Goal: Task Accomplishment & Management: Manage account settings

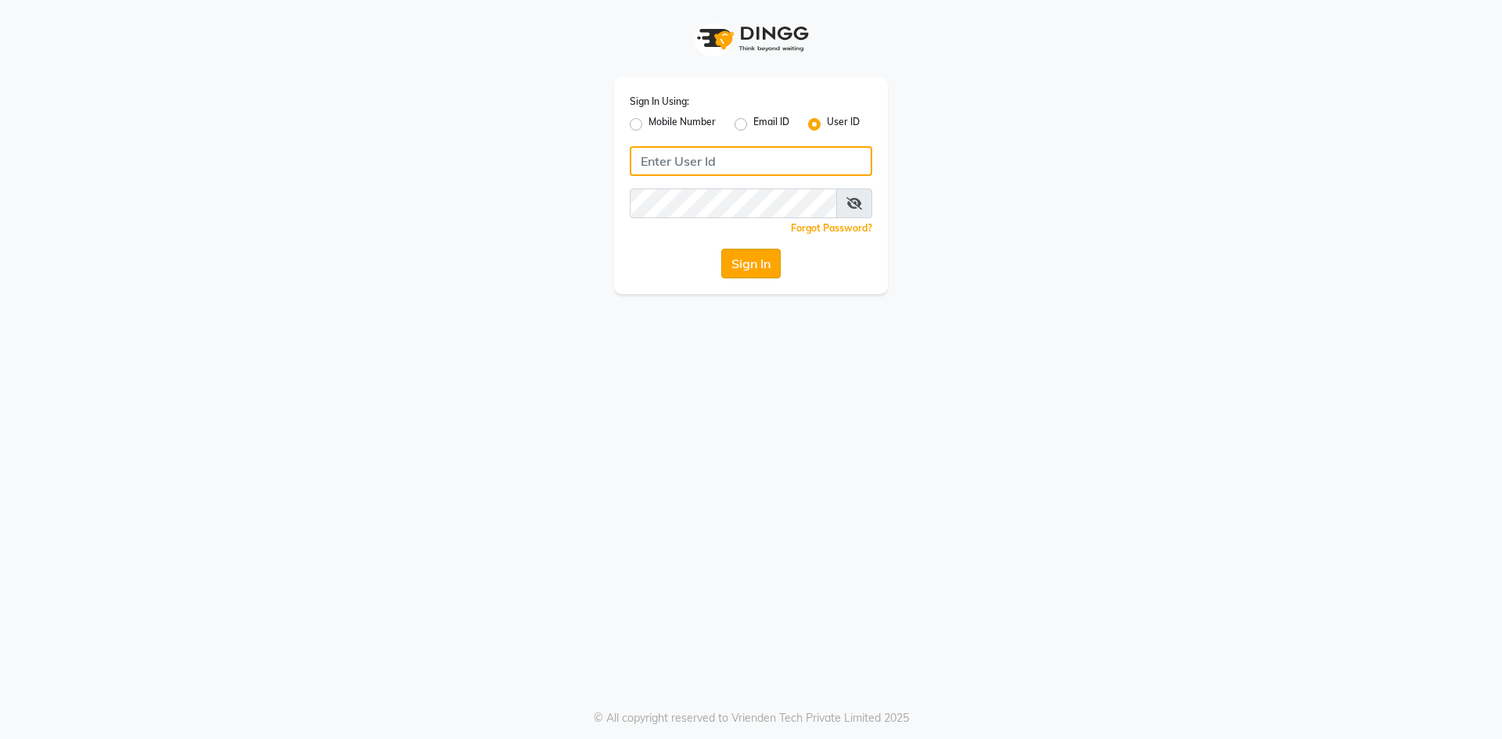
type input "derma@123"
click at [739, 255] on button "Sign In" at bounding box center [750, 264] width 59 height 30
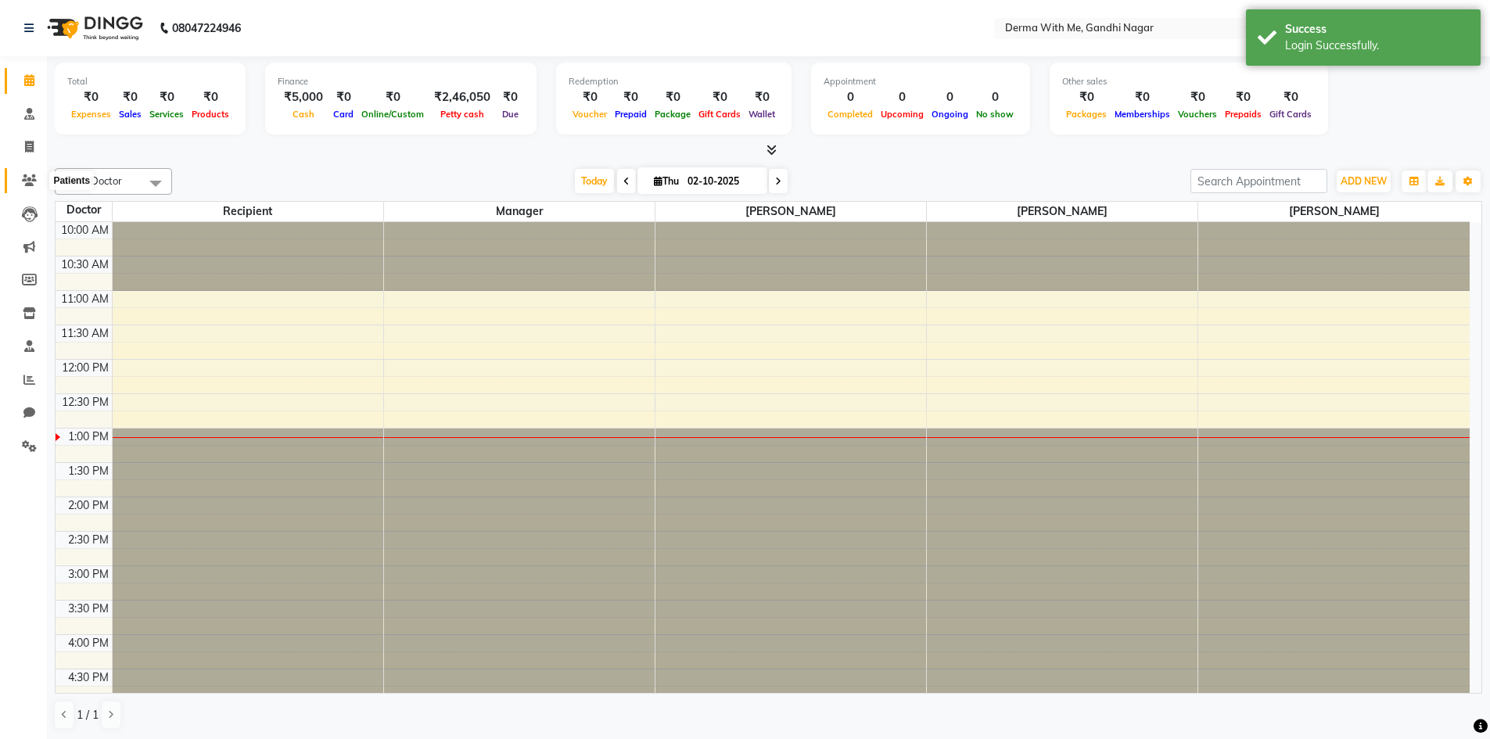
click at [32, 178] on icon at bounding box center [29, 180] width 15 height 12
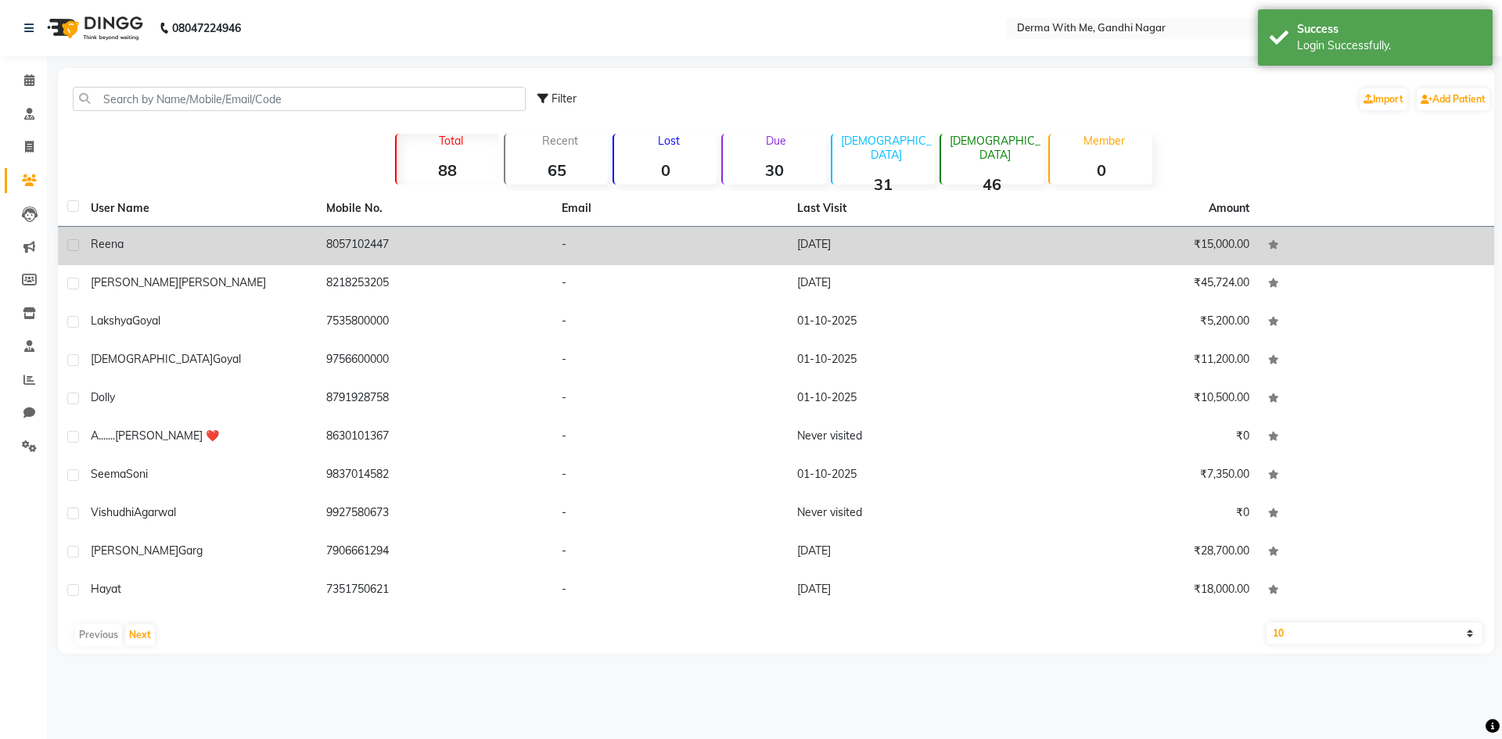
click at [301, 243] on div "Reena" at bounding box center [199, 244] width 217 height 16
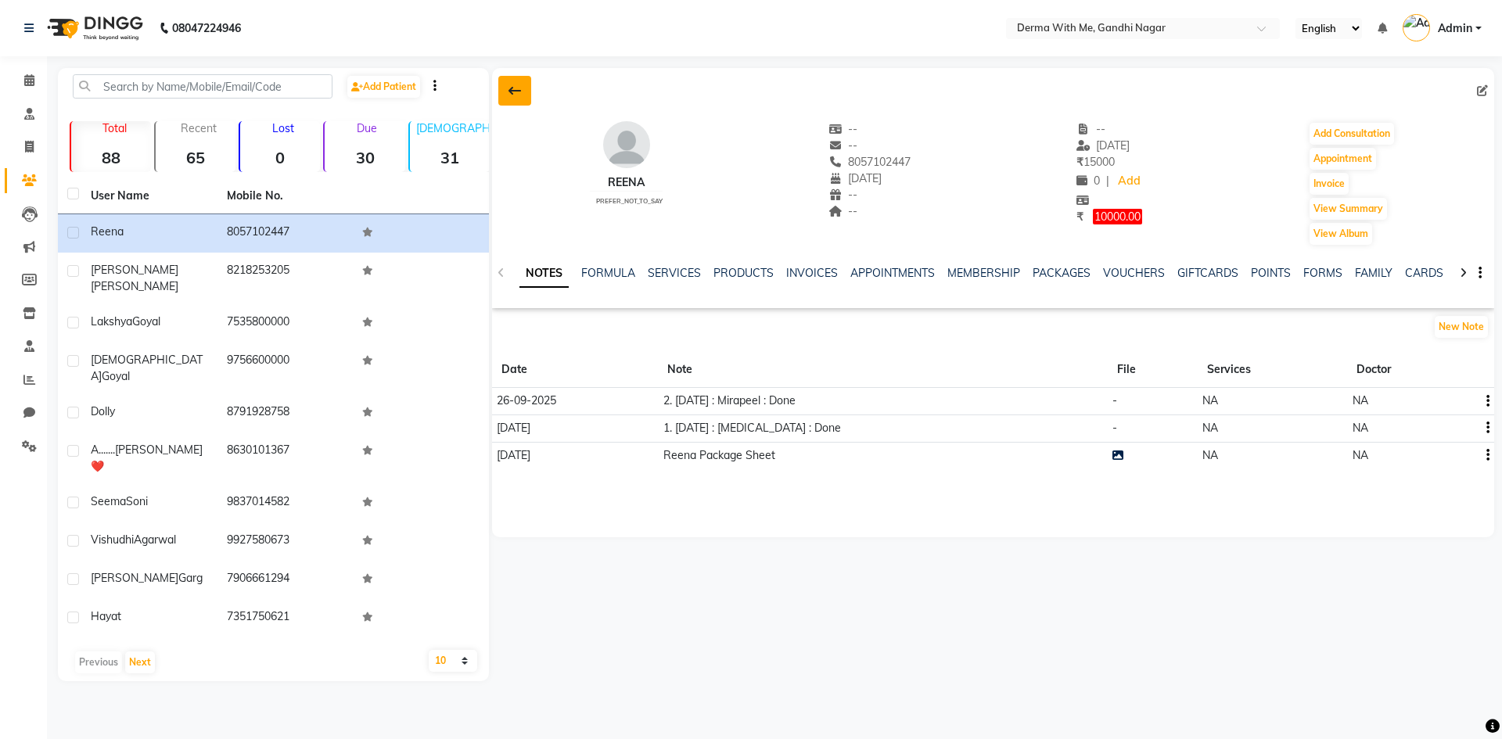
click at [513, 90] on icon at bounding box center [515, 90] width 13 height 13
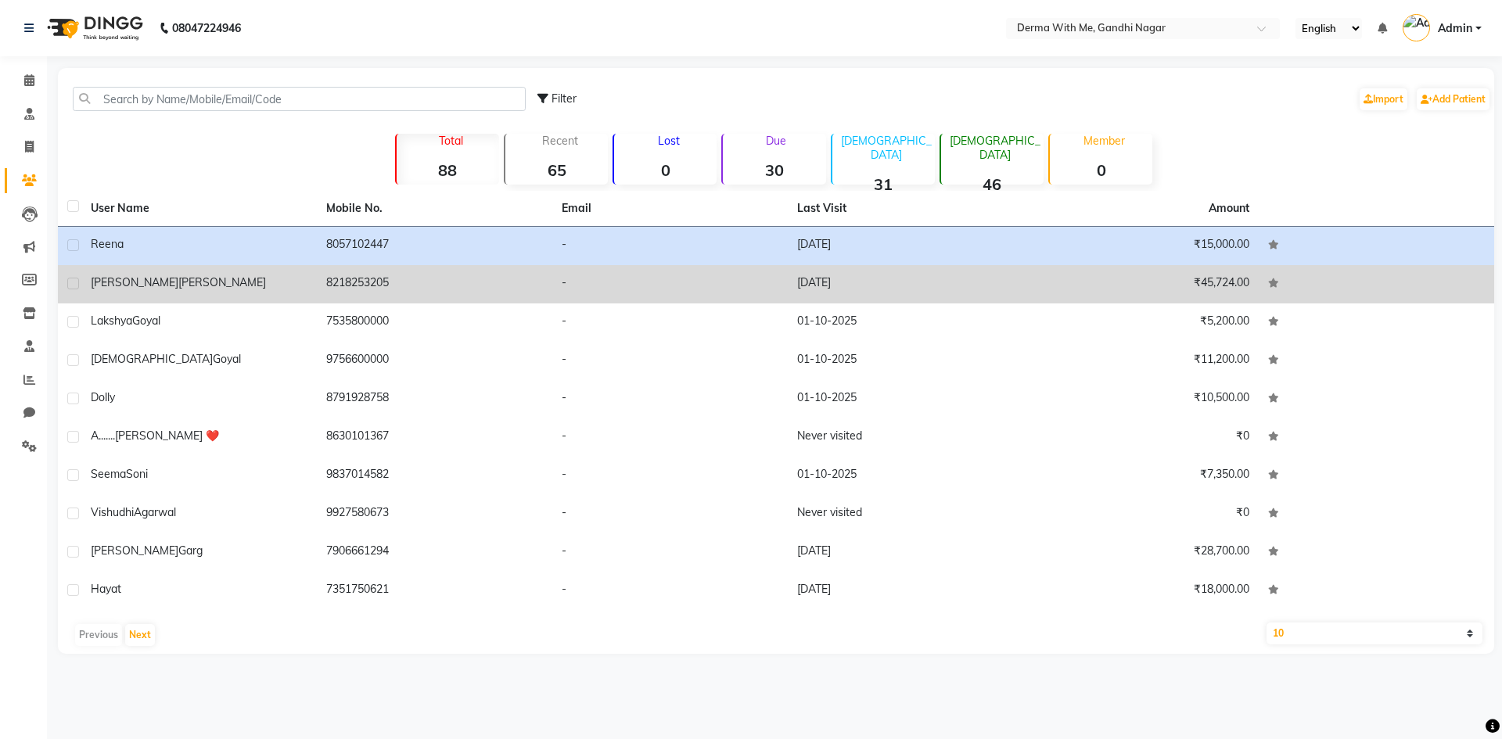
click at [298, 282] on div "[PERSON_NAME]" at bounding box center [199, 283] width 217 height 16
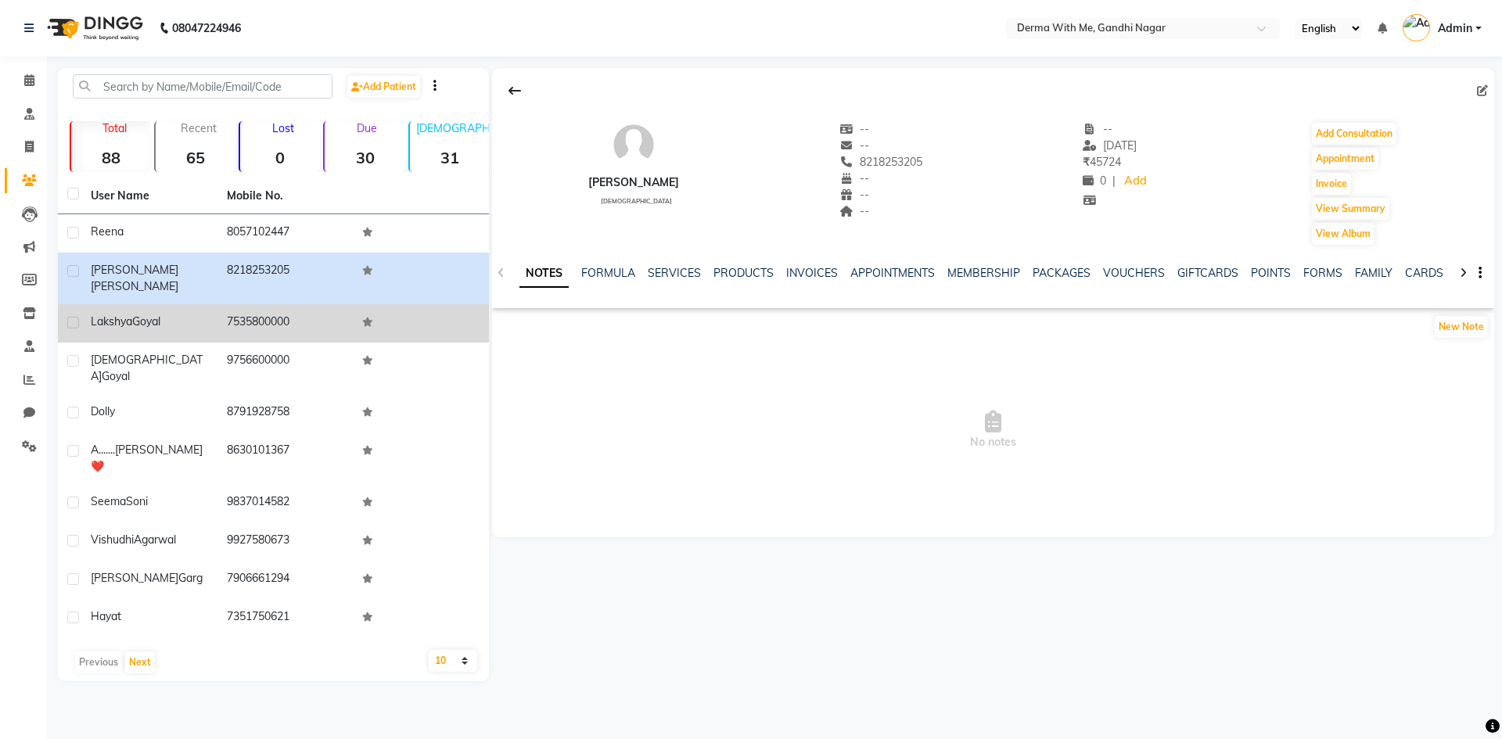
click at [168, 314] on div "[PERSON_NAME]" at bounding box center [149, 322] width 117 height 16
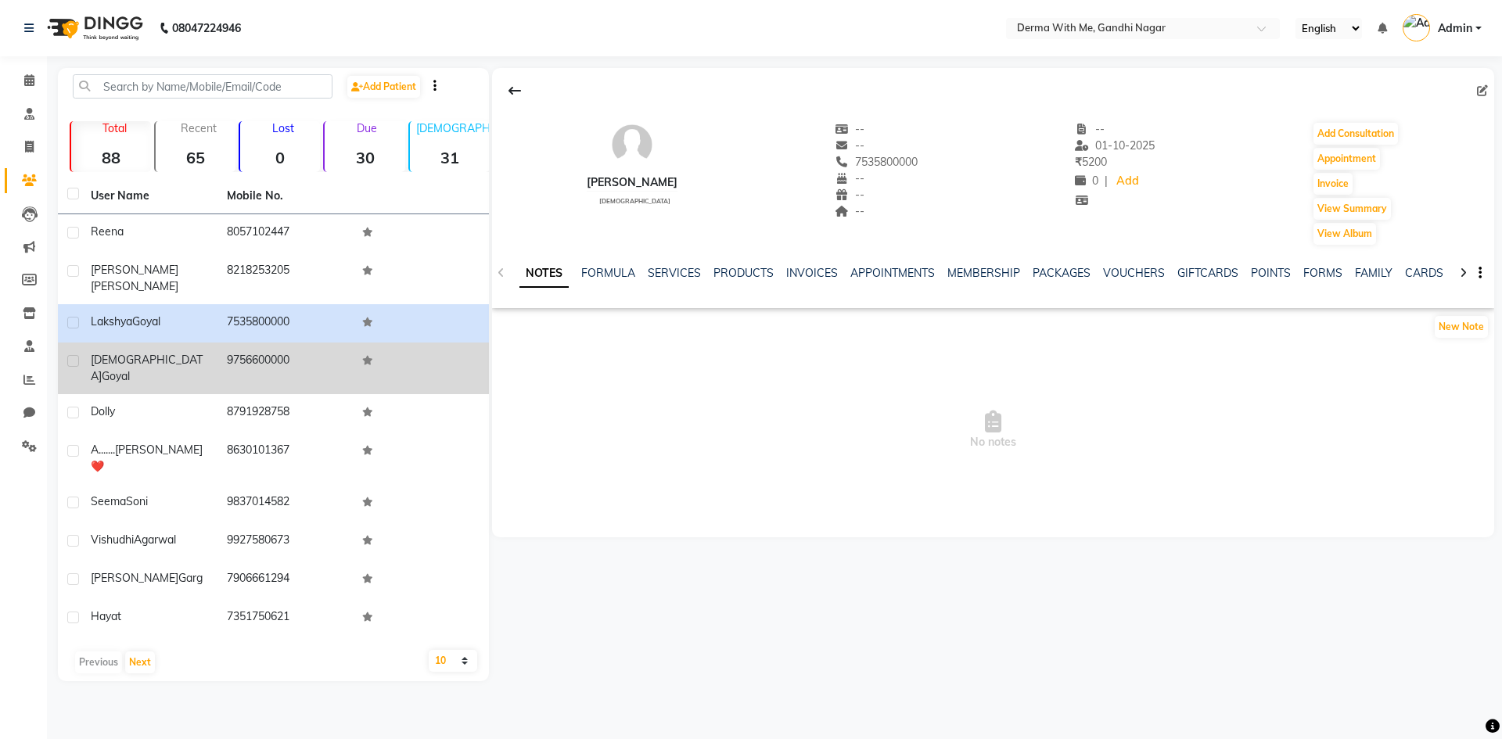
click at [225, 349] on td "9756600000" at bounding box center [285, 369] width 136 height 52
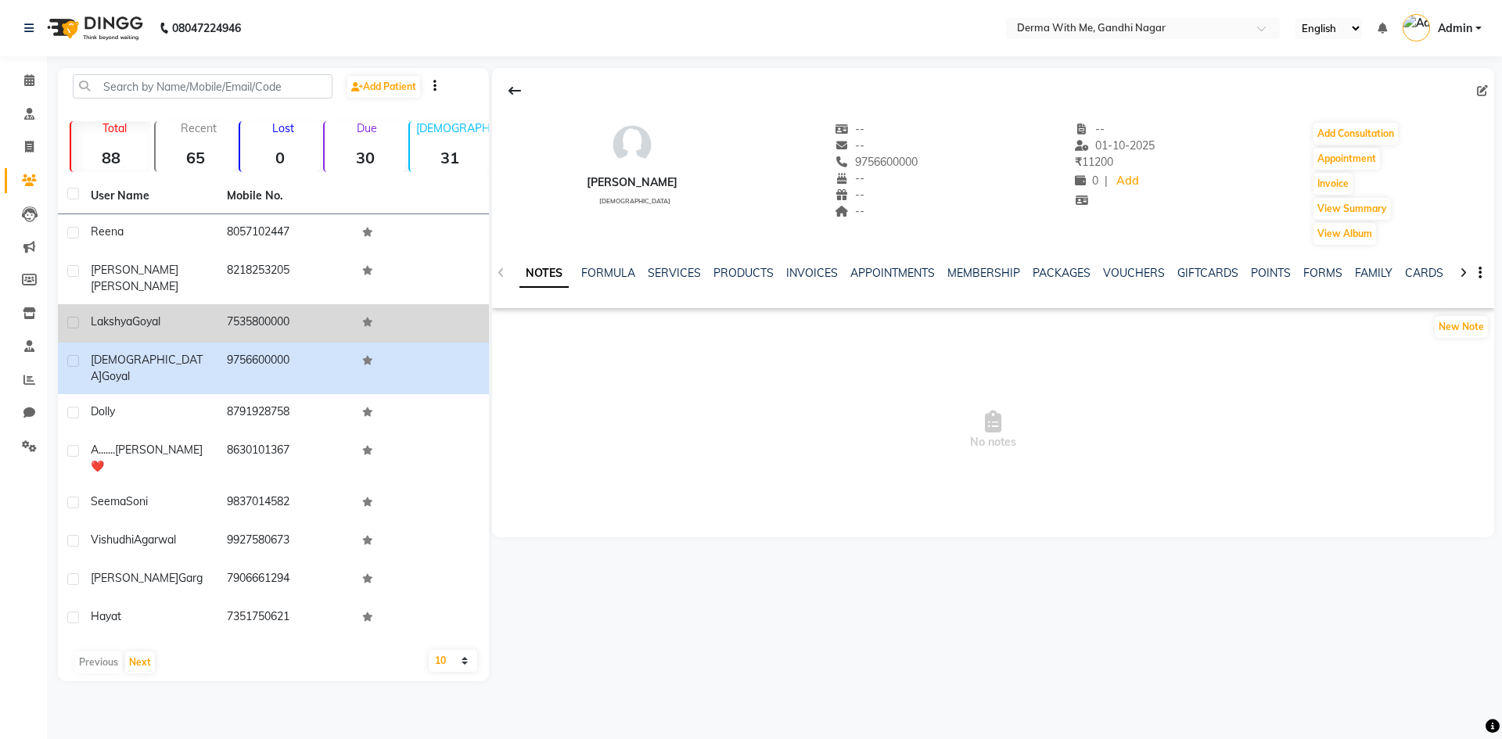
click at [225, 314] on td "7535800000" at bounding box center [285, 323] width 136 height 38
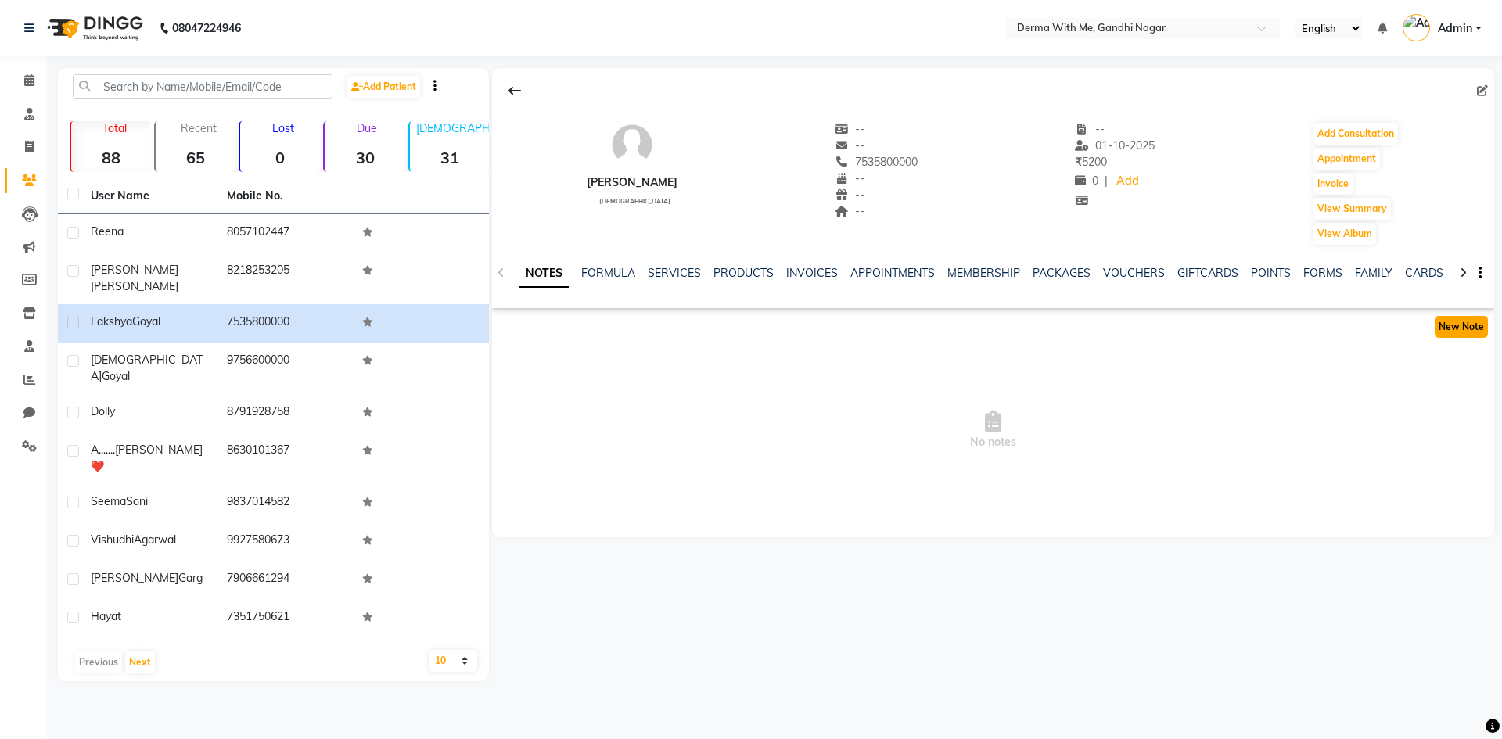
click at [1479, 329] on button "New Note" at bounding box center [1461, 327] width 53 height 22
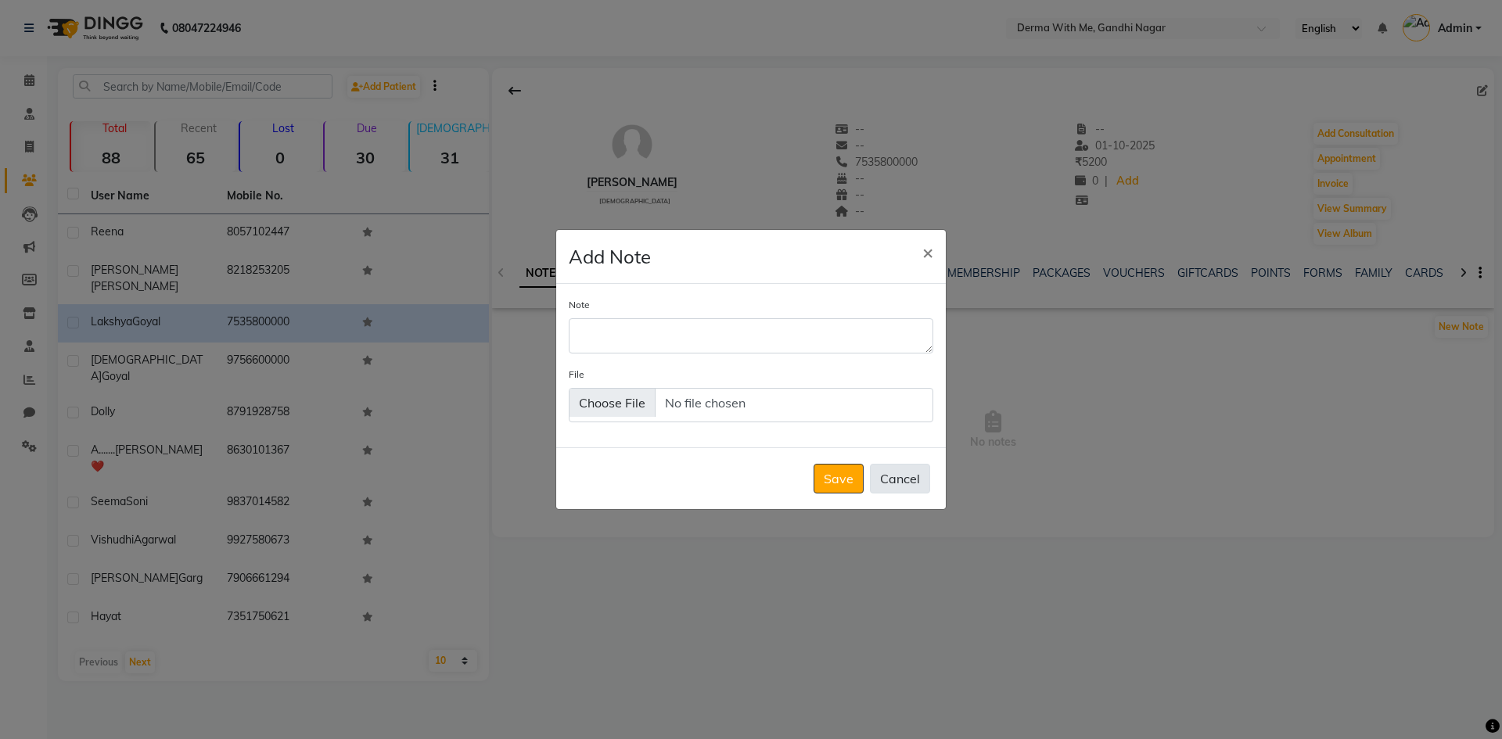
click at [899, 481] on button "Cancel" at bounding box center [900, 479] width 60 height 30
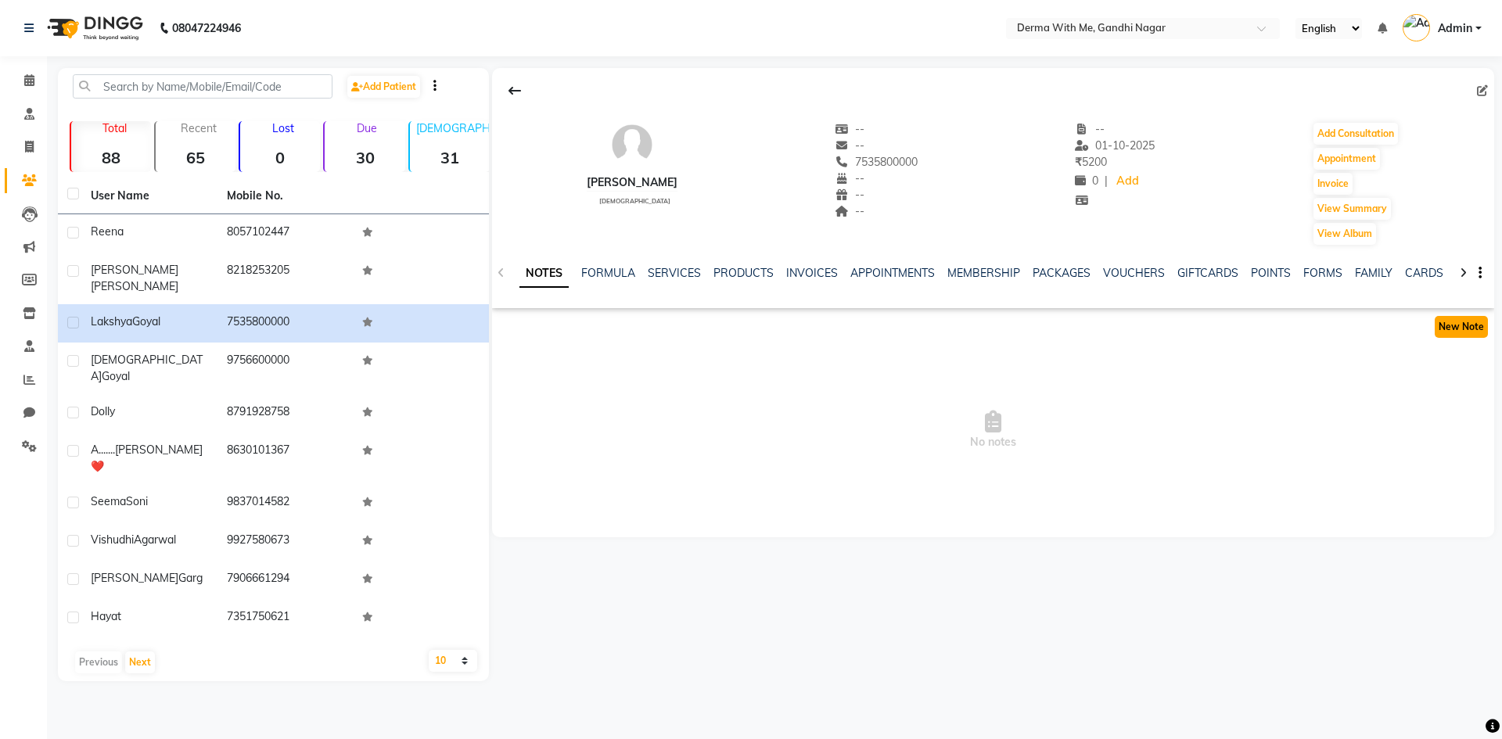
click at [1454, 330] on button "New Note" at bounding box center [1461, 327] width 53 height 22
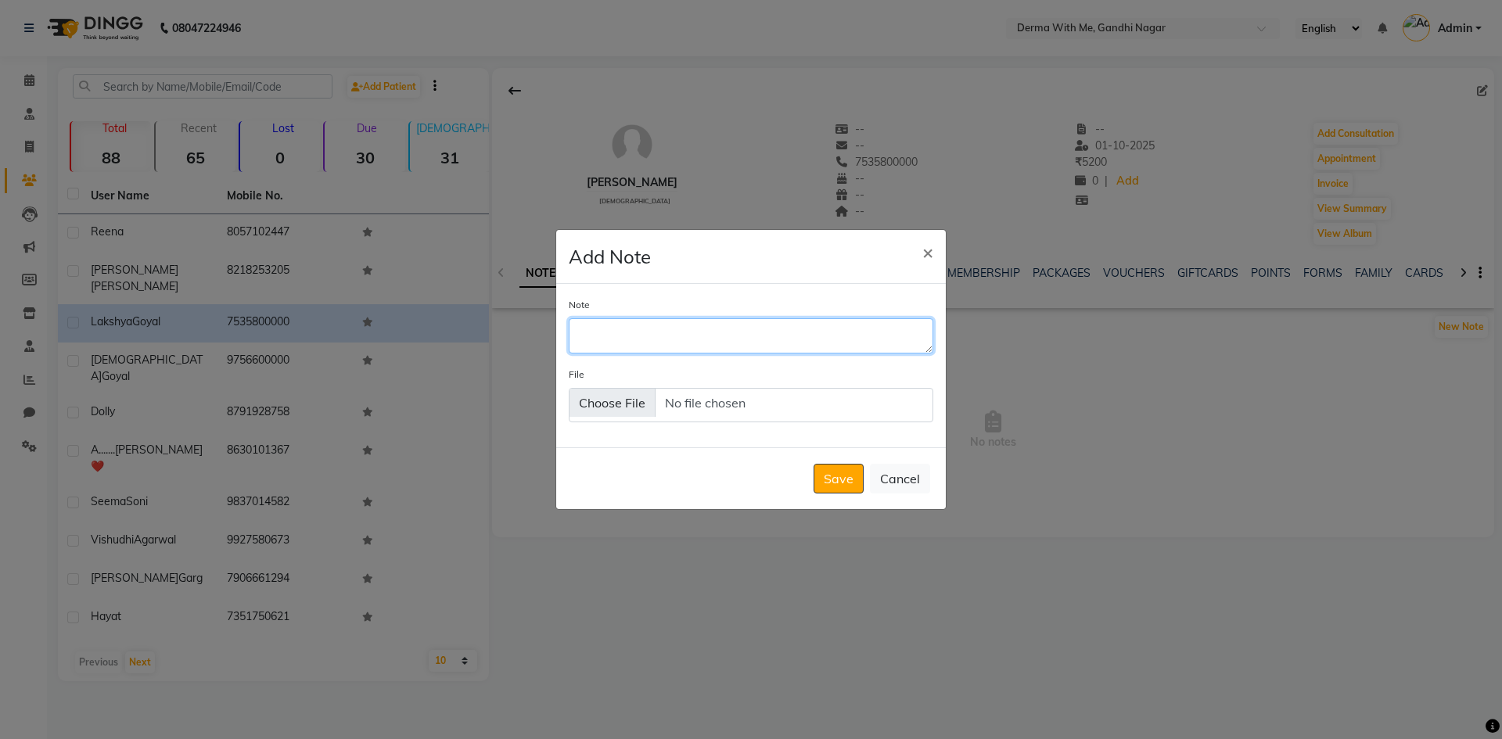
click at [624, 334] on textarea "Note" at bounding box center [751, 335] width 365 height 34
type textarea "1. [DATE] : Geneo X : Done"
click at [836, 484] on button "Save" at bounding box center [839, 479] width 50 height 30
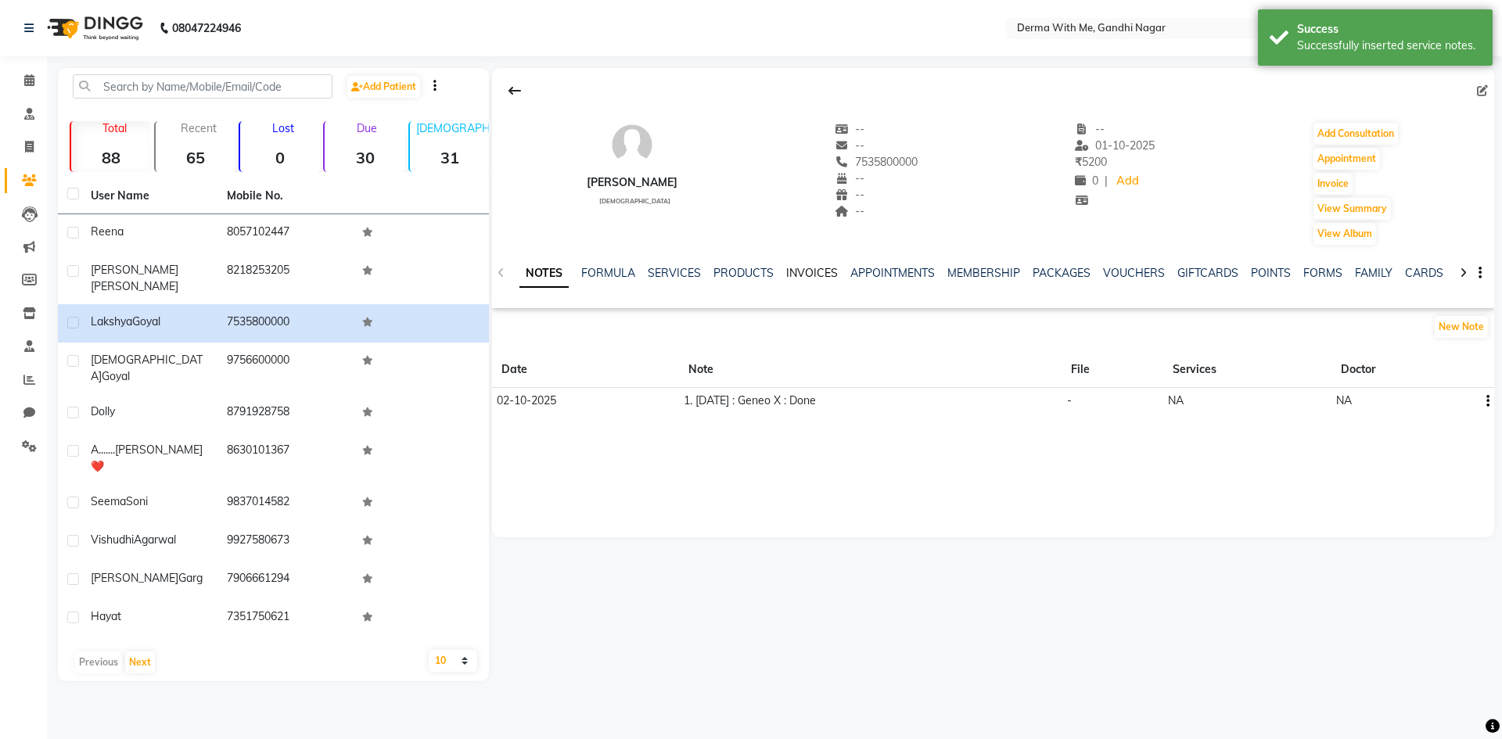
click at [811, 267] on link "INVOICES" at bounding box center [812, 273] width 52 height 14
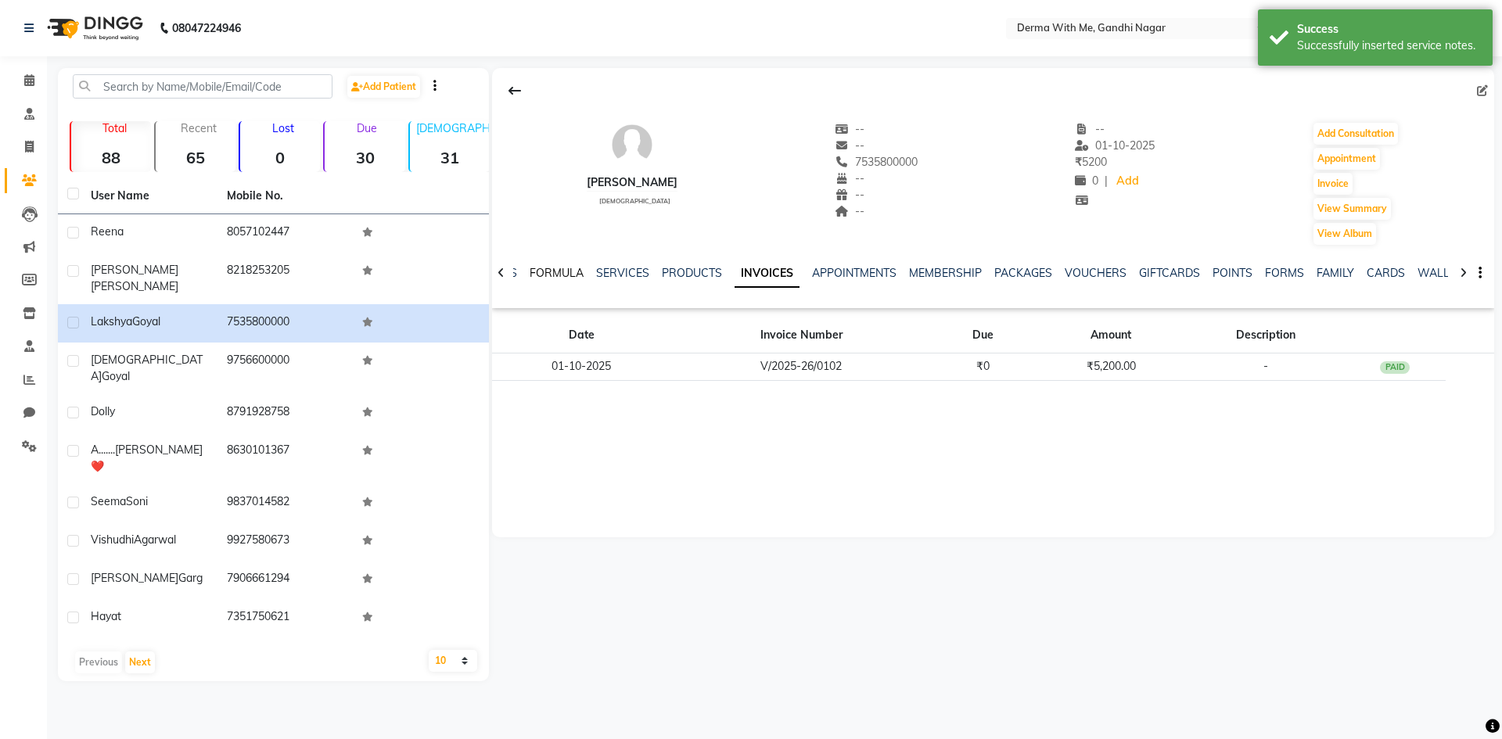
click at [551, 272] on link "FORMULA" at bounding box center [557, 273] width 54 height 14
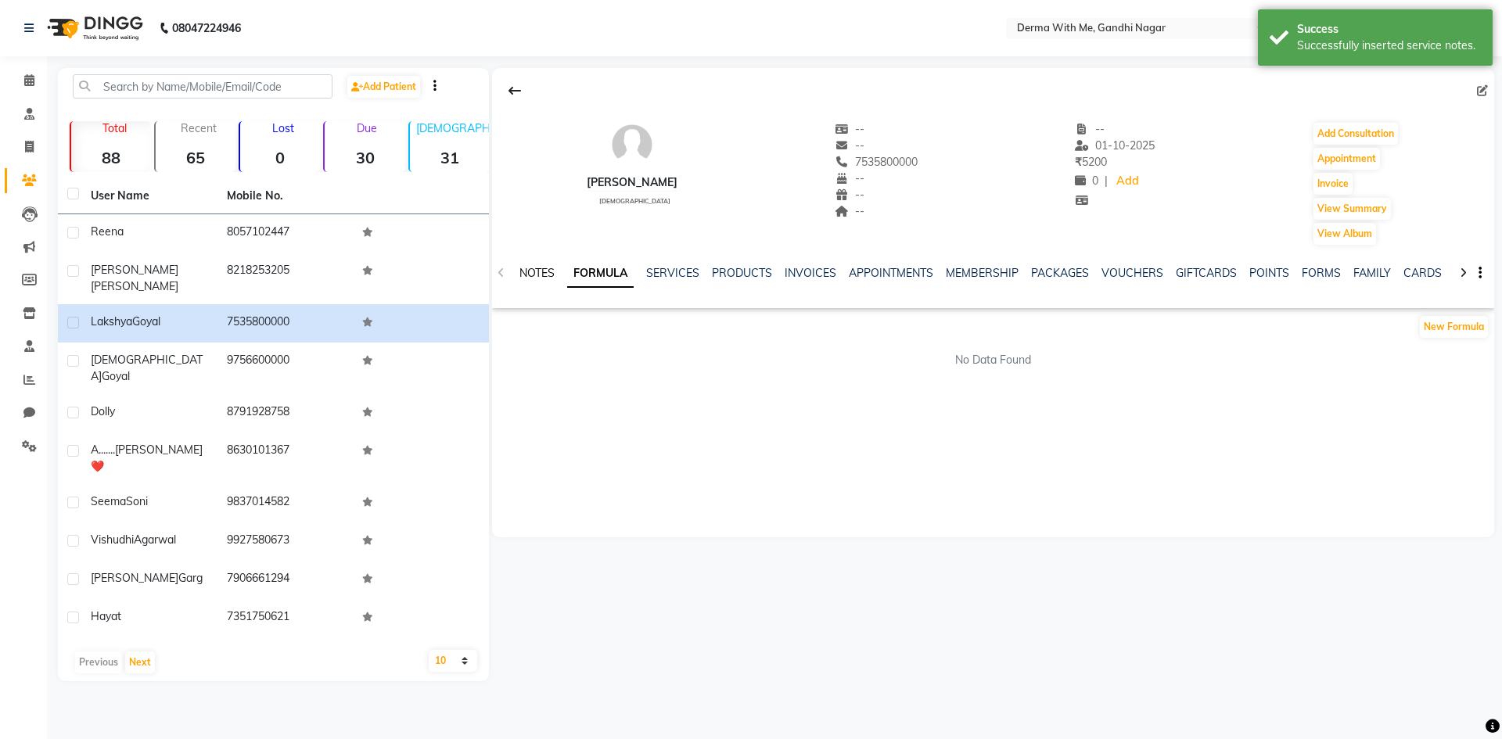
click at [532, 272] on link "NOTES" at bounding box center [536, 273] width 35 height 14
click at [700, 343] on div "New Note" at bounding box center [993, 329] width 1002 height 31
drag, startPoint x: 668, startPoint y: 402, endPoint x: 762, endPoint y: 404, distance: 93.9
click at [731, 404] on tr "[DATE] 1. [DATE] : Geneo X : Done - NA NA" at bounding box center [993, 401] width 1002 height 27
drag, startPoint x: 762, startPoint y: 404, endPoint x: 886, endPoint y: 404, distance: 123.6
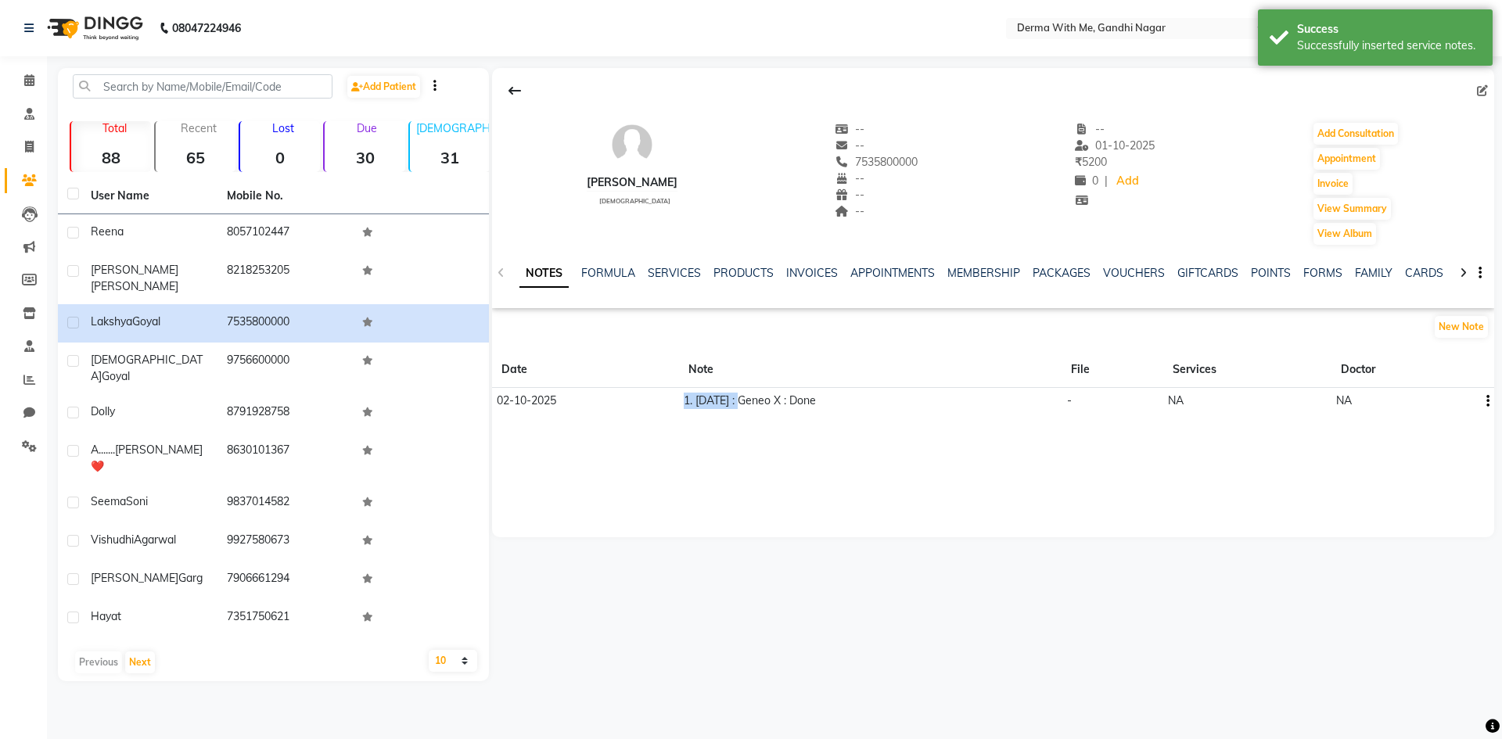
click at [886, 404] on td "1. [DATE] : Geneo X : Done" at bounding box center [870, 401] width 383 height 27
click at [795, 468] on div "[PERSON_NAME] [DEMOGRAPHIC_DATA] -- -- 7535800000 -- -- -- -- [DATE] ₹ 5200 0 |…" at bounding box center [993, 302] width 1002 height 469
drag, startPoint x: 880, startPoint y: 401, endPoint x: 609, endPoint y: 422, distance: 272.4
click at [609, 422] on div "[PERSON_NAME] [DEMOGRAPHIC_DATA] -- -- 7535800000 -- -- -- -- [DATE] ₹ 5200 0 |…" at bounding box center [993, 247] width 1002 height 359
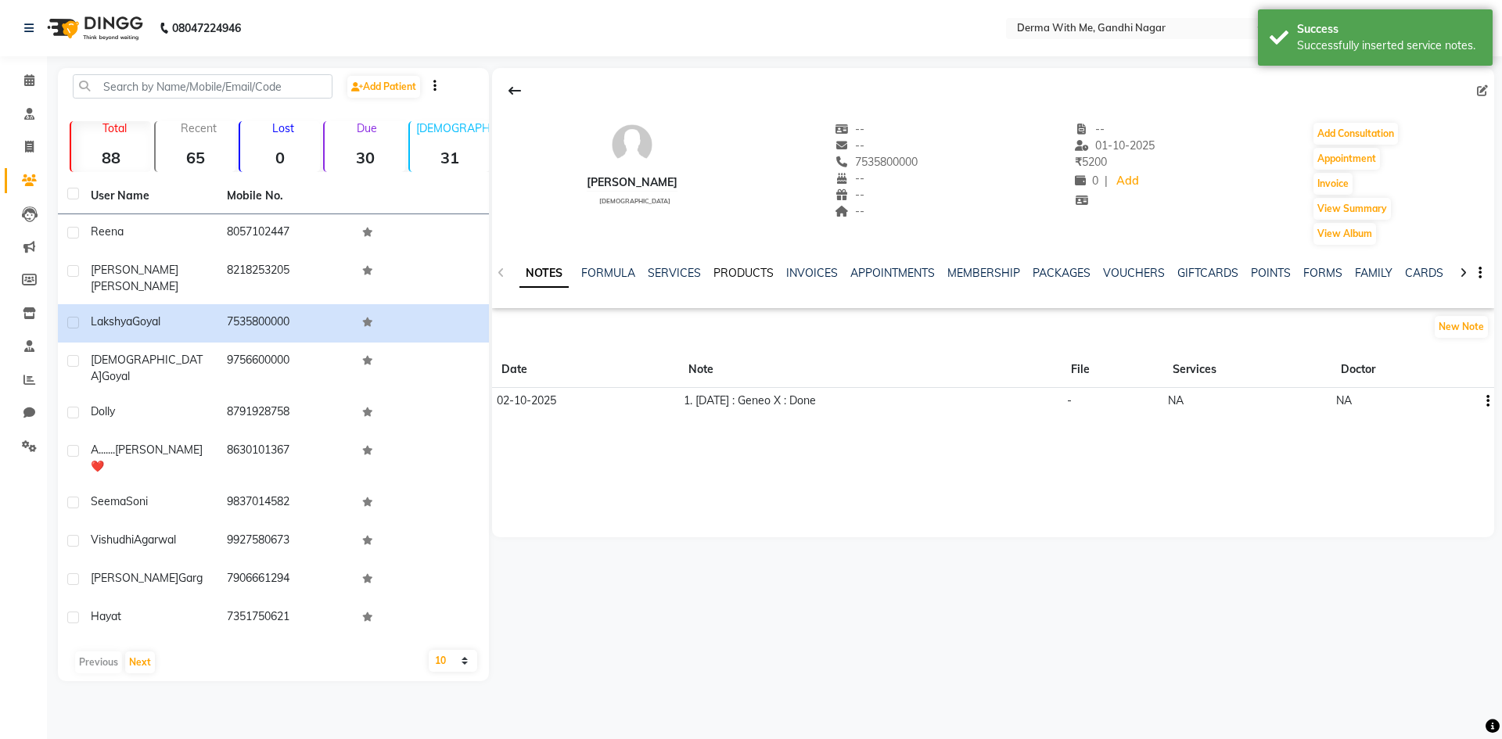
click at [741, 279] on link "PRODUCTS" at bounding box center [743, 273] width 60 height 14
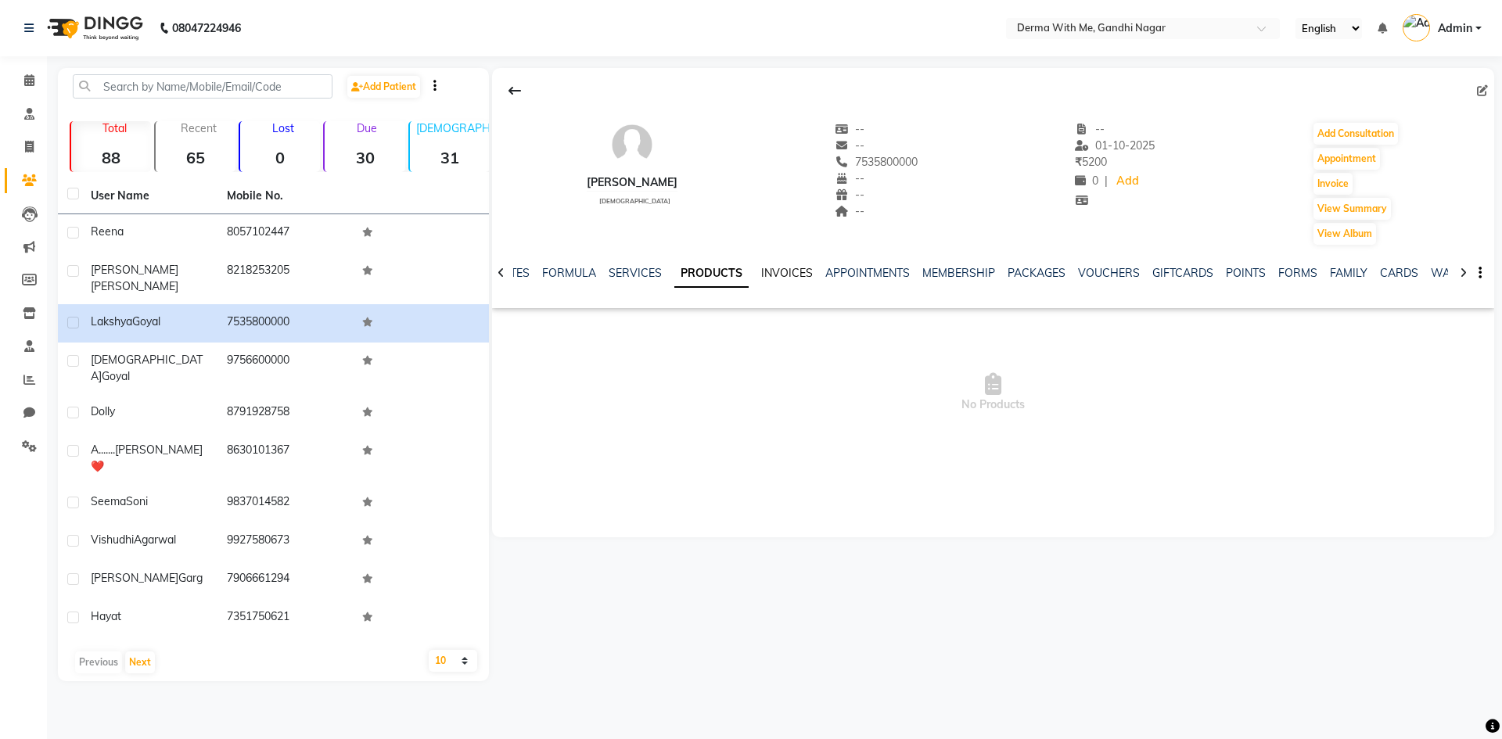
click at [810, 273] on ul "NOTES FORMULA SERVICES PRODUCTS INVOICES APPOINTMENTS MEMBERSHIP PACKAGES VOUCH…" at bounding box center [991, 273] width 994 height 16
click at [807, 272] on link "INVOICES" at bounding box center [787, 273] width 52 height 14
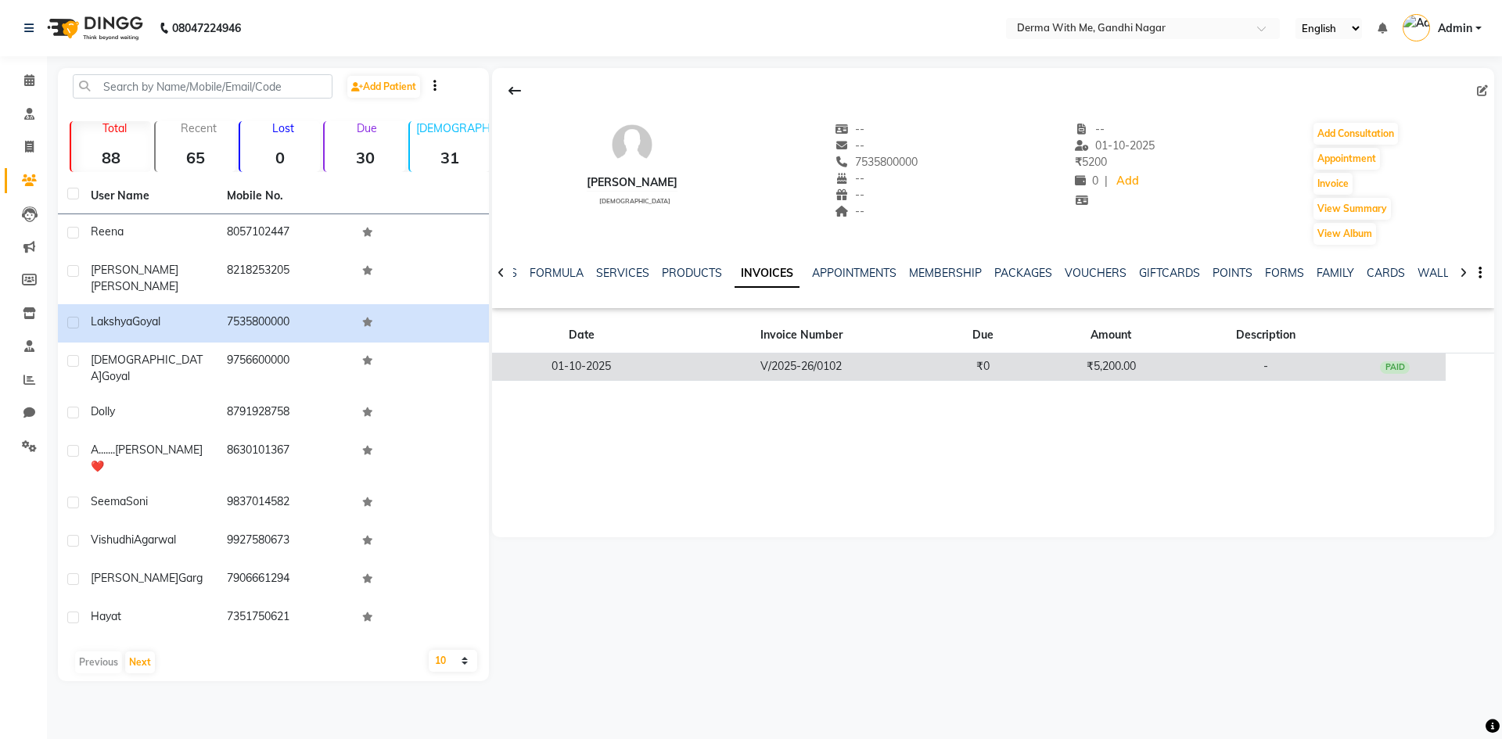
click at [994, 366] on td "₹0" at bounding box center [983, 367] width 103 height 27
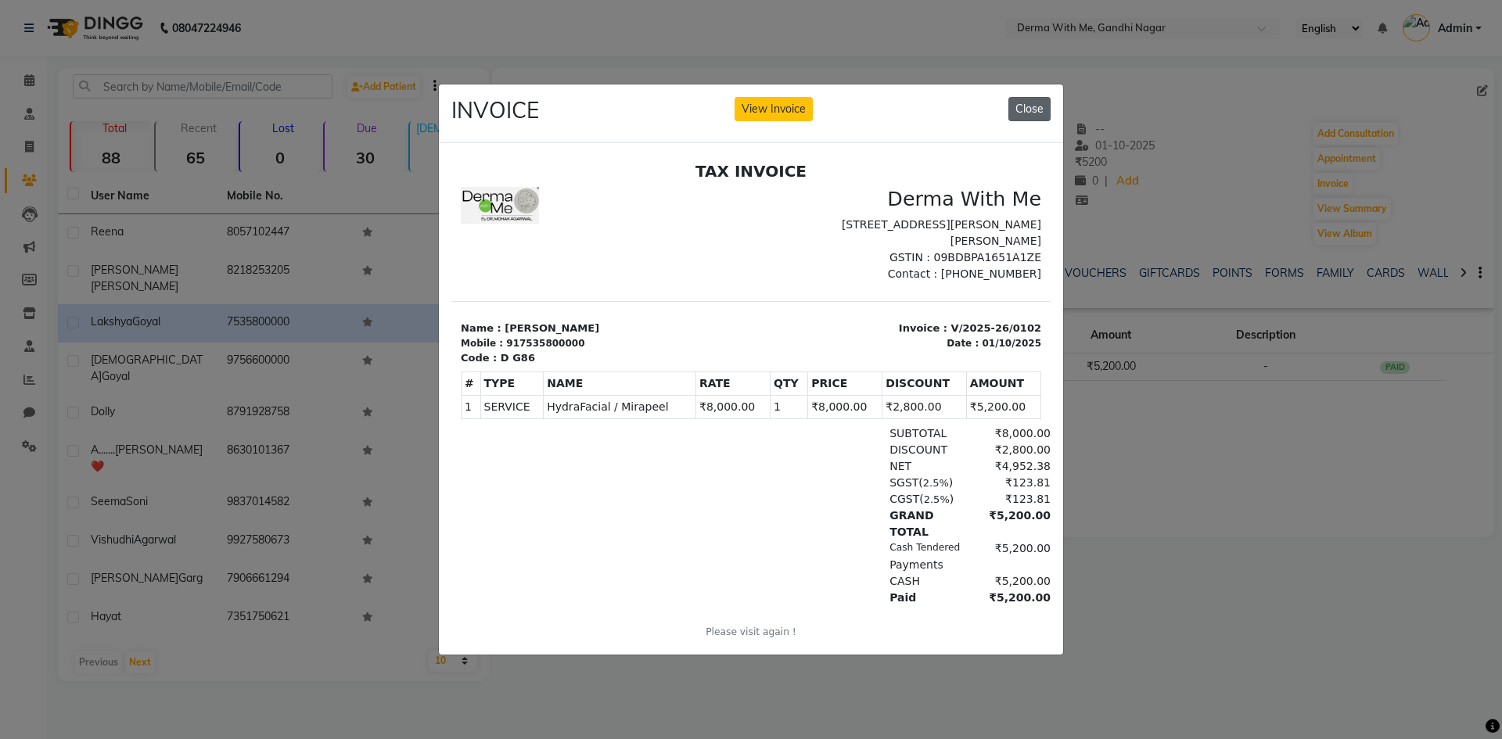
click at [1033, 109] on button "Close" at bounding box center [1029, 109] width 42 height 24
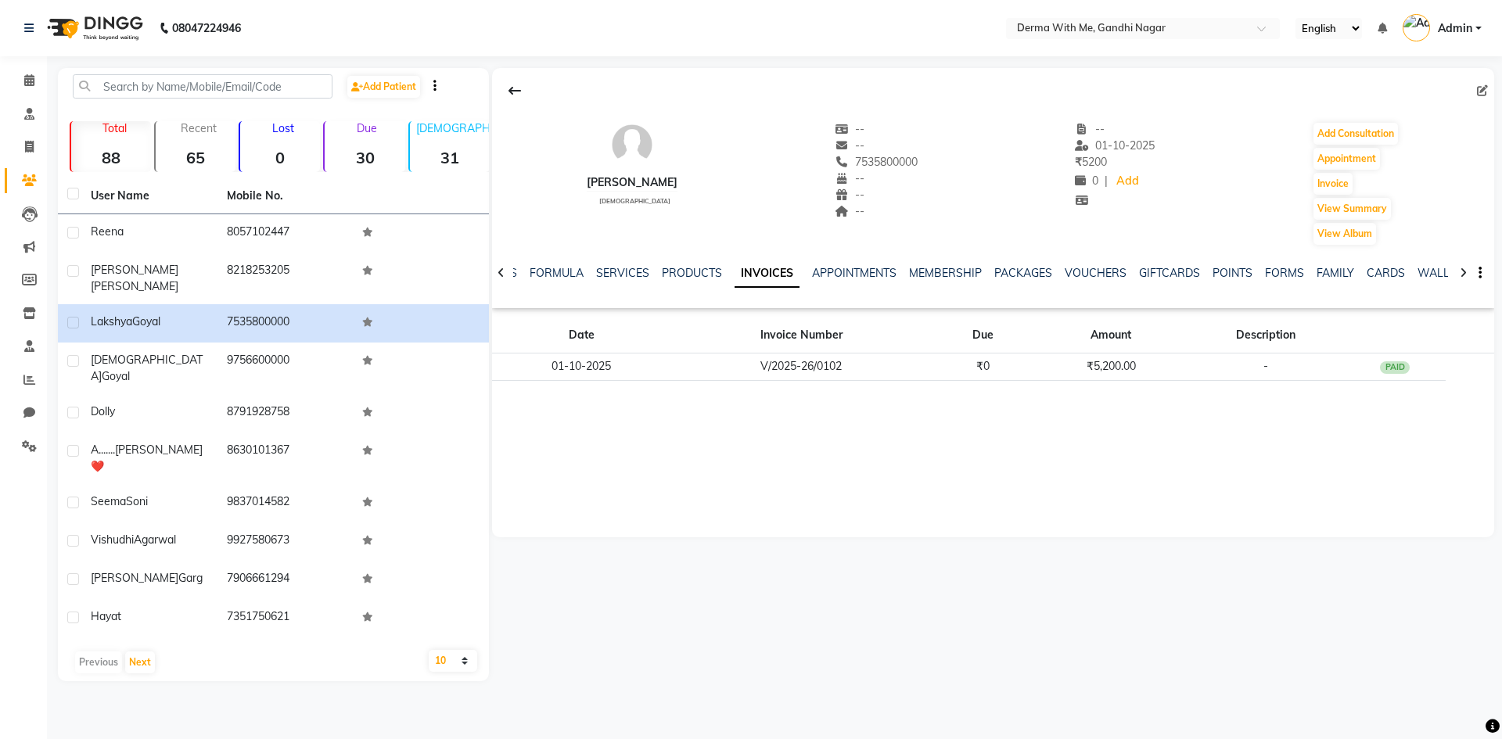
click at [1033, 104] on div "INVOICE View Invoice Close" at bounding box center [751, 74] width 624 height 59
click at [536, 275] on link "FORMULA" at bounding box center [557, 273] width 54 height 14
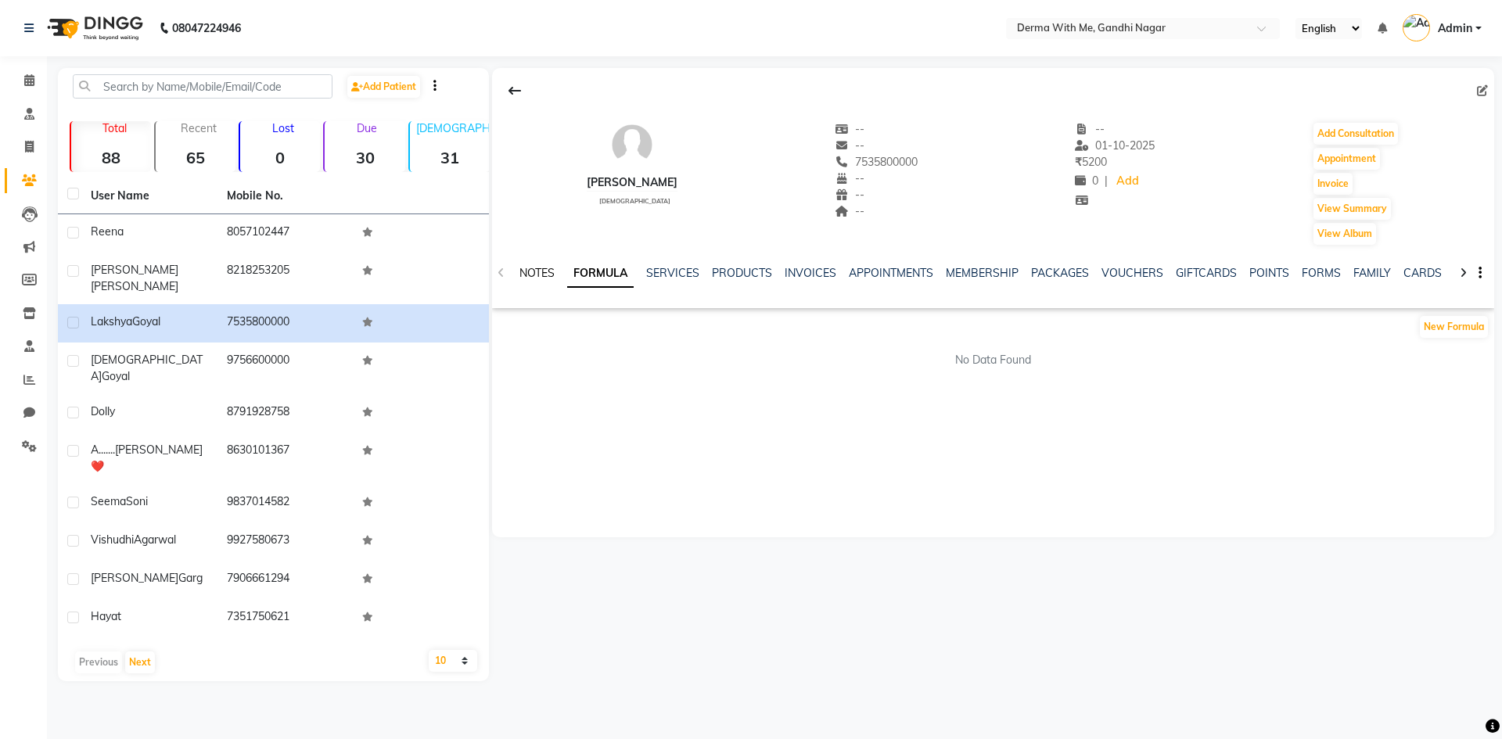
click at [526, 275] on link "NOTES" at bounding box center [536, 273] width 35 height 14
click at [1486, 401] on icon "button" at bounding box center [1487, 401] width 3 height 1
click at [1440, 397] on div "Edit" at bounding box center [1450, 401] width 25 height 20
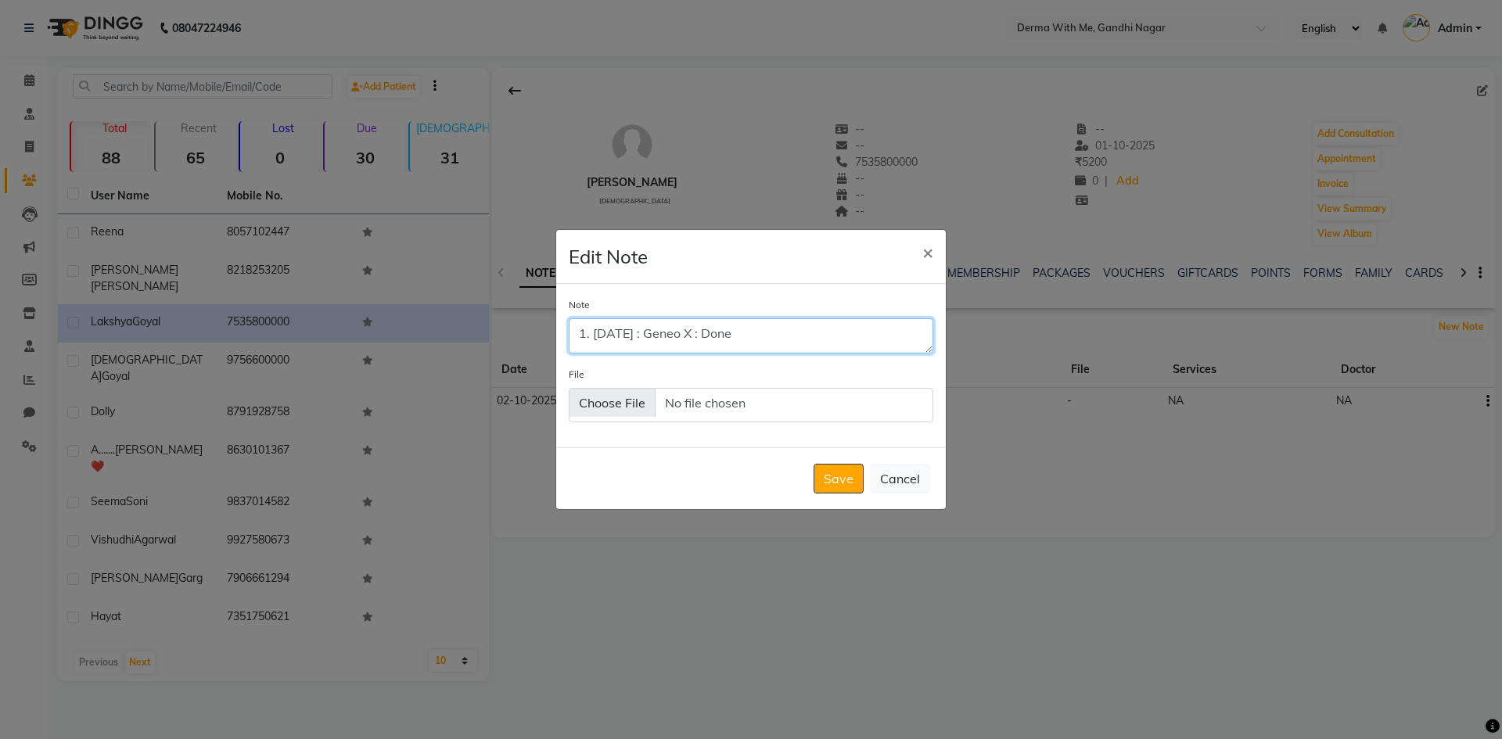
click at [724, 337] on textarea "1. [DATE] : Geneo X : Done" at bounding box center [751, 335] width 365 height 34
type textarea "1. [DATE] : Mirapeel/Hydrafcial : Done"
click at [706, 363] on div "Note 1. [DATE] : Mirapeel/Hydrafcial : Done File" at bounding box center [751, 366] width 390 height 164
click at [839, 480] on button "Save" at bounding box center [839, 479] width 50 height 30
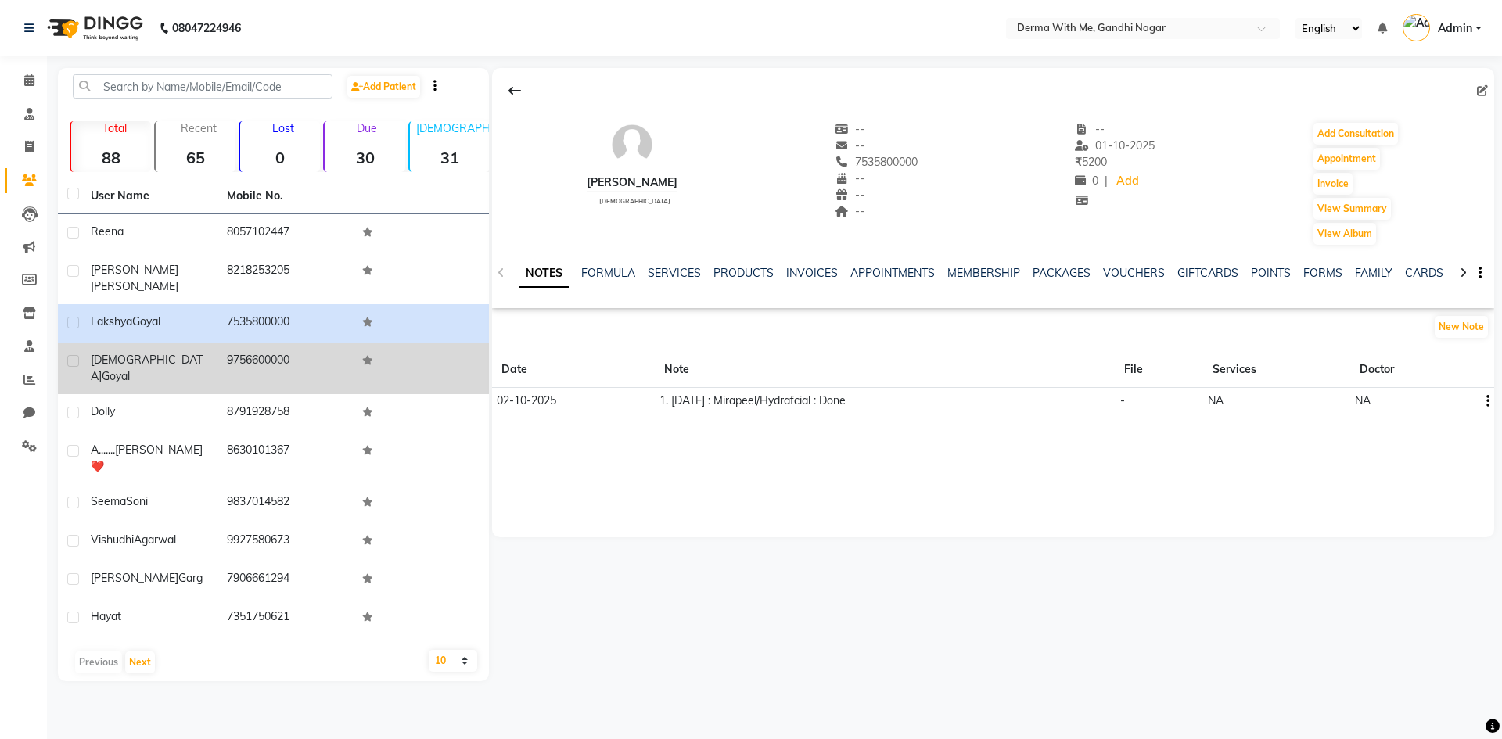
click at [278, 351] on td "9756600000" at bounding box center [285, 369] width 136 height 52
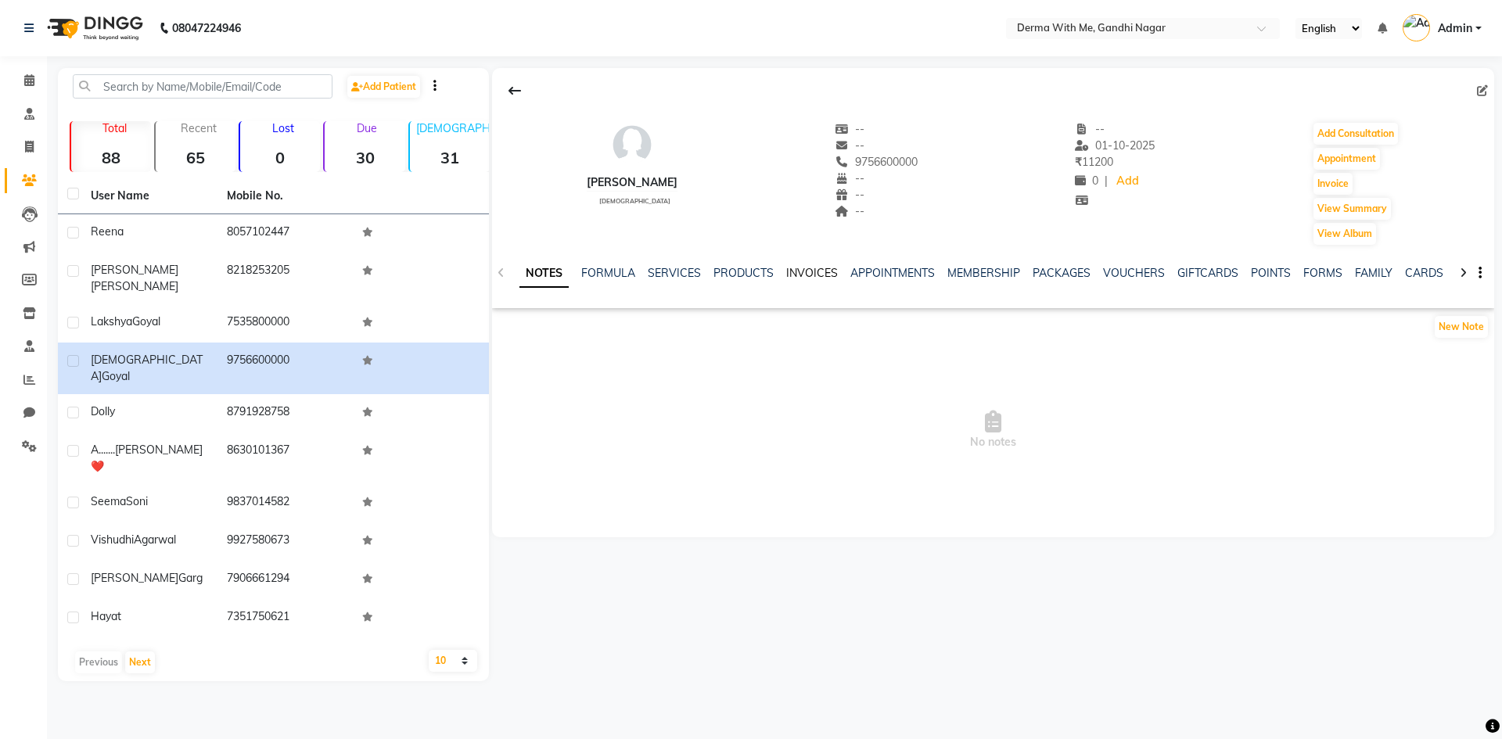
click at [789, 273] on link "INVOICES" at bounding box center [812, 273] width 52 height 14
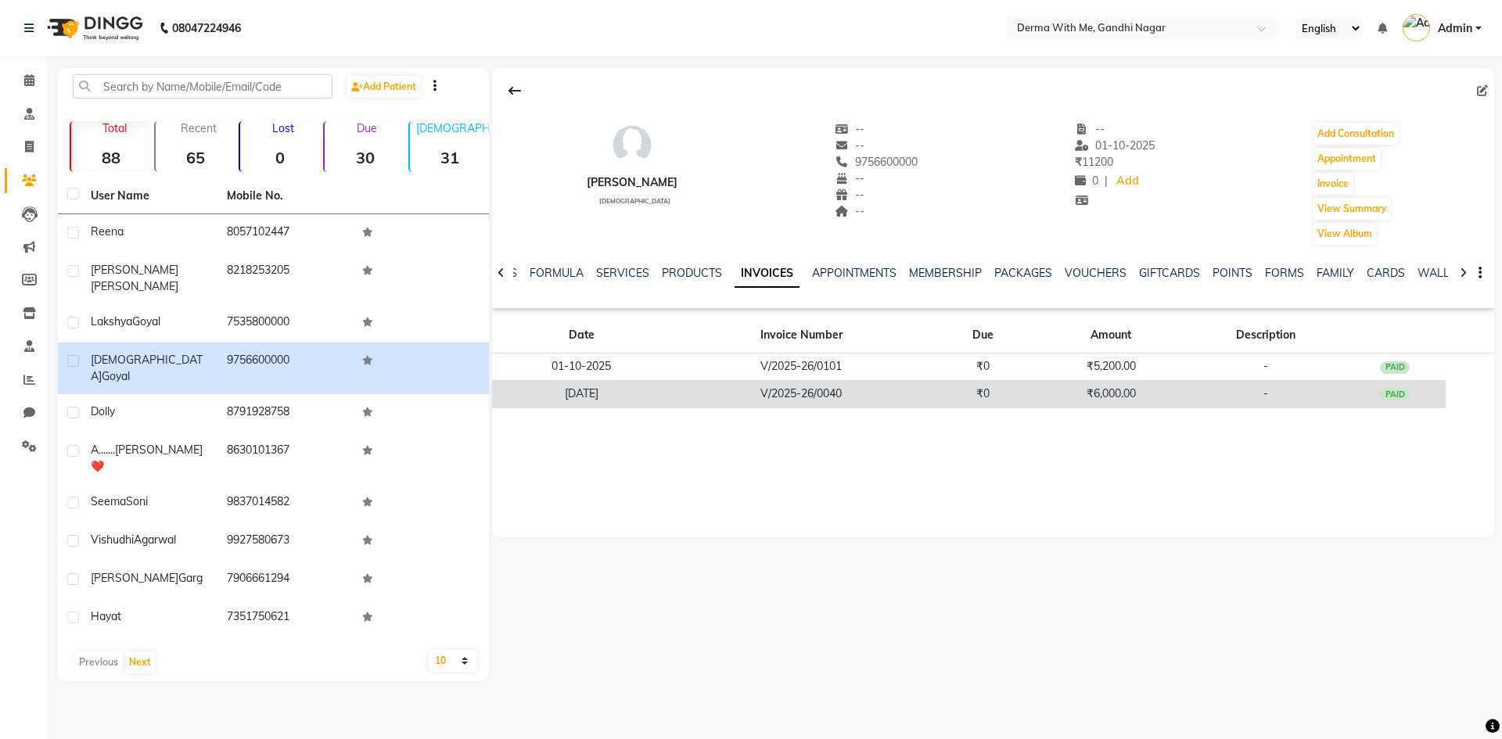
drag, startPoint x: 538, startPoint y: 395, endPoint x: 646, endPoint y: 394, distance: 108.0
click at [646, 394] on td "[DATE]" at bounding box center [581, 393] width 179 height 27
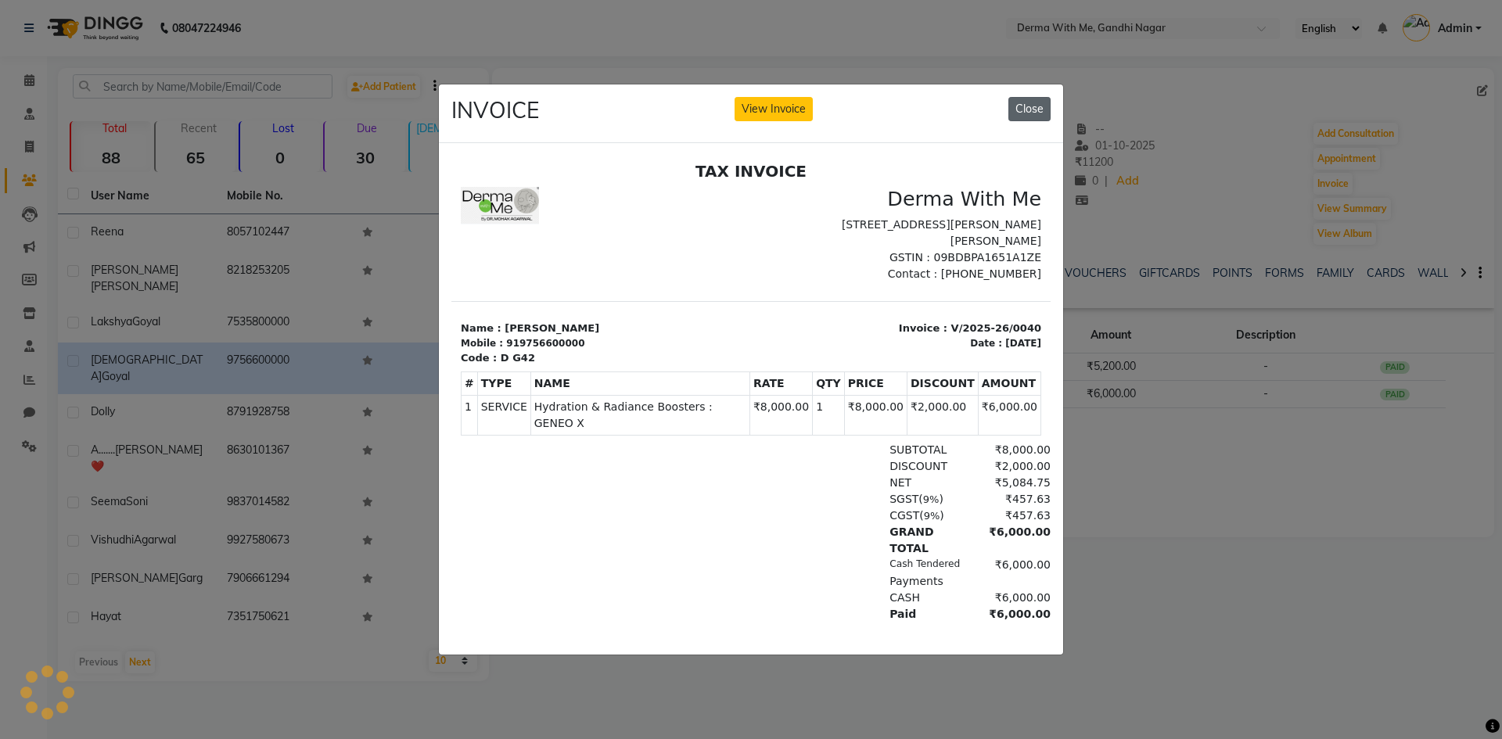
click at [1023, 268] on div "TAX INVOICE Derma With Me [STREET_ADDRESS][PERSON_NAME] GSTIN : 09BDBPA1651A1ZE…" at bounding box center [750, 418] width 599 height 515
click at [1034, 97] on button "Close" at bounding box center [1029, 109] width 42 height 24
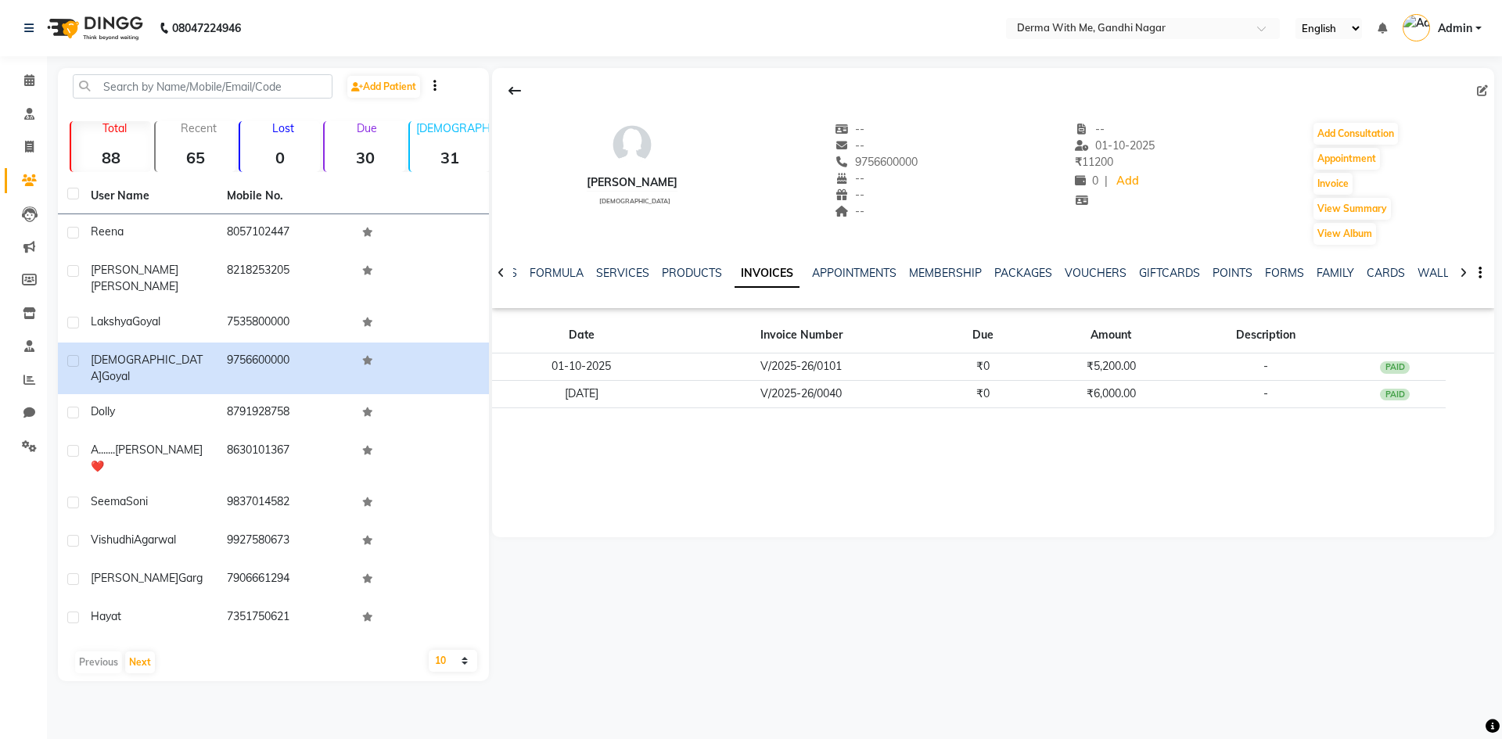
click at [501, 273] on icon at bounding box center [501, 273] width 7 height 11
click at [501, 273] on div "NOTES FORMULA SERVICES PRODUCTS INVOICES APPOINTMENTS MEMBERSHIP PACKAGES VOUCH…" at bounding box center [993, 273] width 1002 height 54
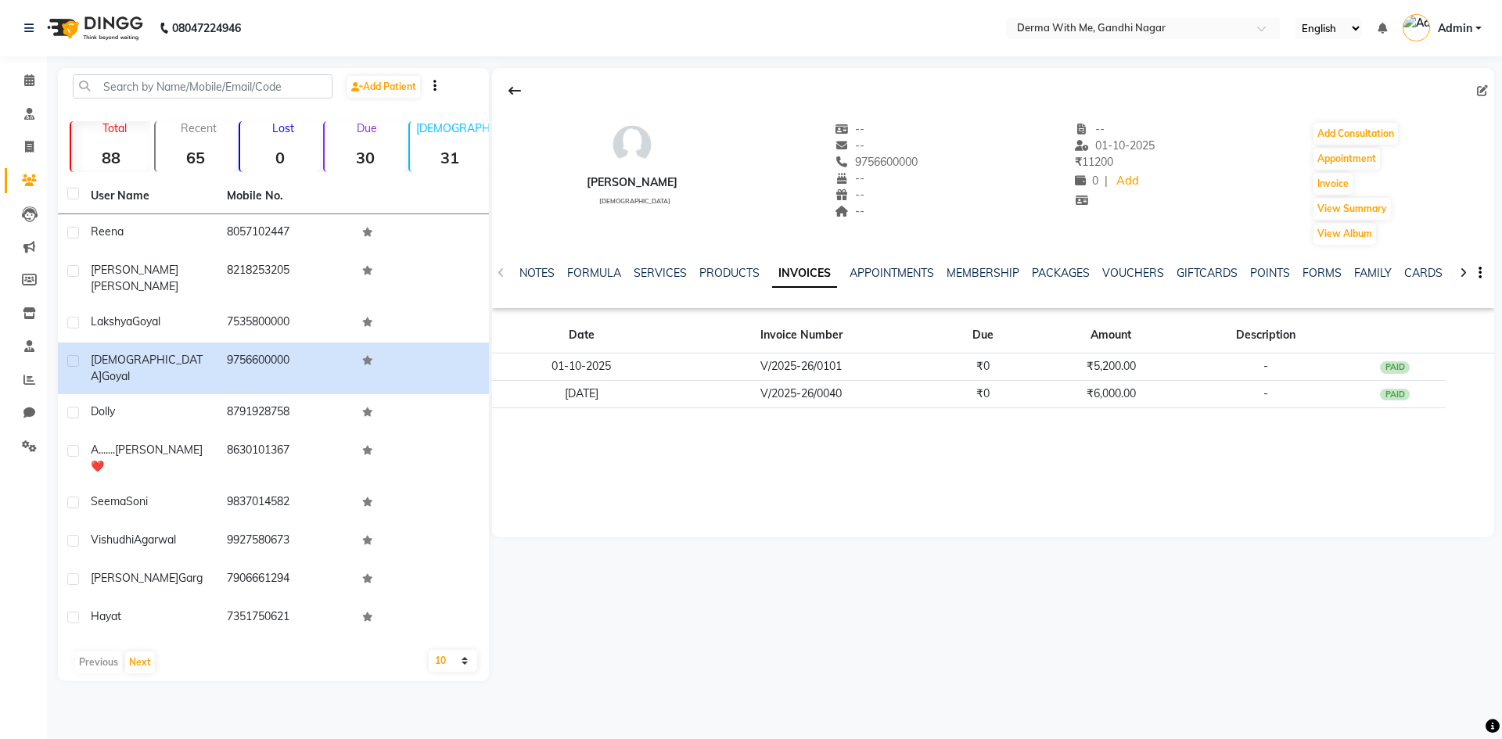
click at [501, 273] on div "NOTES FORMULA SERVICES PRODUCTS INVOICES APPOINTMENTS MEMBERSHIP PACKAGES VOUCH…" at bounding box center [993, 273] width 1002 height 54
click at [533, 272] on link "NOTES" at bounding box center [536, 273] width 35 height 14
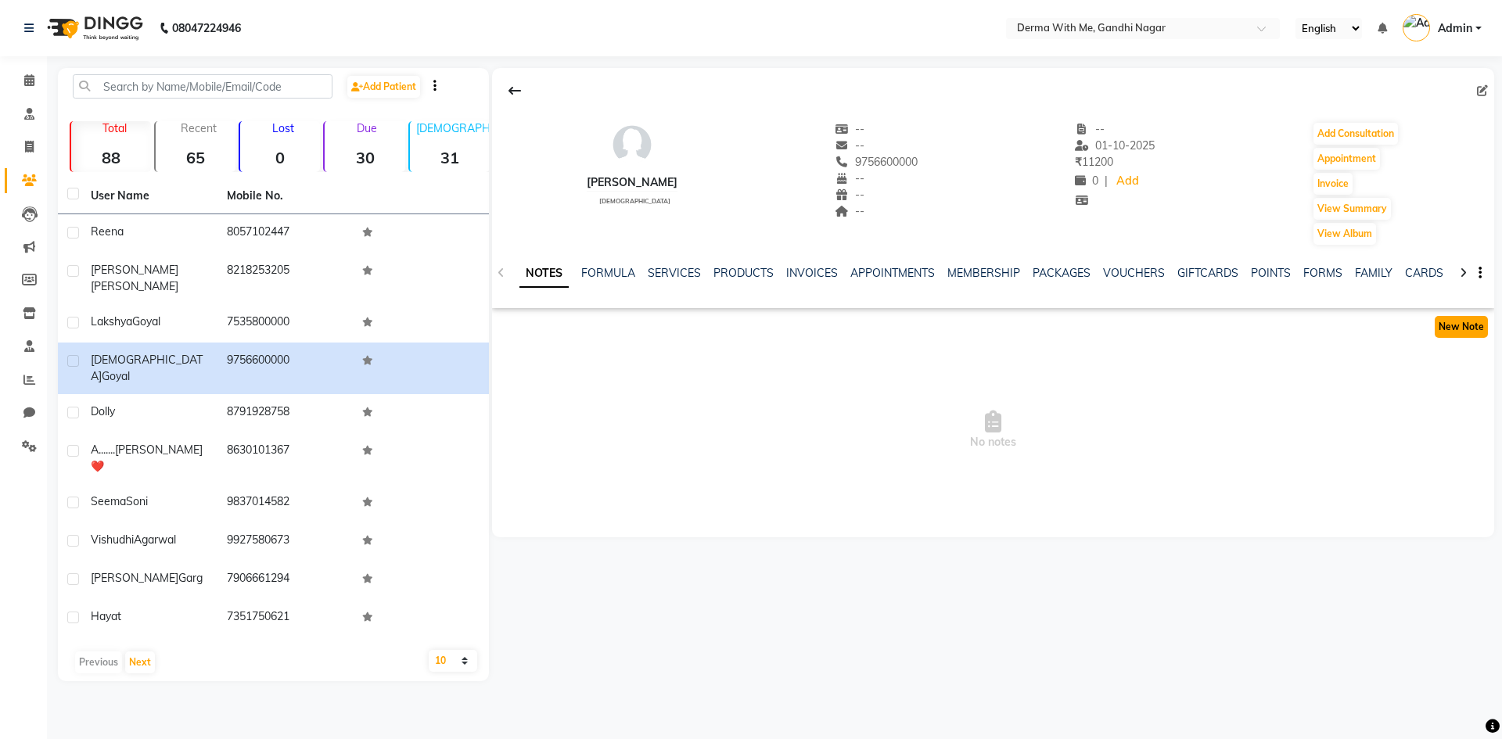
click at [1461, 330] on button "New Note" at bounding box center [1461, 327] width 53 height 22
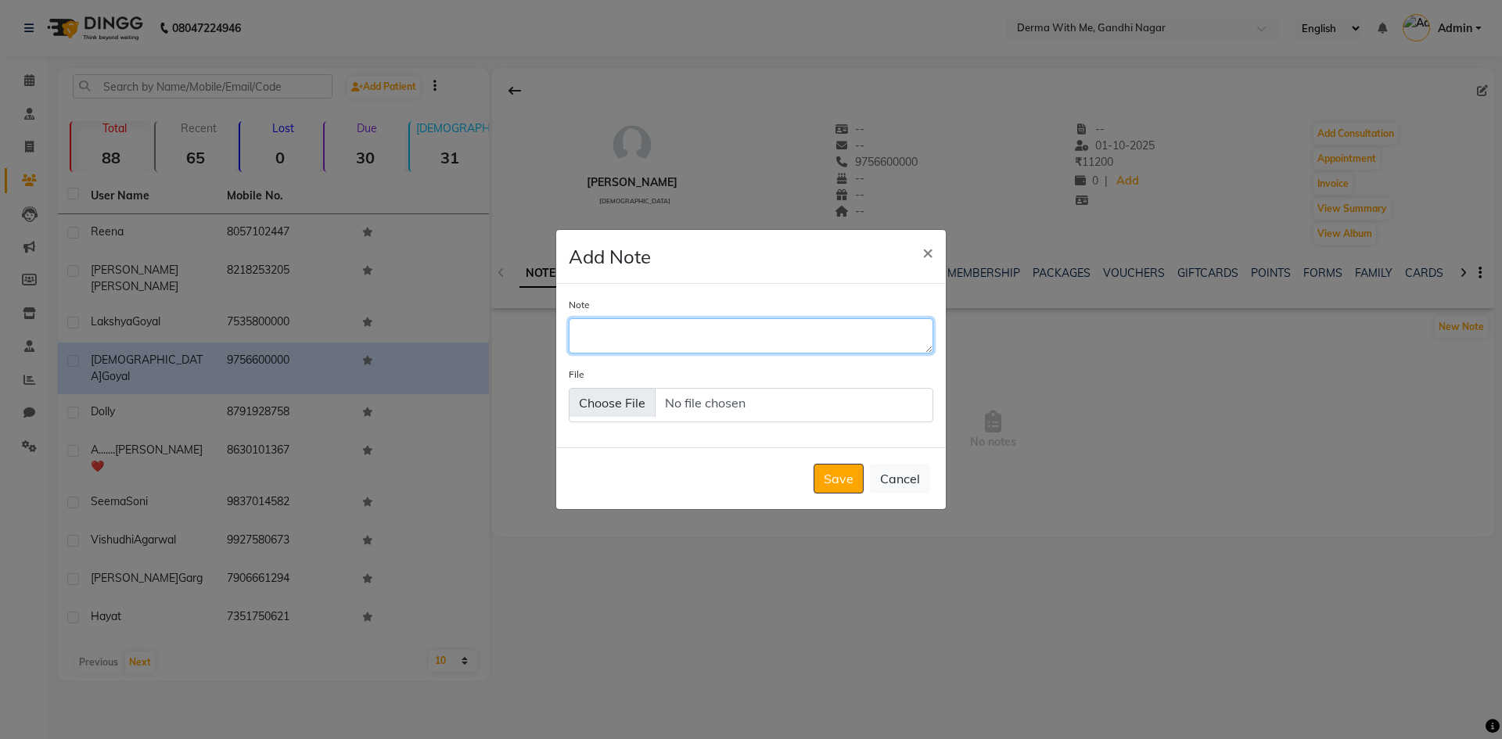
click at [669, 343] on textarea "Note" at bounding box center [751, 335] width 365 height 34
type textarea "2"
click at [696, 332] on textarea "1. [DATE]" at bounding box center [751, 335] width 365 height 34
type textarea "1. [DATE] : Geneo X : Done"
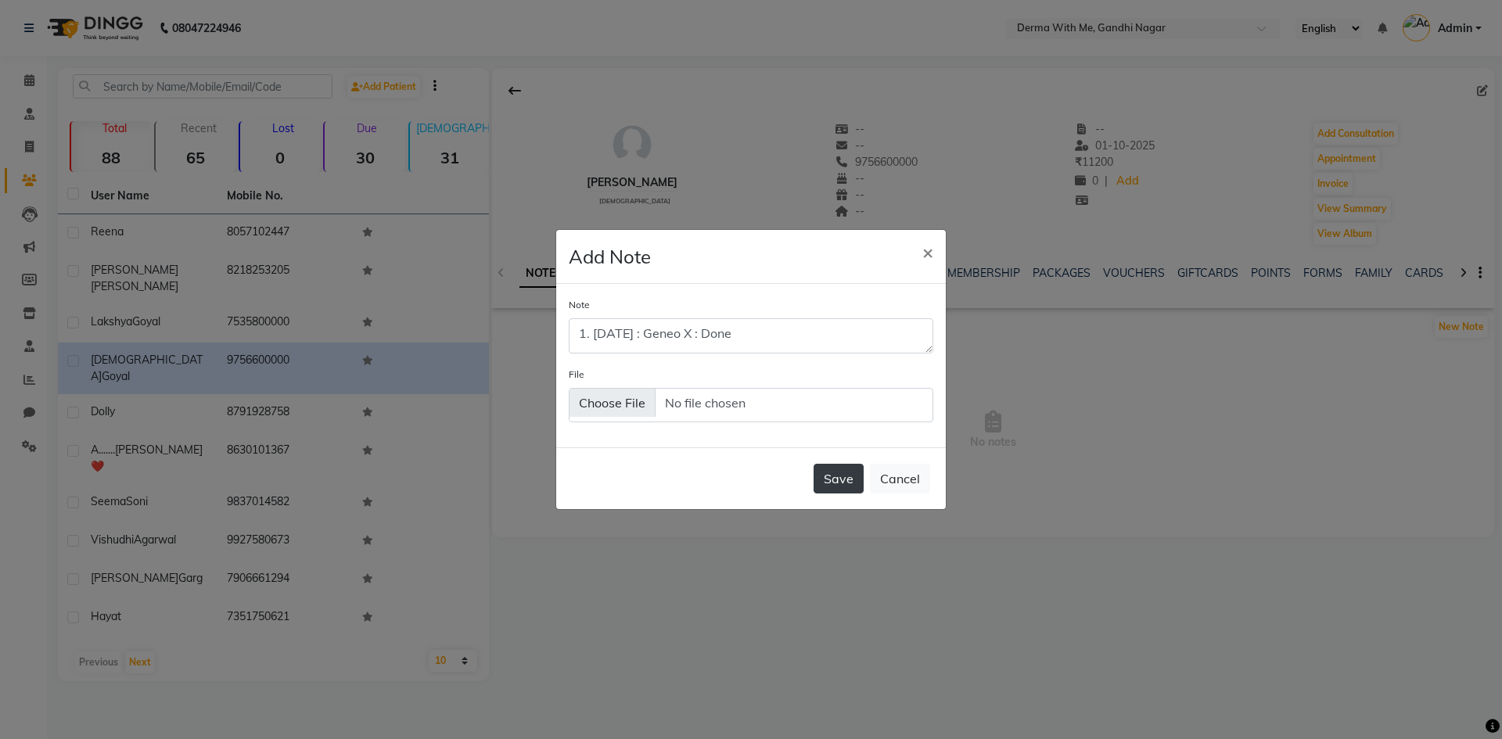
click at [837, 471] on button "Save" at bounding box center [839, 479] width 50 height 30
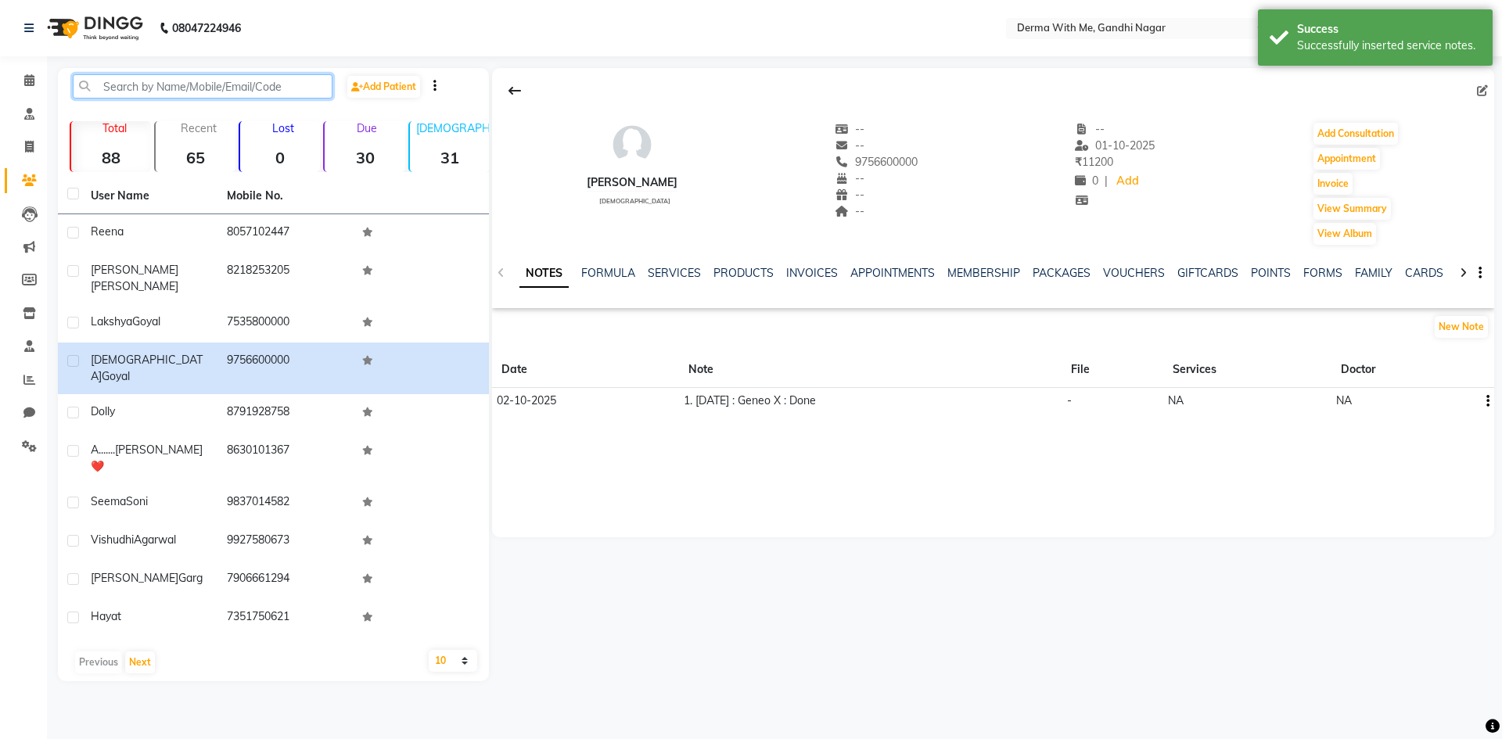
click at [171, 84] on input "text" at bounding box center [203, 86] width 260 height 24
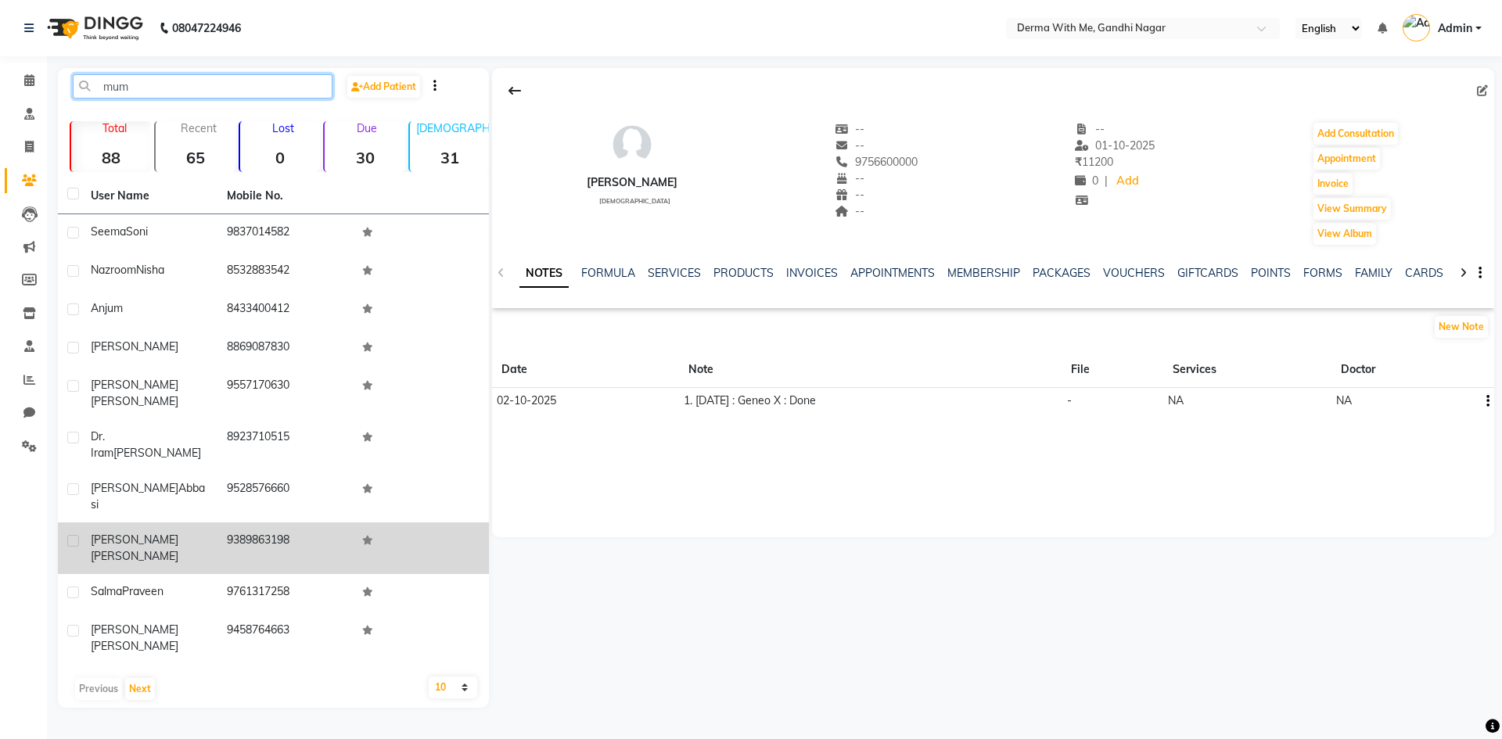
type input "mum"
click at [173, 523] on td "[PERSON_NAME]" at bounding box center [149, 549] width 136 height 52
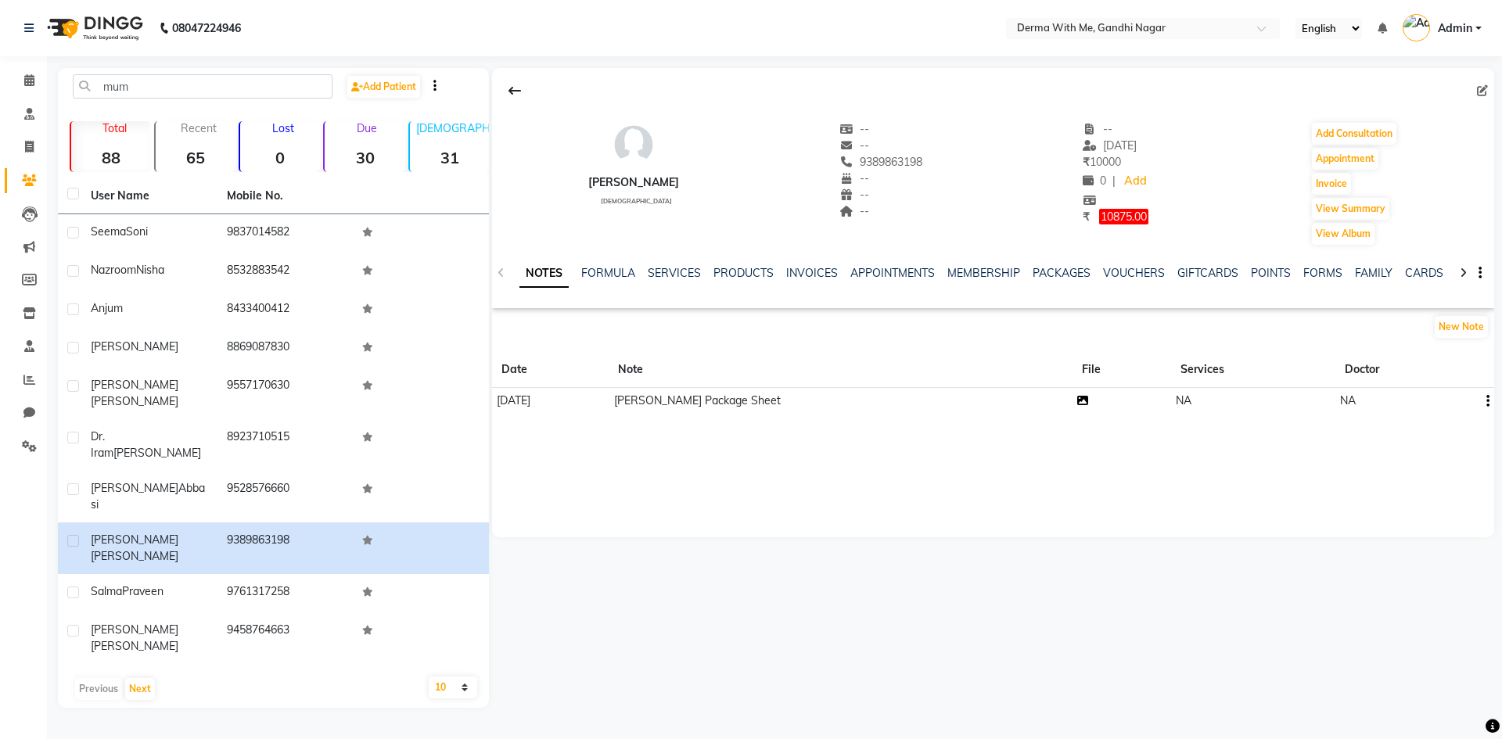
click at [1088, 401] on icon at bounding box center [1082, 400] width 11 height 11
click at [32, 91] on link "Calendar" at bounding box center [24, 81] width 38 height 26
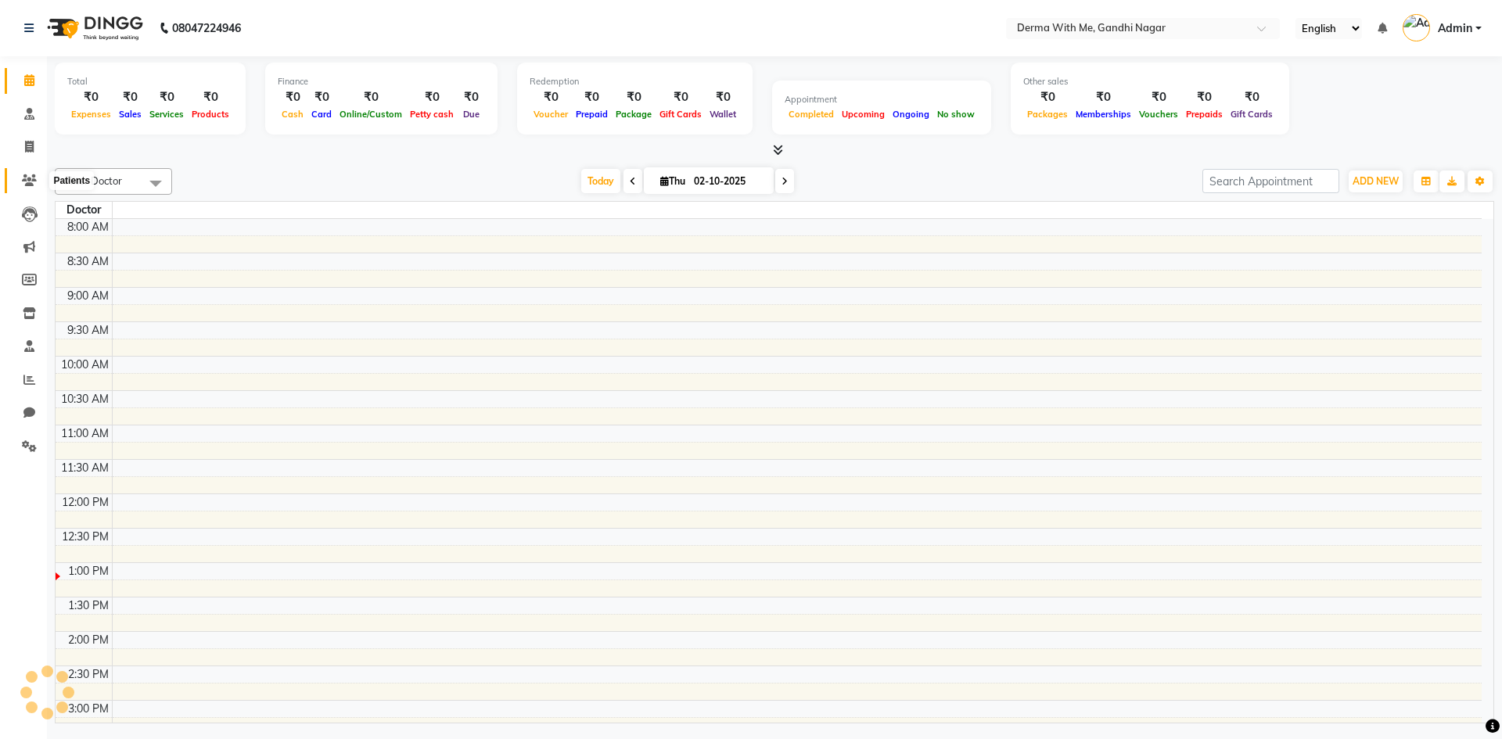
click at [34, 178] on icon at bounding box center [29, 180] width 15 height 12
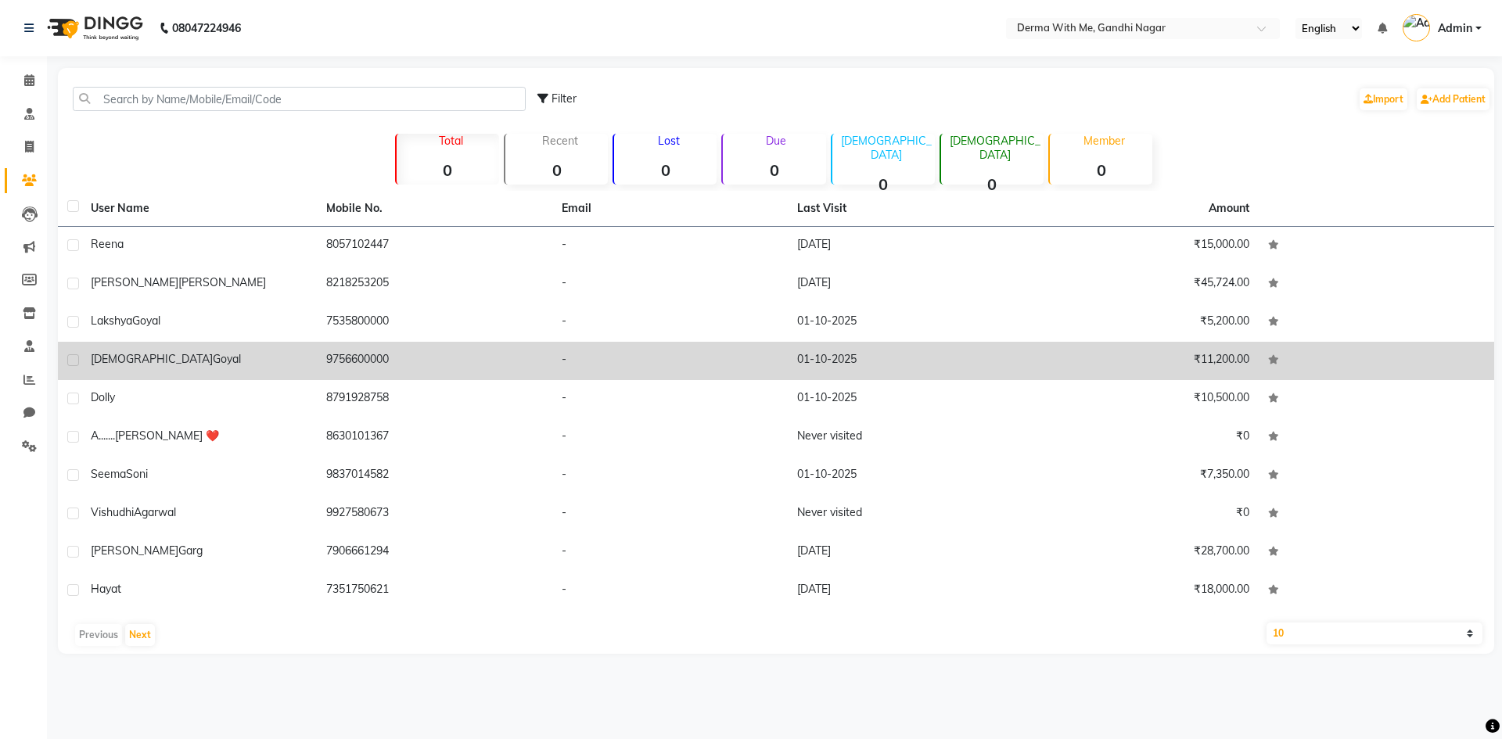
click at [172, 354] on div "[PERSON_NAME]" at bounding box center [199, 359] width 217 height 16
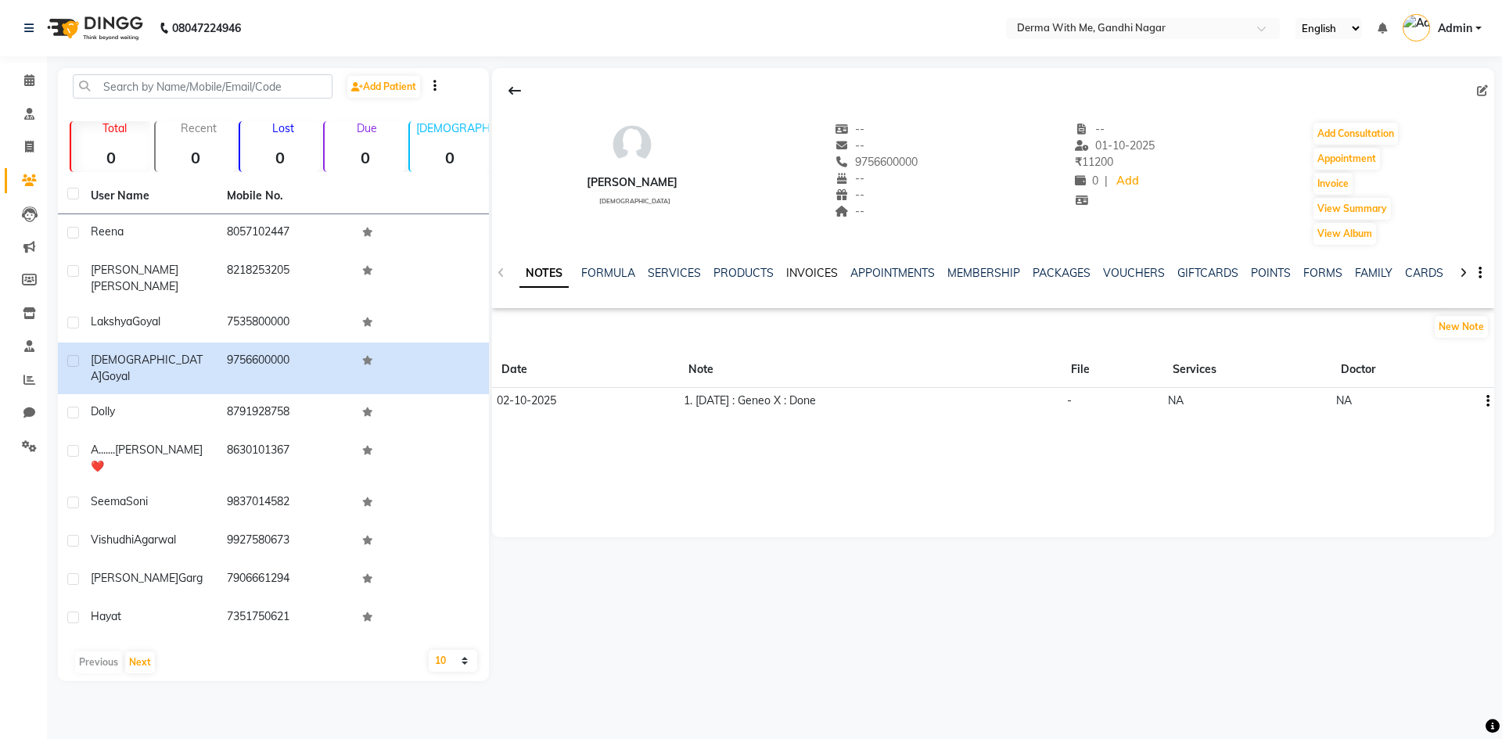
click at [805, 279] on link "INVOICES" at bounding box center [812, 273] width 52 height 14
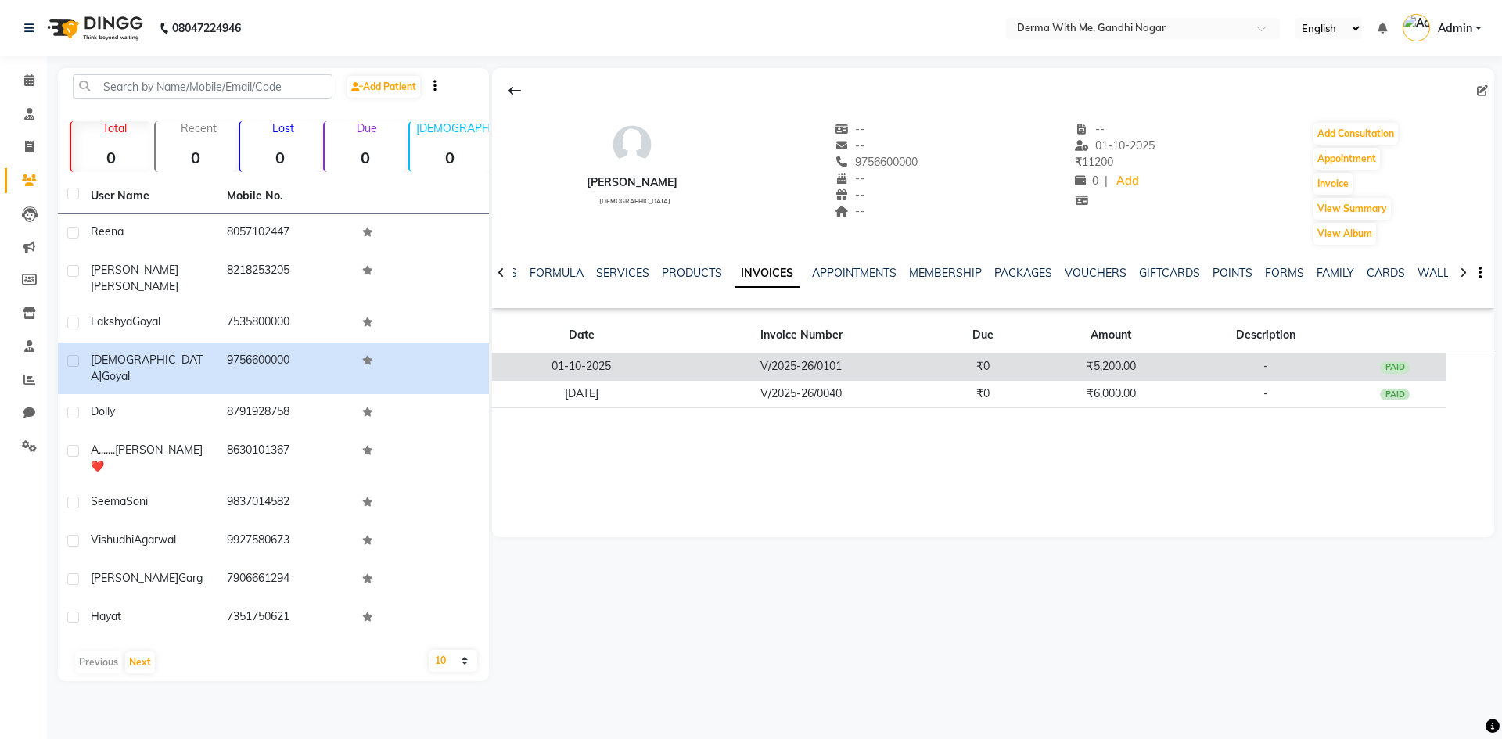
click at [732, 373] on td "V/2025-26/0101" at bounding box center [801, 367] width 261 height 27
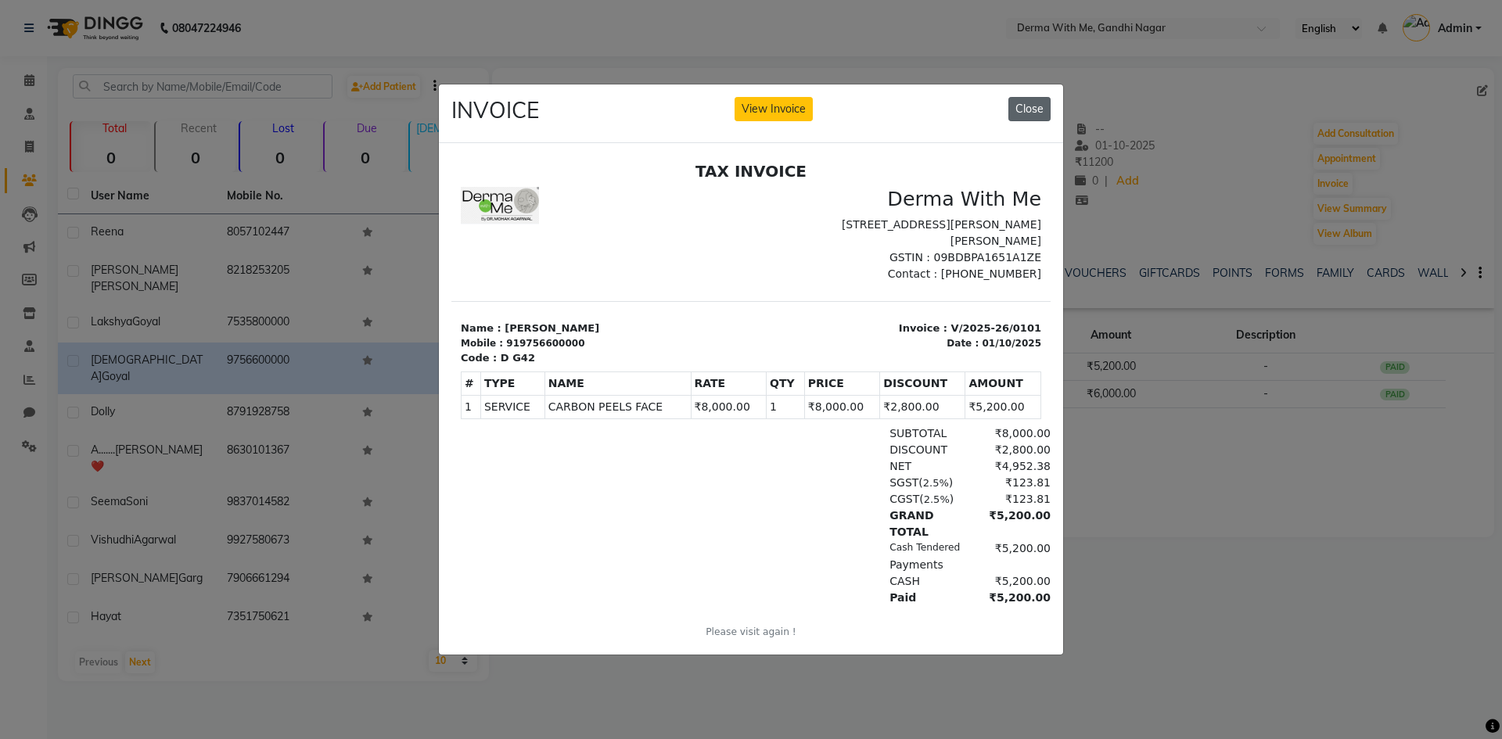
click at [1027, 101] on button "Close" at bounding box center [1029, 109] width 42 height 24
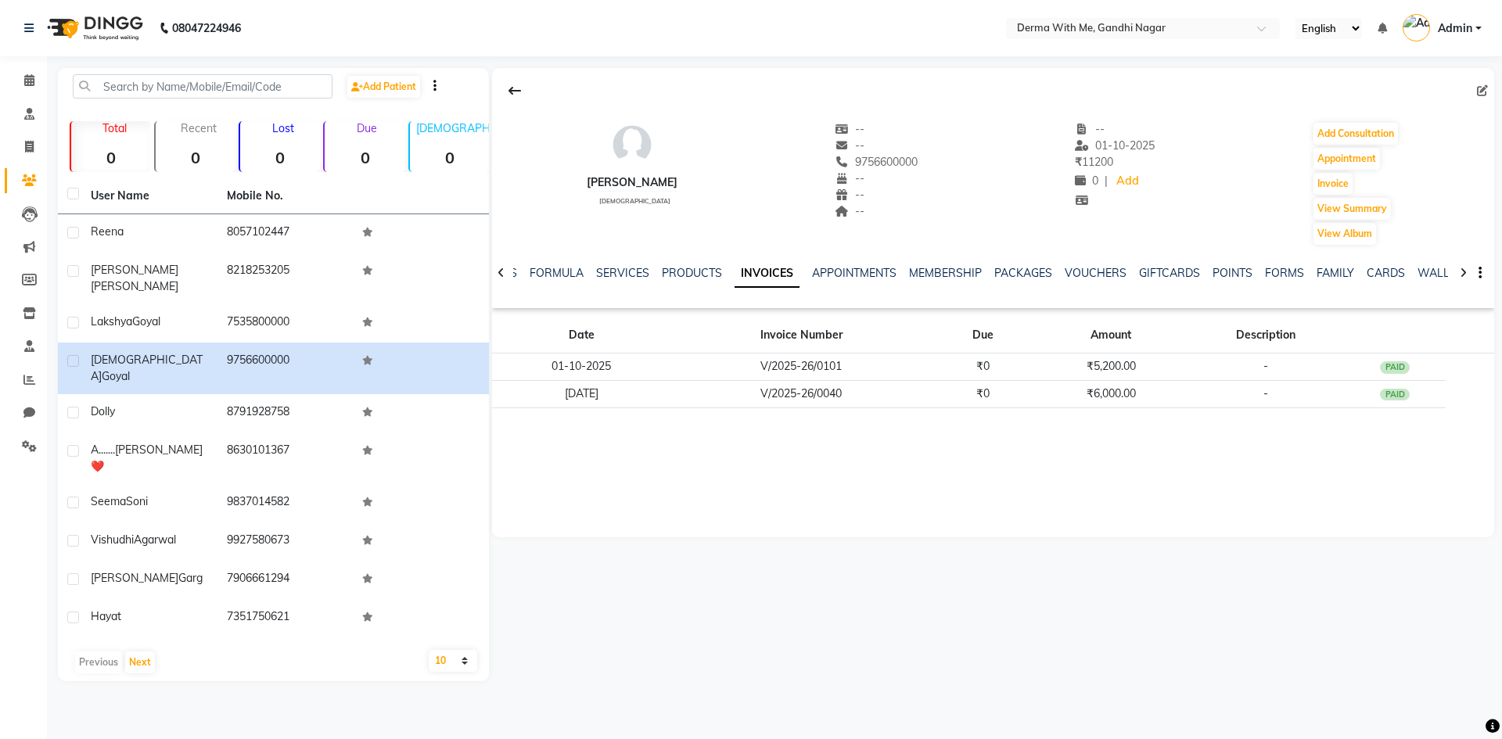
click at [501, 271] on icon at bounding box center [501, 273] width 7 height 11
click at [527, 271] on link "NOTES" at bounding box center [536, 273] width 35 height 14
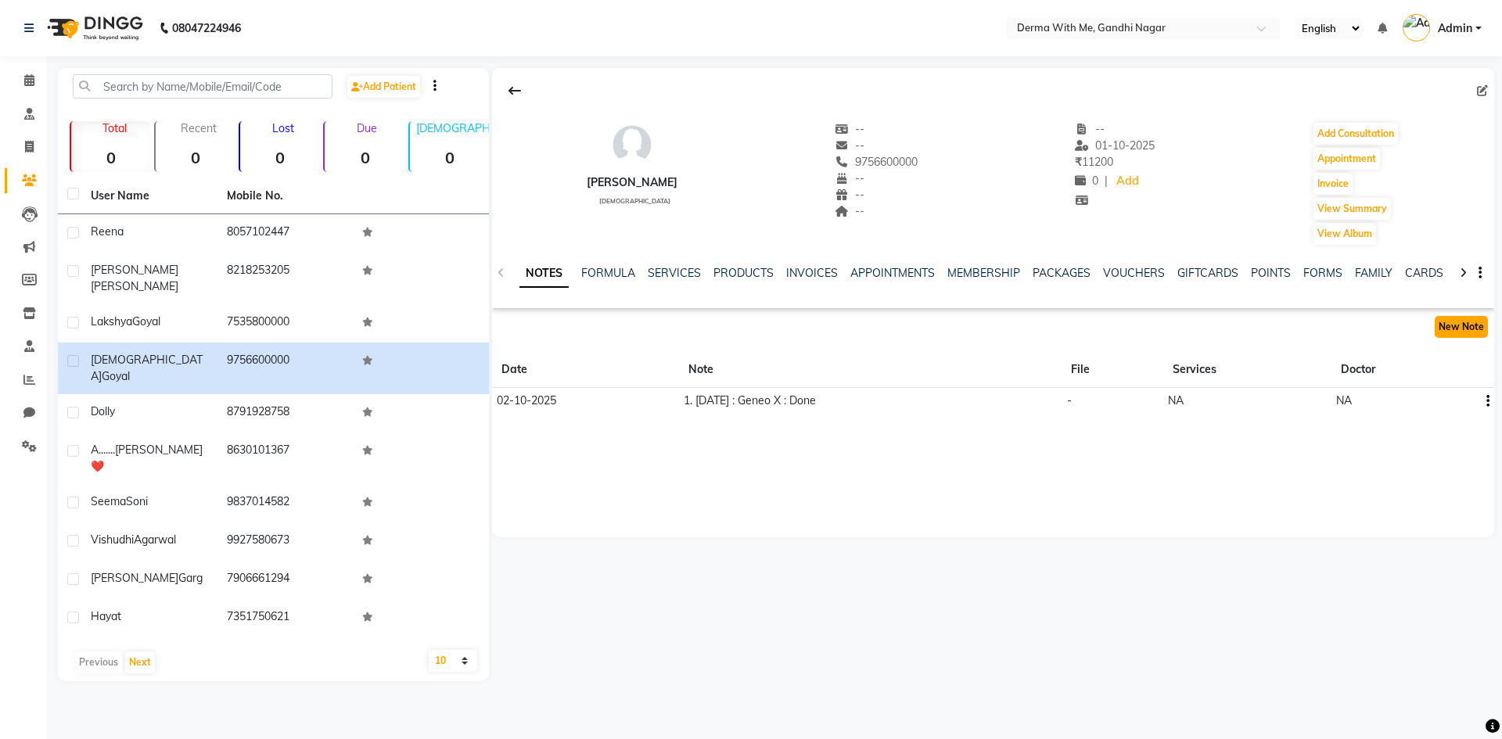
click at [1462, 329] on button "New Note" at bounding box center [1461, 327] width 53 height 22
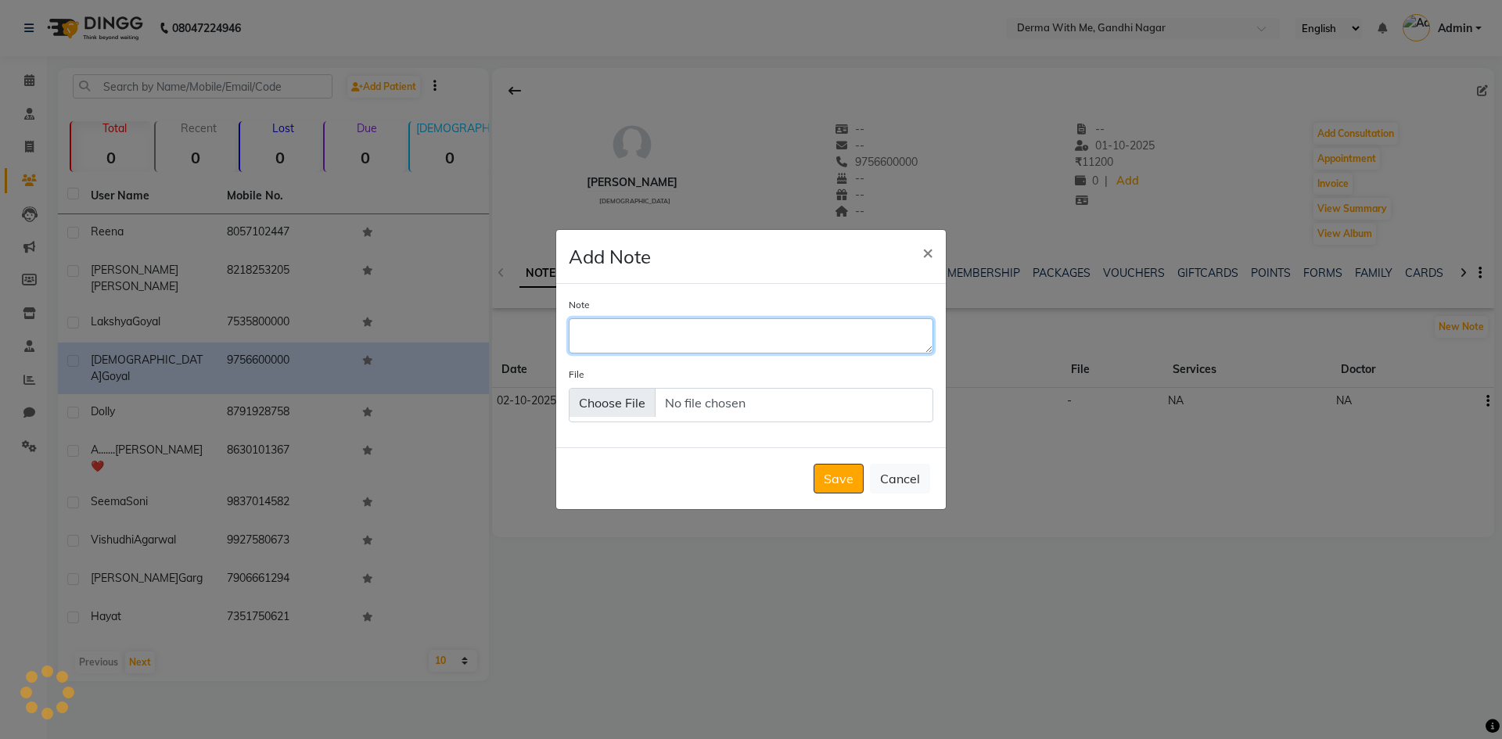
click at [635, 329] on textarea "Note" at bounding box center [751, 335] width 365 height 34
click at [907, 494] on div "Save Cancel" at bounding box center [751, 478] width 390 height 62
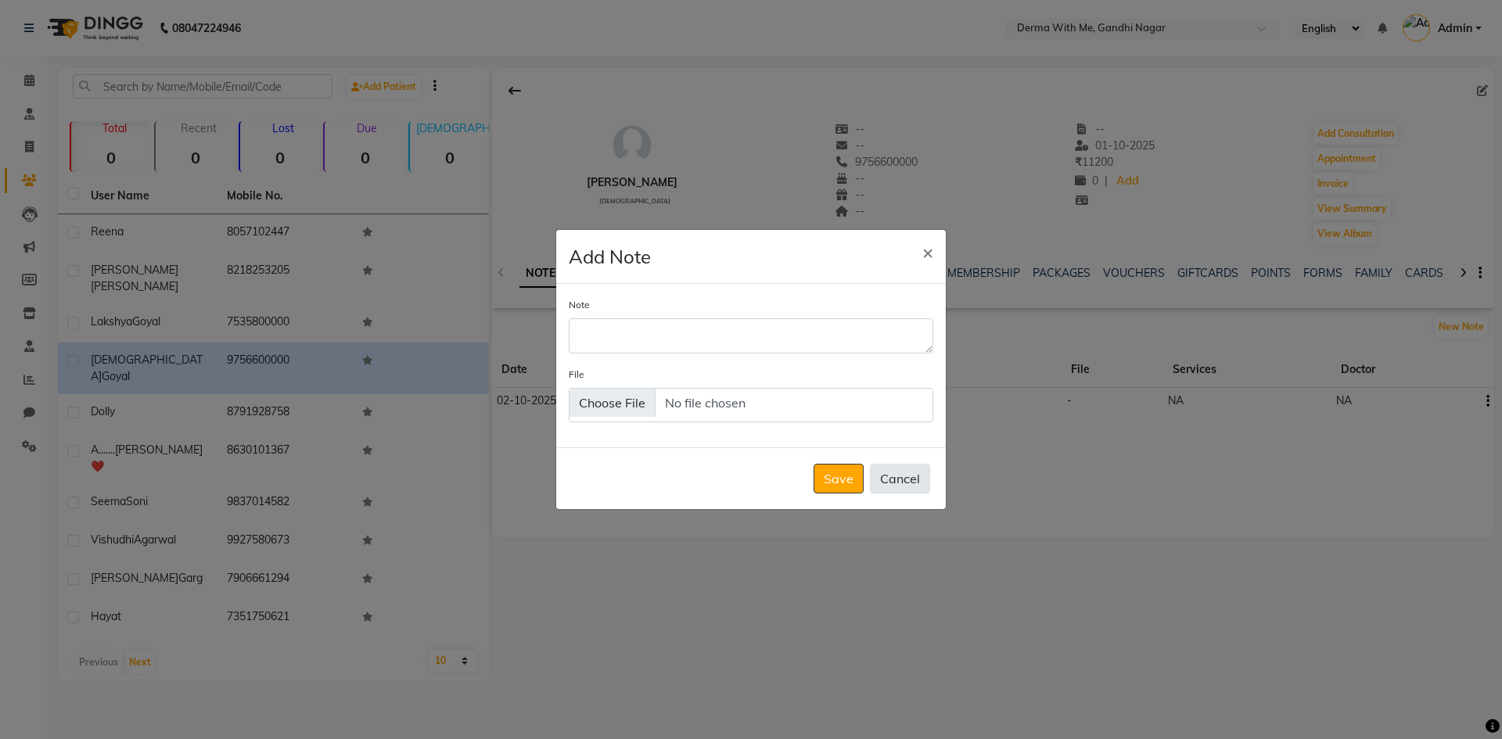
click at [905, 486] on button "Cancel" at bounding box center [900, 479] width 60 height 30
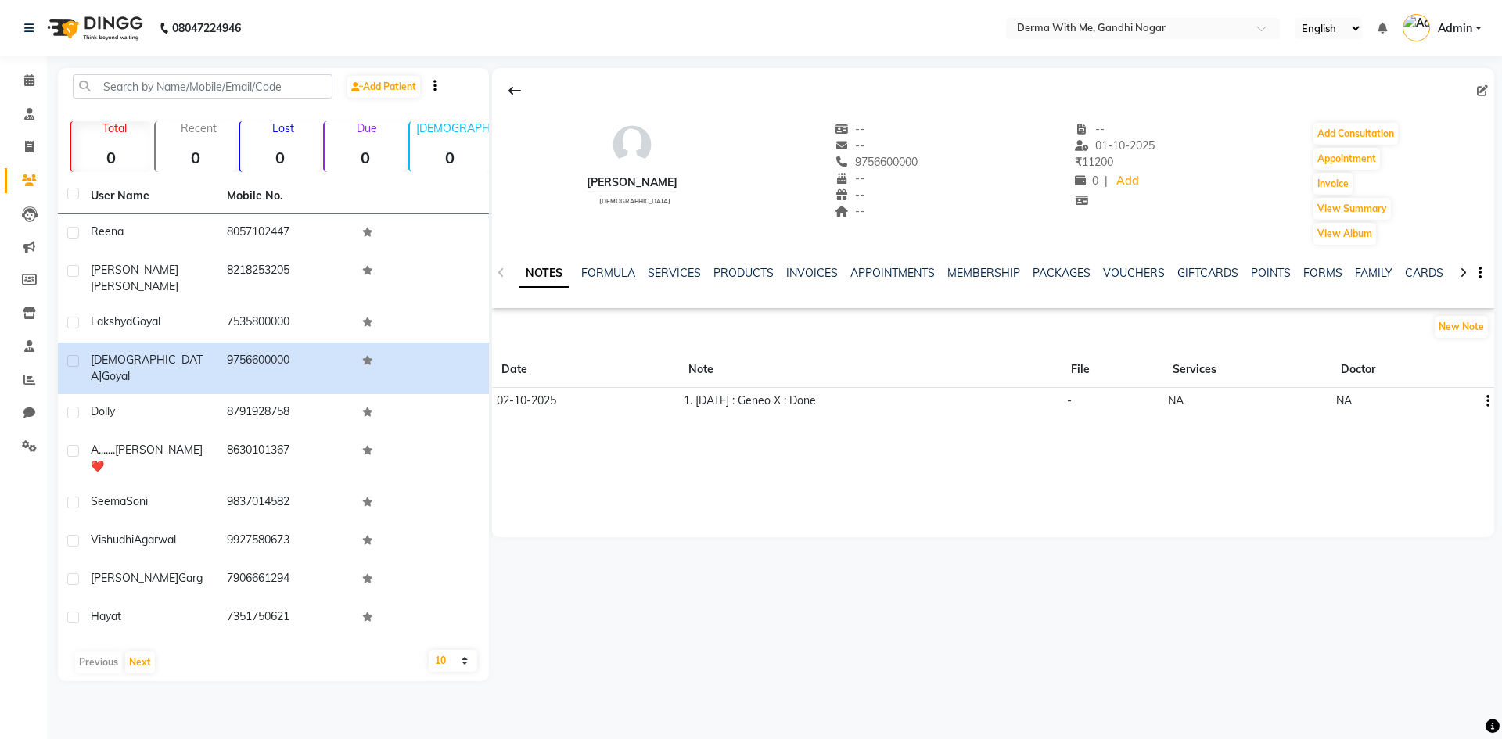
click at [1490, 406] on td at bounding box center [1485, 401] width 20 height 27
click at [1489, 402] on icon "button" at bounding box center [1487, 401] width 3 height 1
click at [1454, 400] on div "Edit" at bounding box center [1450, 401] width 25 height 20
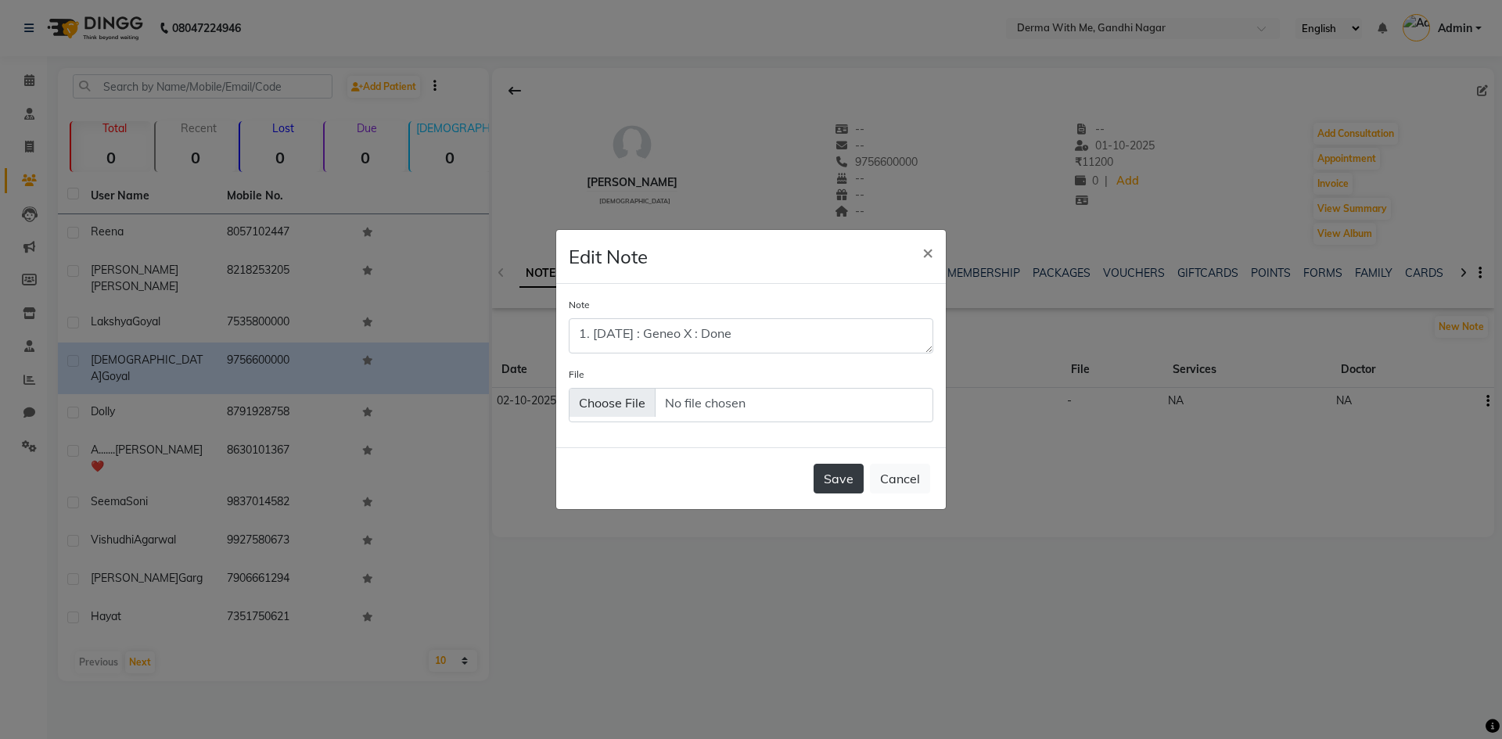
click at [838, 476] on button "Save" at bounding box center [839, 479] width 50 height 30
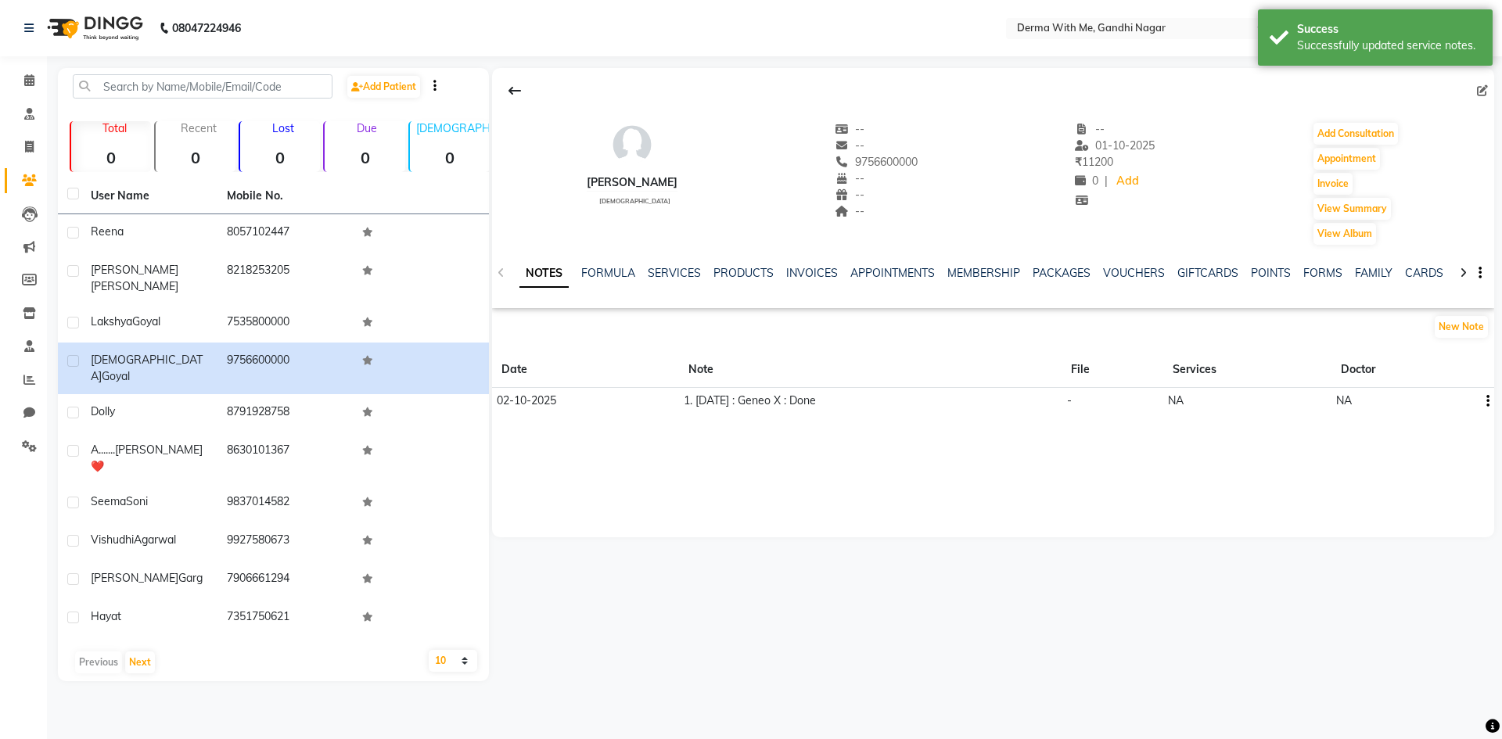
click at [499, 277] on div "NOTES FORMULA SERVICES PRODUCTS INVOICES APPOINTMENTS MEMBERSHIP PACKAGES VOUCH…" at bounding box center [993, 273] width 1002 height 54
drag, startPoint x: 748, startPoint y: 485, endPoint x: 899, endPoint y: 487, distance: 151.0
click at [899, 487] on div "[PERSON_NAME] [DEMOGRAPHIC_DATA] -- -- 9756600000 -- -- -- -- [DATE] ₹ 11200 0 …" at bounding box center [993, 302] width 1002 height 469
click at [1454, 327] on button "New Note" at bounding box center [1461, 327] width 53 height 22
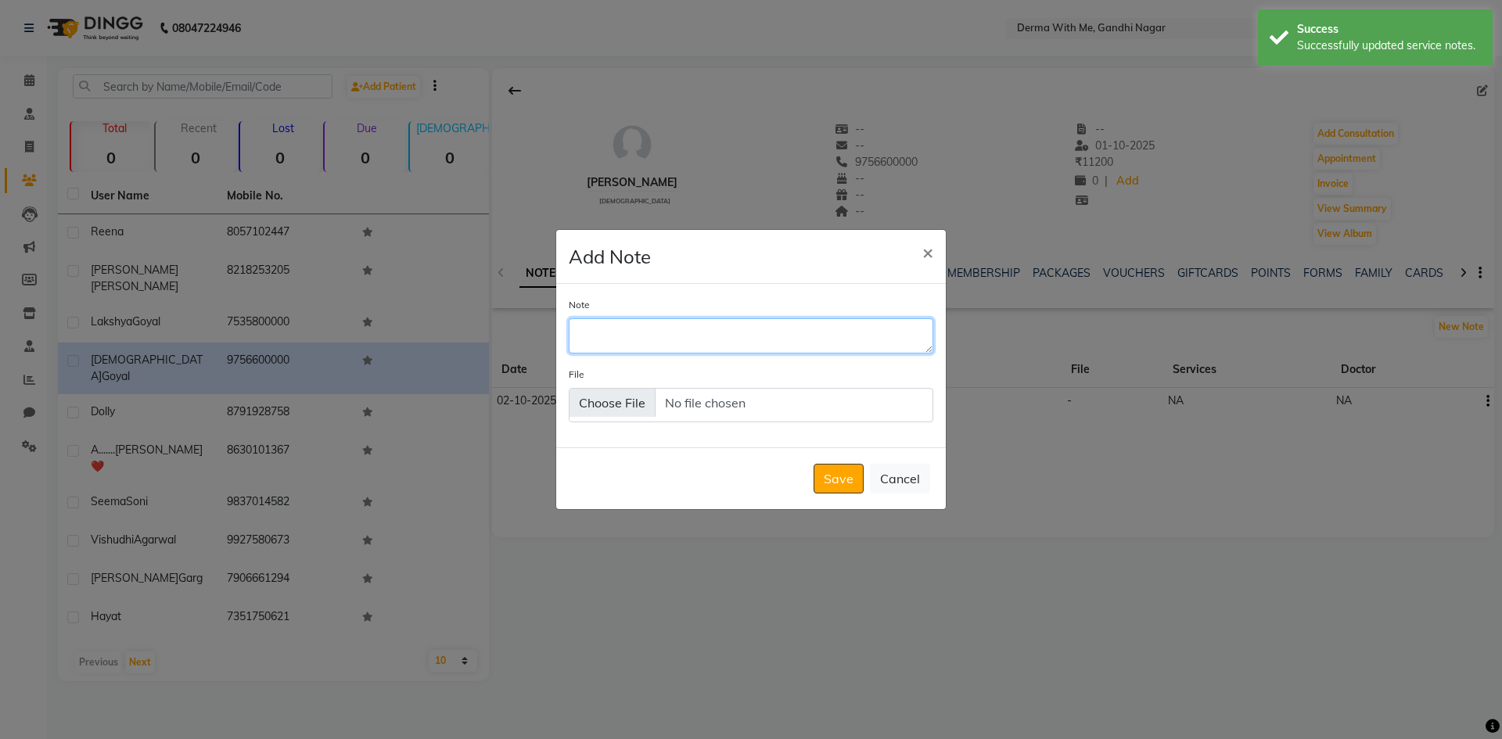
click at [611, 334] on textarea "Note" at bounding box center [751, 335] width 365 height 34
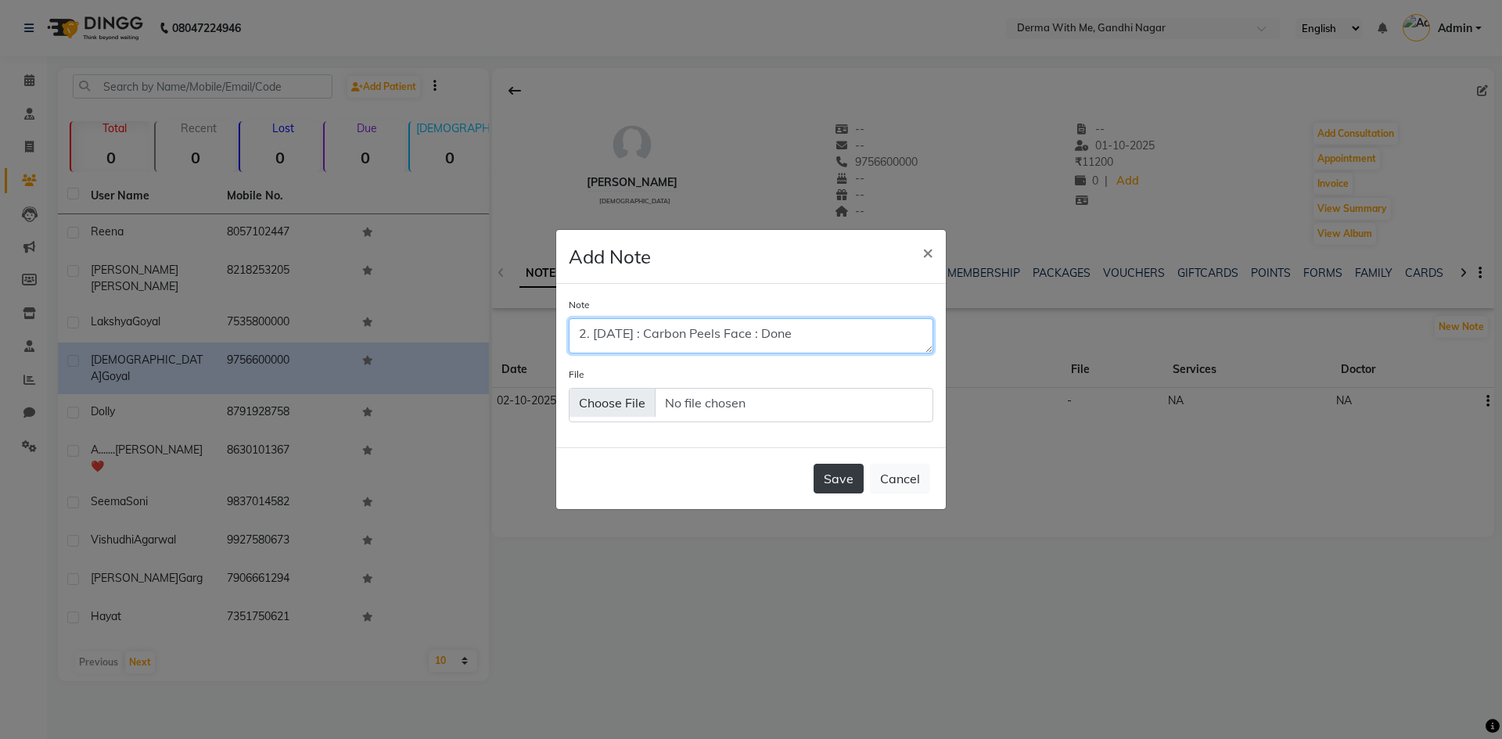
type textarea "2. [DATE] : Carbon Peels Face : Done"
click at [839, 480] on button "Save" at bounding box center [839, 479] width 50 height 30
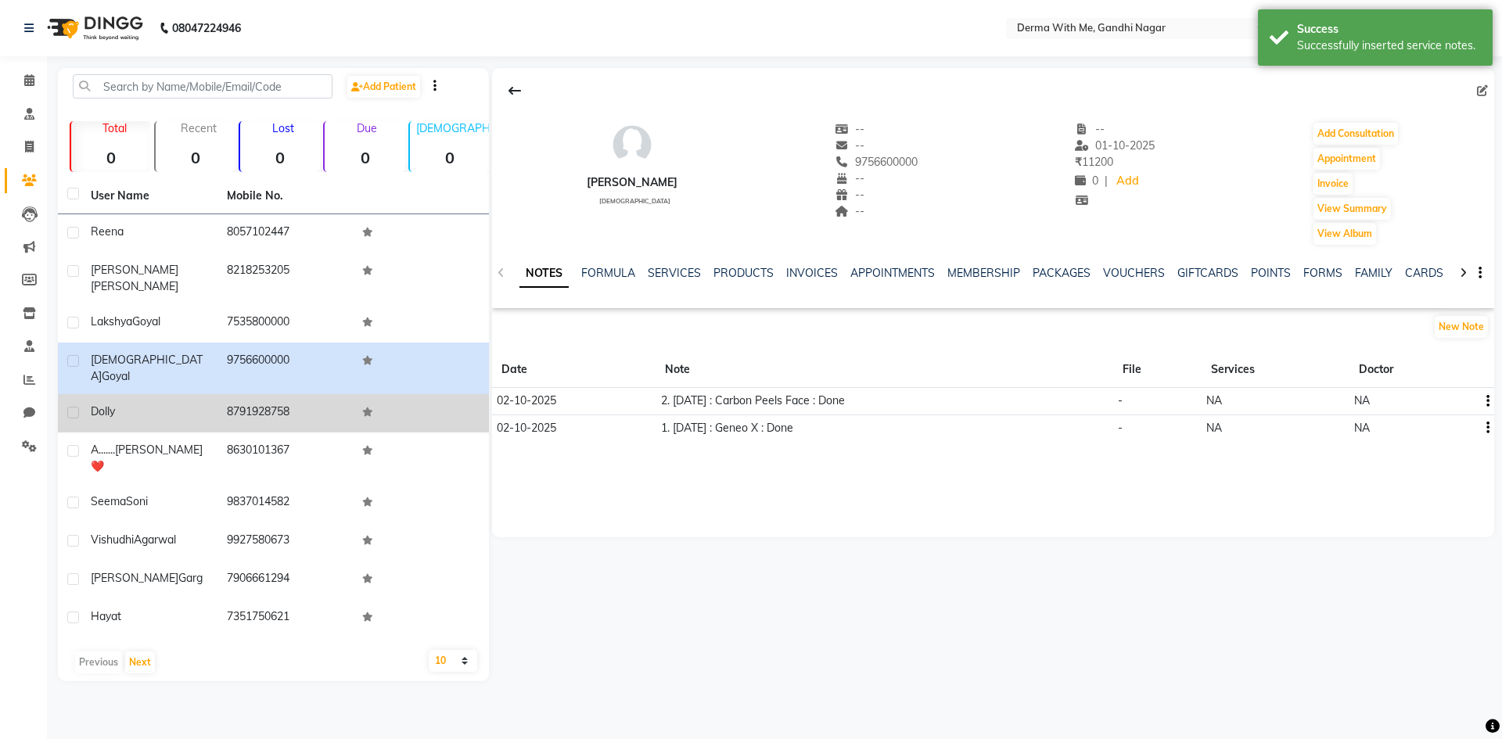
click at [128, 394] on td "Dolly" at bounding box center [149, 413] width 136 height 38
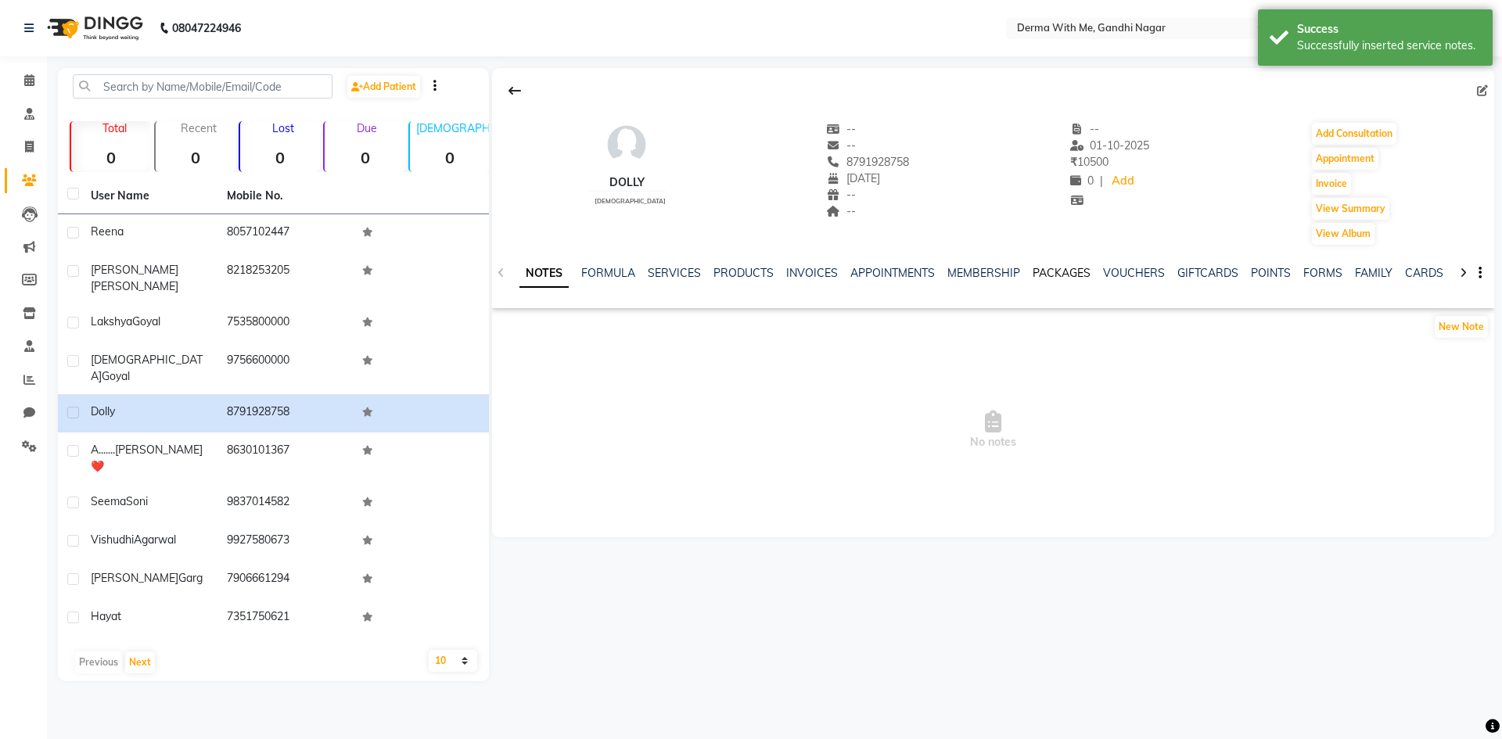
click at [1040, 272] on link "PACKAGES" at bounding box center [1062, 273] width 58 height 14
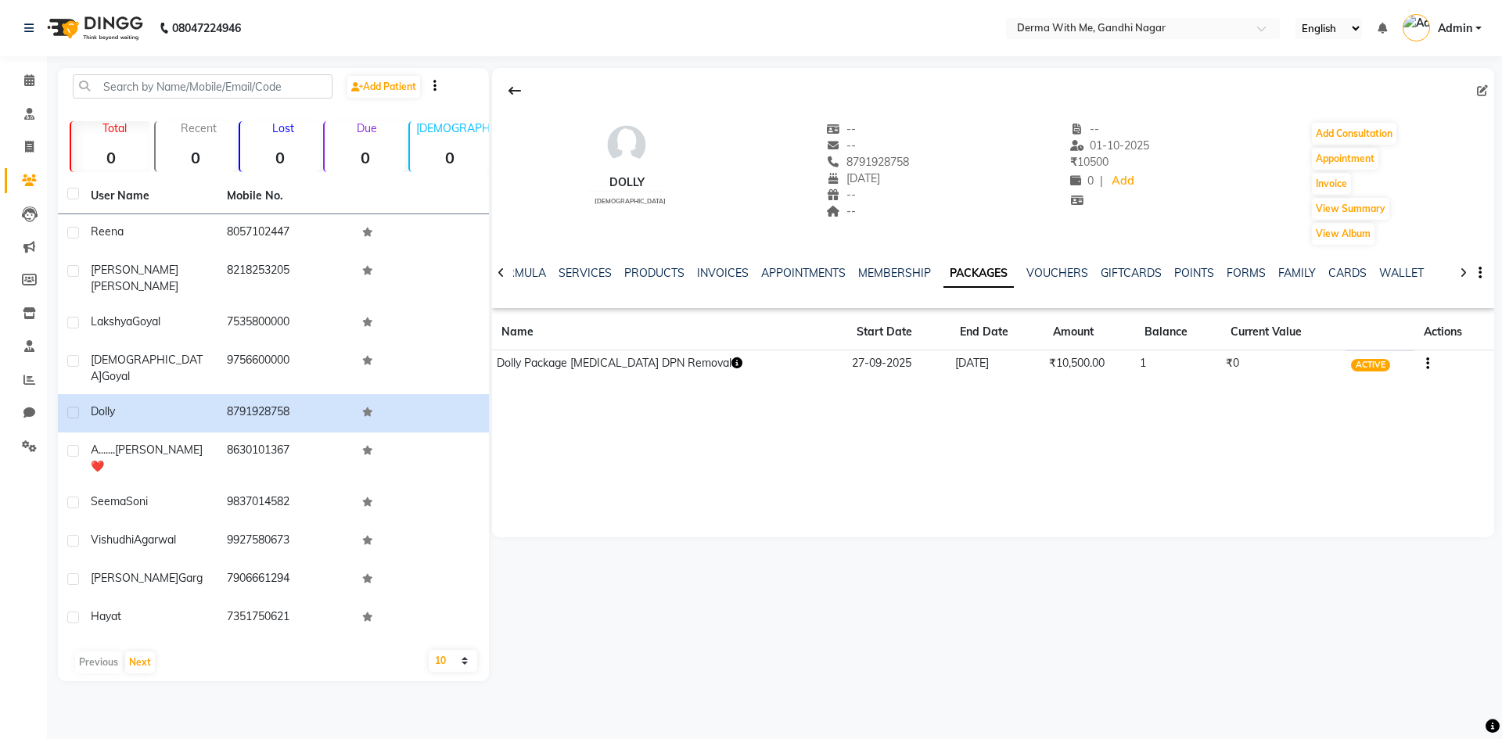
click at [731, 363] on icon "button" at bounding box center [736, 363] width 11 height 11
click at [976, 462] on div "Dolly [DEMOGRAPHIC_DATA] -- -- 8791928758 [DATE] -- -- -- [DATE] ₹ 10500 0 | Ad…" at bounding box center [993, 302] width 1002 height 469
click at [501, 272] on icon at bounding box center [501, 273] width 7 height 11
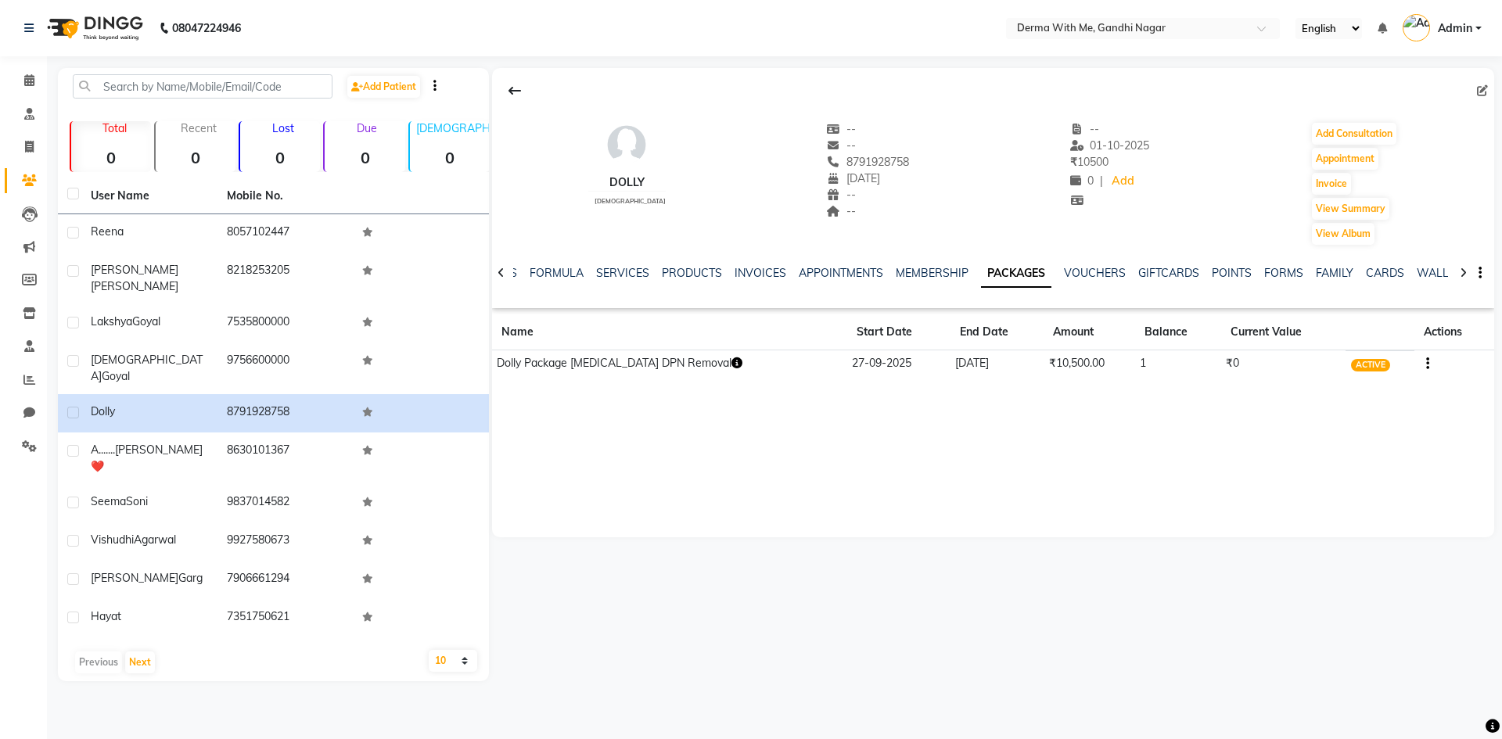
click at [501, 272] on icon at bounding box center [501, 273] width 7 height 11
click at [501, 272] on div "NOTES FORMULA SERVICES PRODUCTS INVOICES APPOINTMENTS MEMBERSHIP PACKAGES VOUCH…" at bounding box center [993, 273] width 1002 height 54
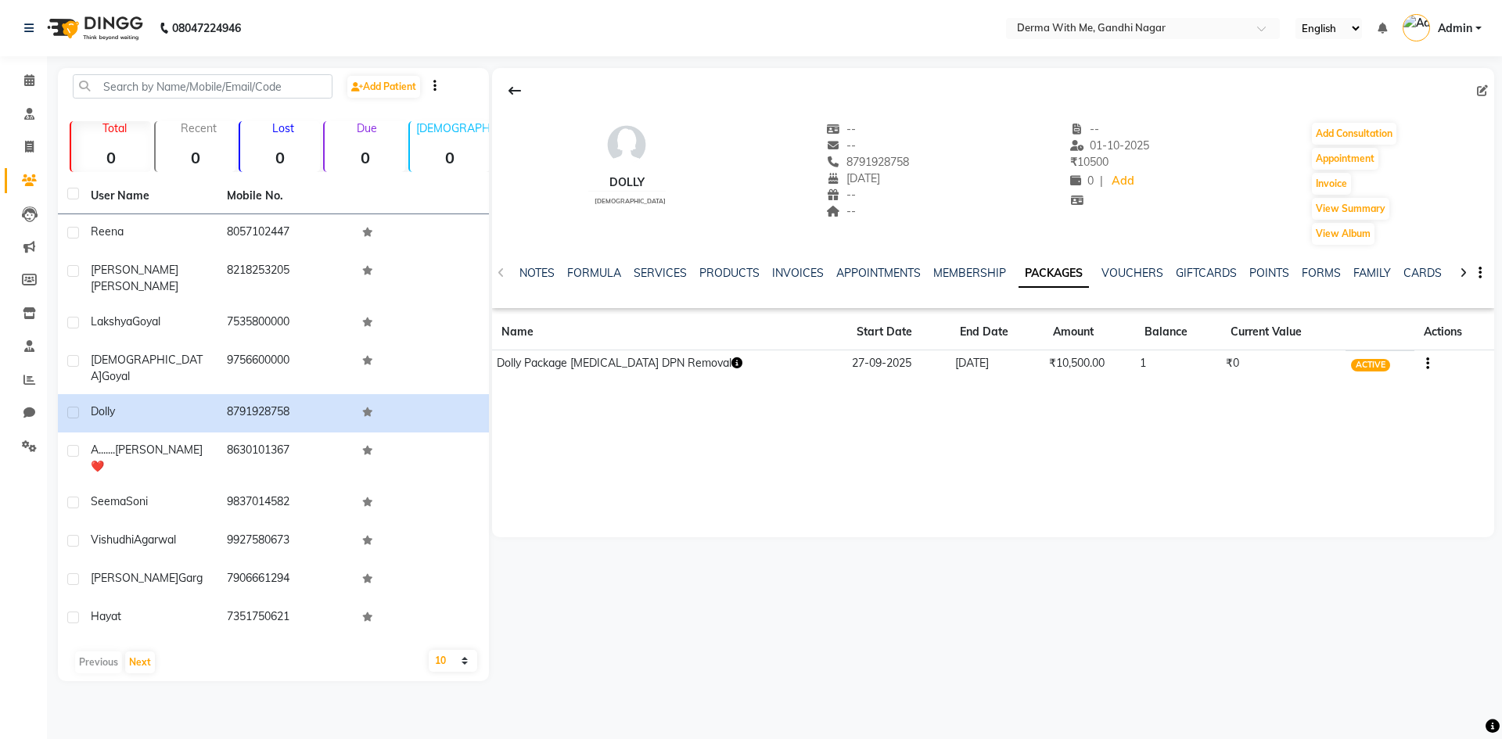
click at [501, 272] on div "NOTES FORMULA SERVICES PRODUCTS INVOICES APPOINTMENTS MEMBERSHIP PACKAGES VOUCH…" at bounding box center [993, 273] width 1002 height 54
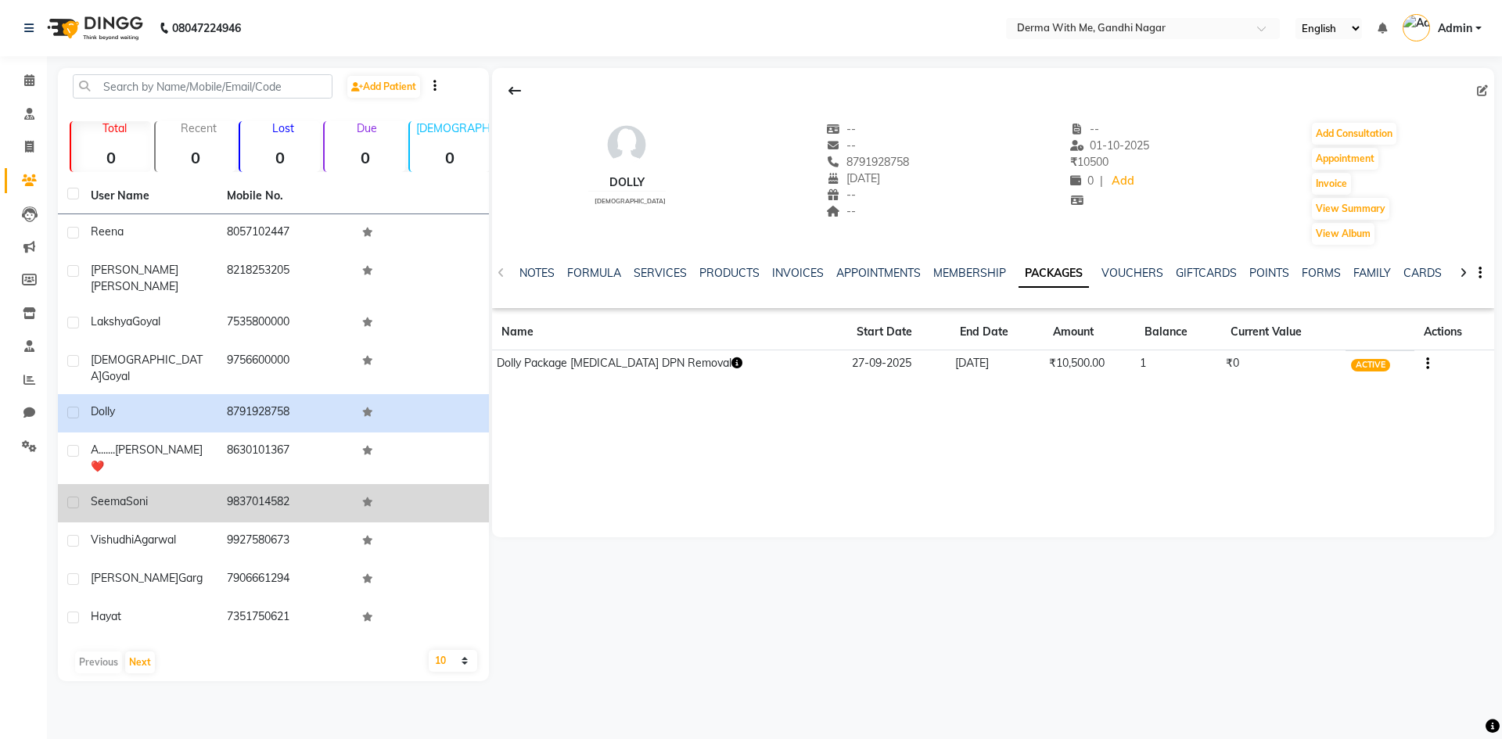
click at [202, 484] on td "[PERSON_NAME]" at bounding box center [149, 503] width 136 height 38
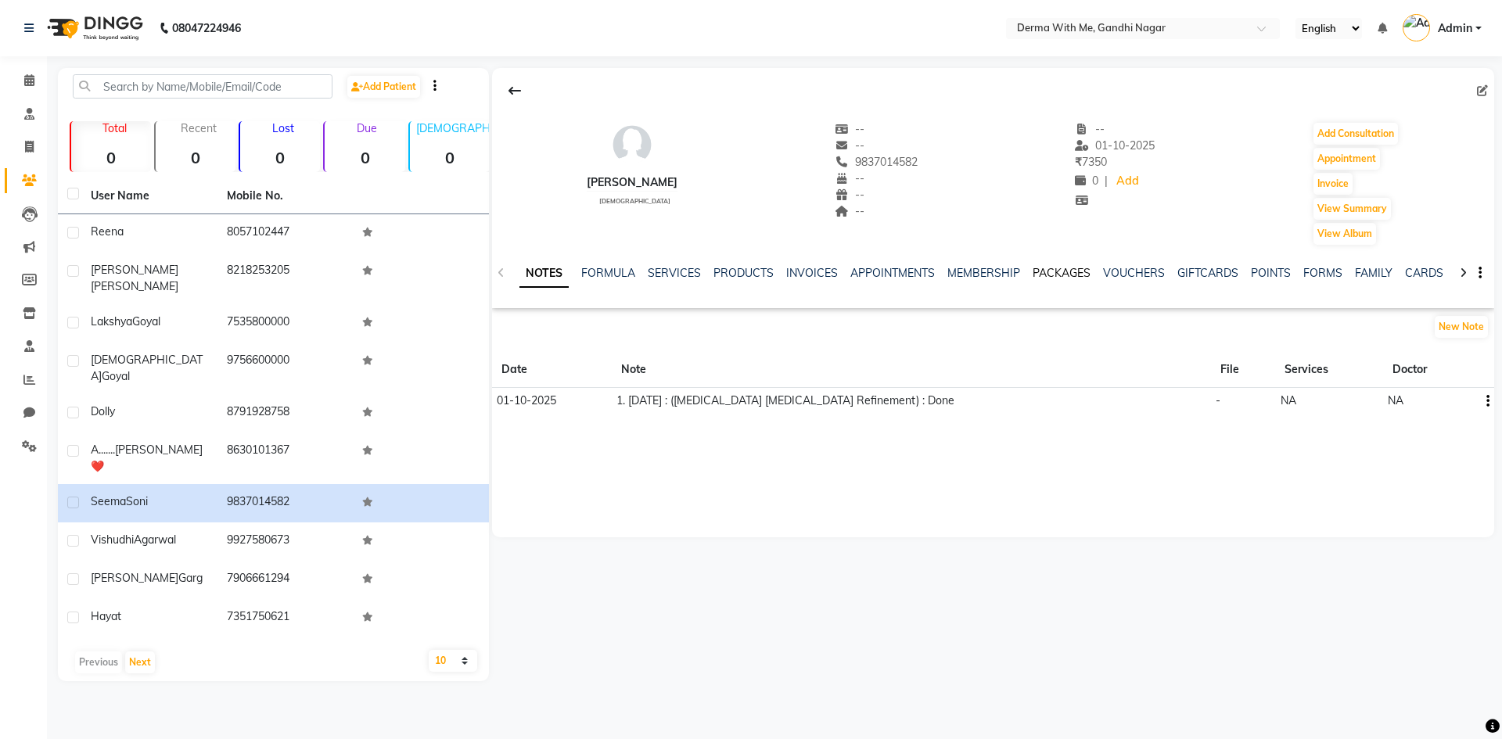
click at [1063, 266] on link "PACKAGES" at bounding box center [1062, 273] width 58 height 14
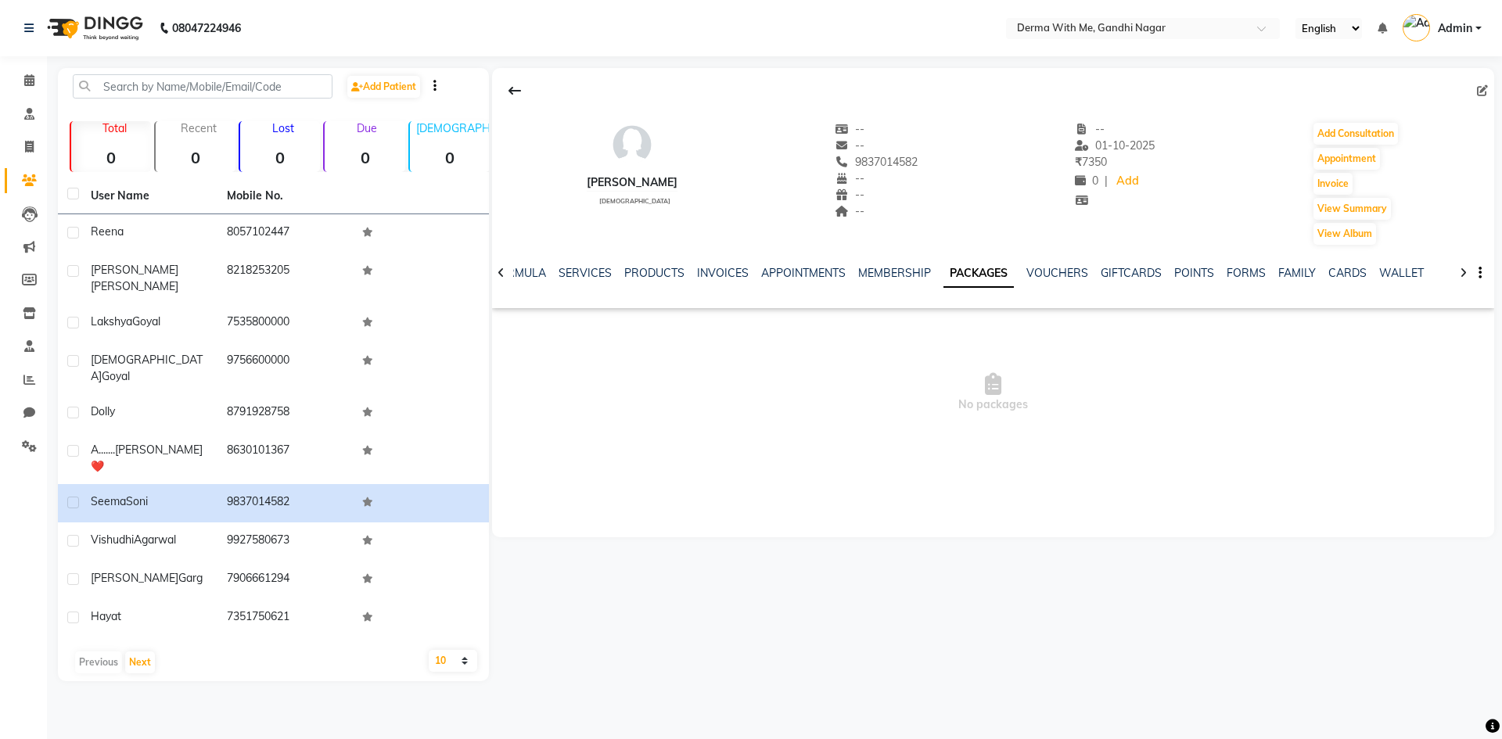
click at [744, 267] on ul "NOTES FORMULA SERVICES PRODUCTS INVOICES APPOINTMENTS MEMBERSHIP PACKAGES VOUCH…" at bounding box center [940, 273] width 992 height 16
click at [726, 268] on link "INVOICES" at bounding box center [723, 273] width 52 height 14
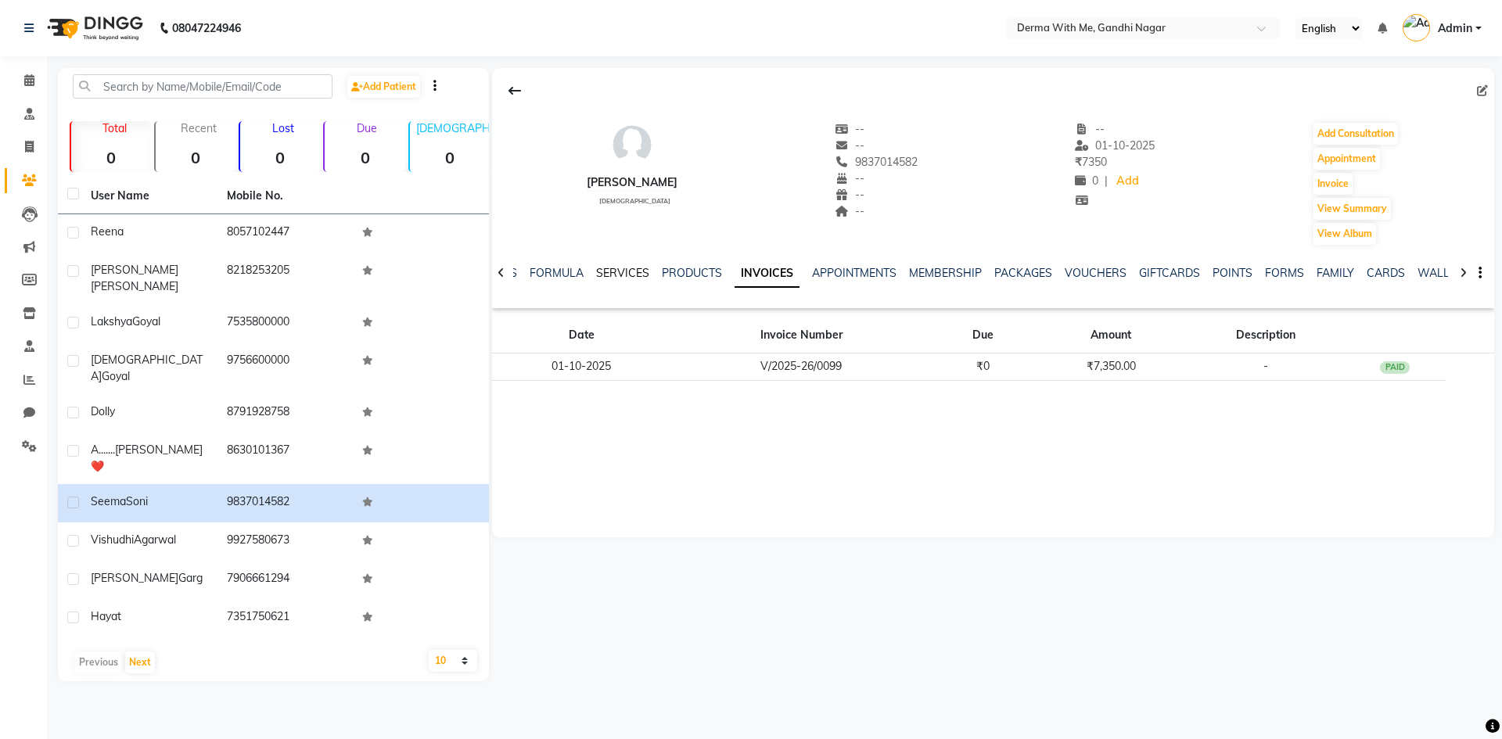
click at [616, 271] on link "SERVICES" at bounding box center [622, 273] width 53 height 14
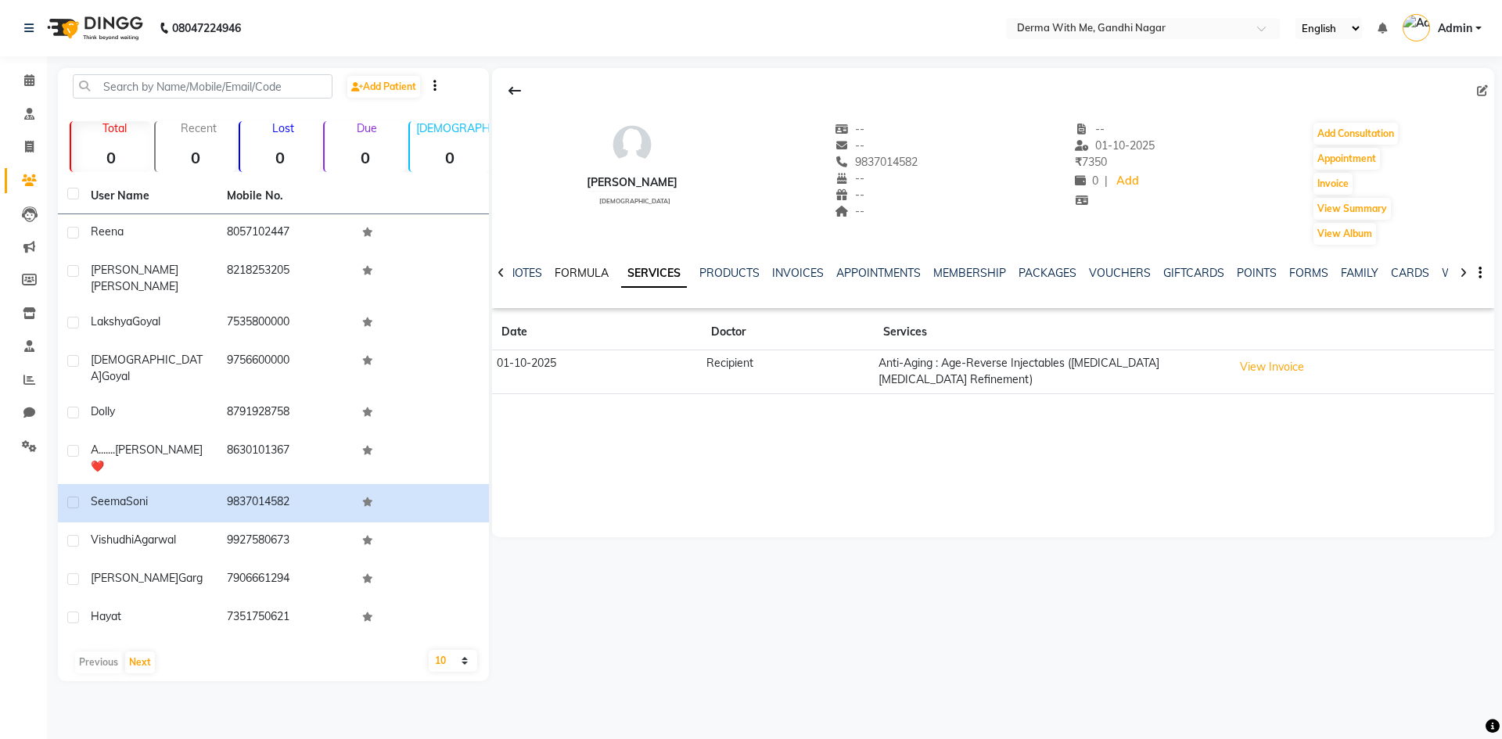
click at [585, 276] on link "FORMULA" at bounding box center [582, 273] width 54 height 14
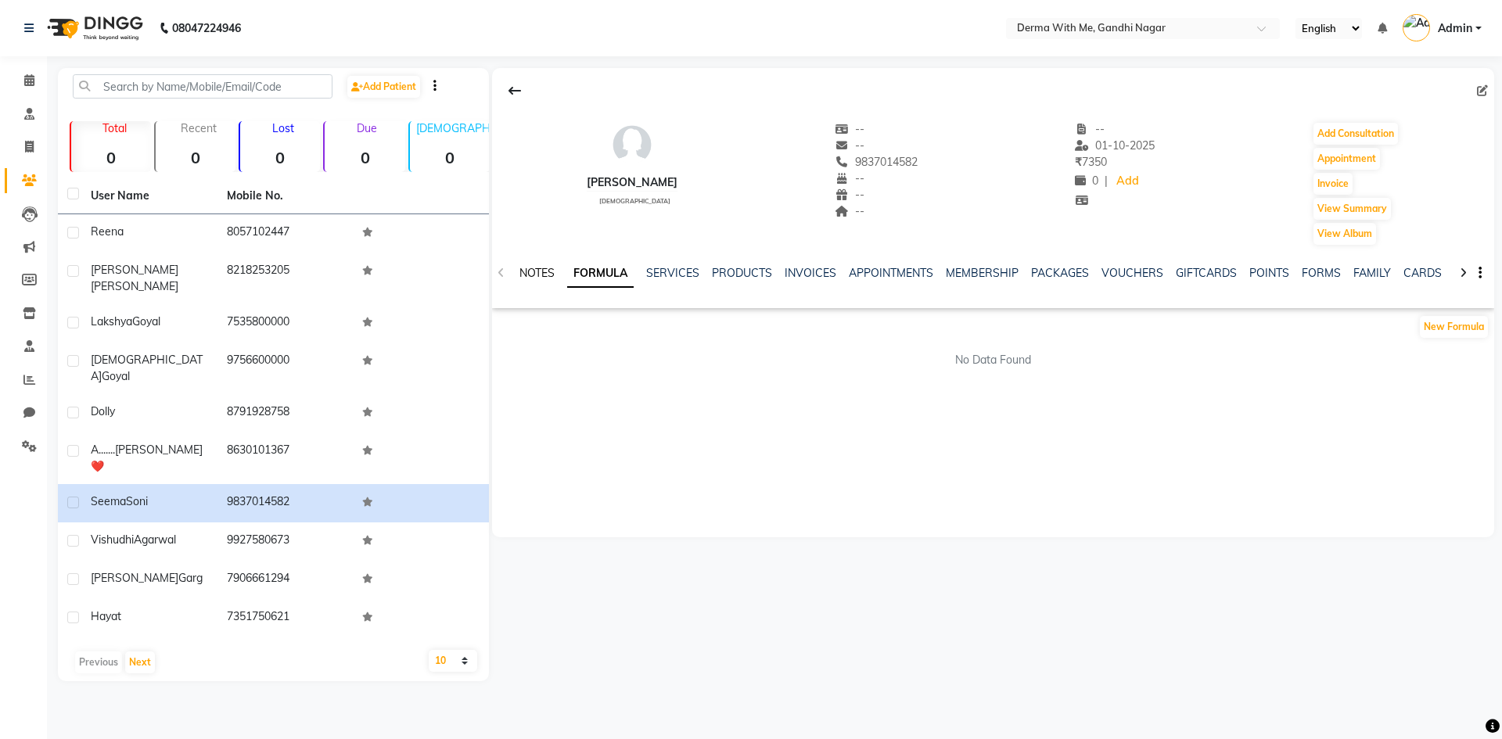
click at [543, 272] on link "NOTES" at bounding box center [536, 273] width 35 height 14
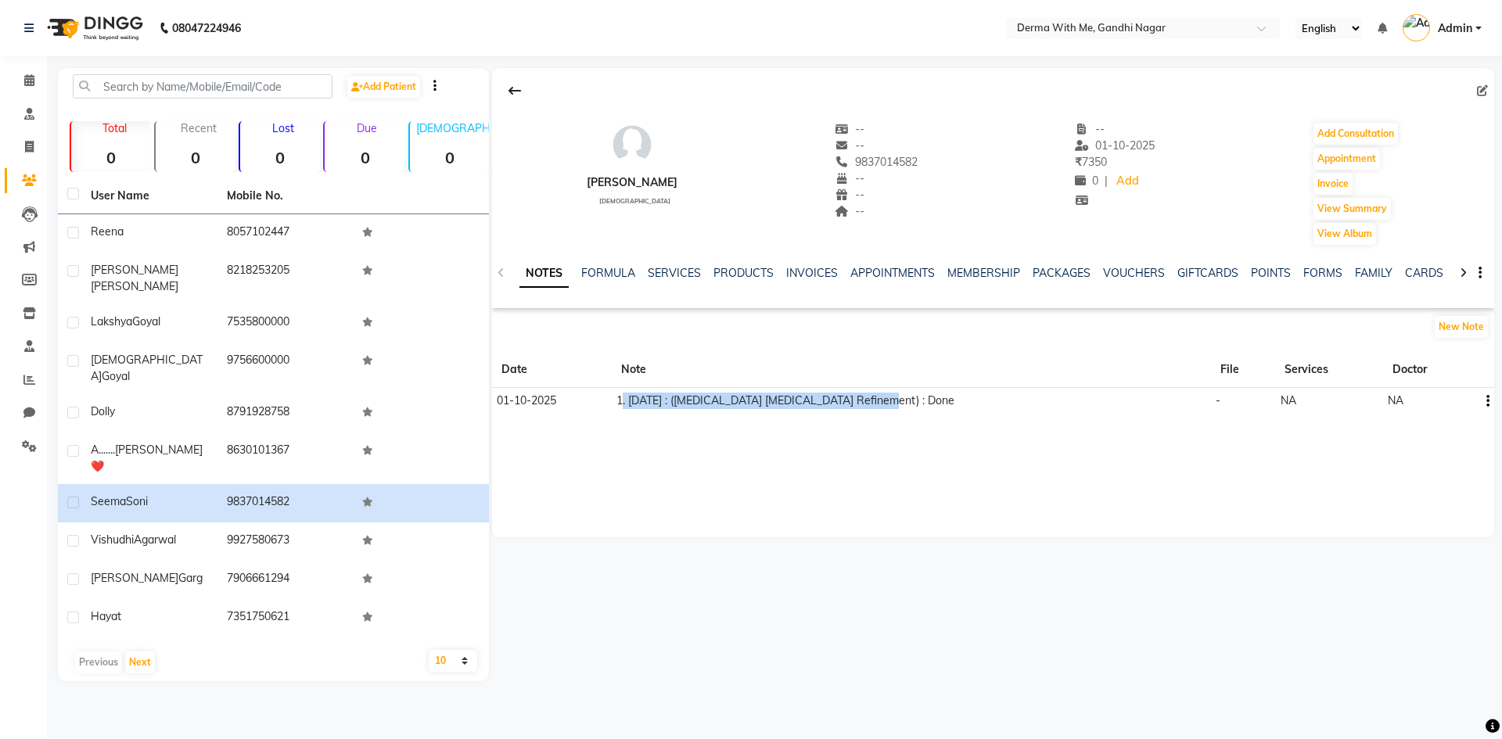
drag, startPoint x: 917, startPoint y: 407, endPoint x: 635, endPoint y: 404, distance: 281.7
click at [635, 404] on td "1. [DATE] : ([MEDICAL_DATA] [MEDICAL_DATA] Refinement) : Done" at bounding box center [911, 401] width 599 height 27
click at [634, 403] on td "1. [DATE] : ([MEDICAL_DATA] [MEDICAL_DATA] Refinement) : Done" at bounding box center [911, 401] width 599 height 27
click at [704, 523] on div "[PERSON_NAME] [DEMOGRAPHIC_DATA] -- -- 9837014582 -- -- -- -- [DATE] ₹ 7350 0 |…" at bounding box center [993, 302] width 1002 height 469
click at [1489, 401] on icon "button" at bounding box center [1487, 401] width 3 height 1
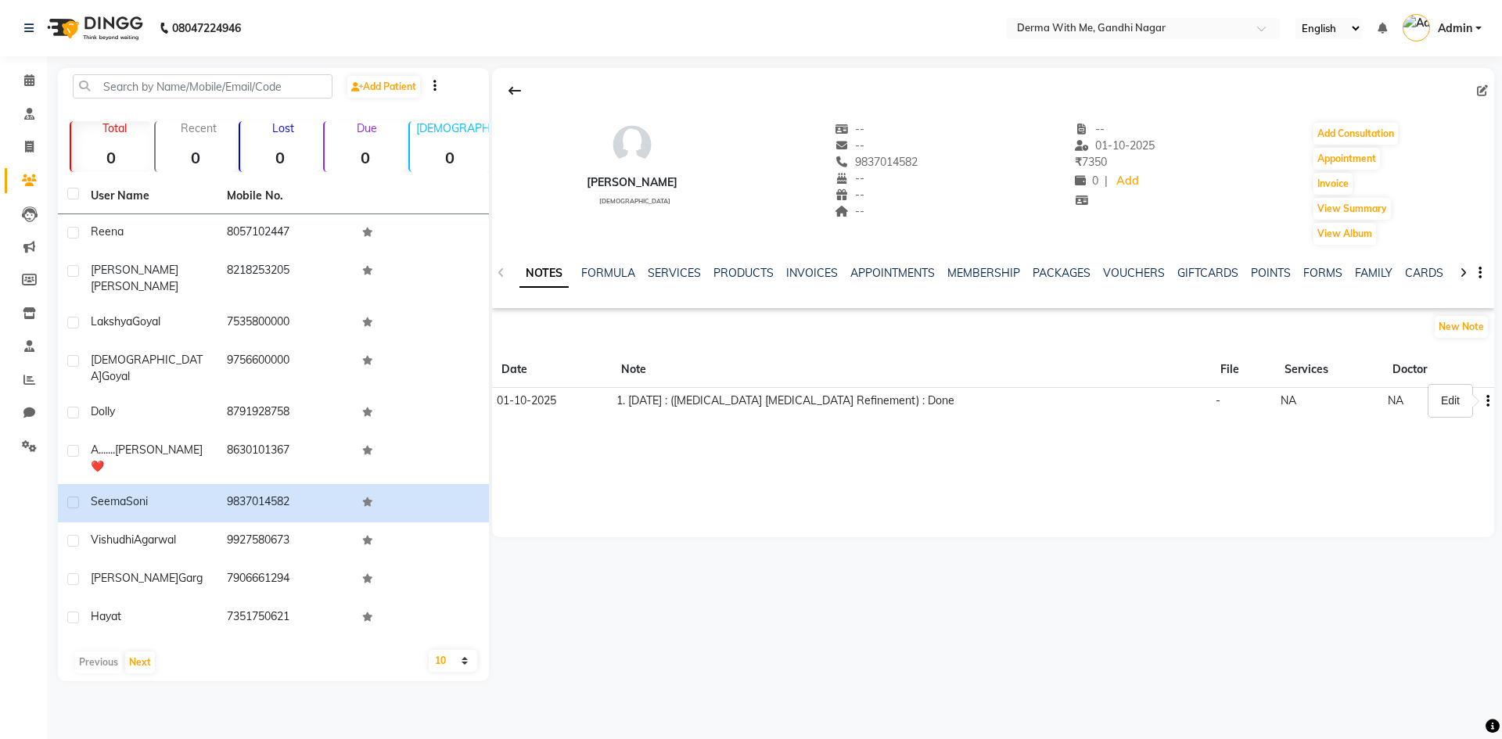
click at [1282, 486] on div "[PERSON_NAME] [DEMOGRAPHIC_DATA] -- -- 9837014582 -- -- -- -- [DATE] ₹ 7350 0 |…" at bounding box center [993, 302] width 1002 height 469
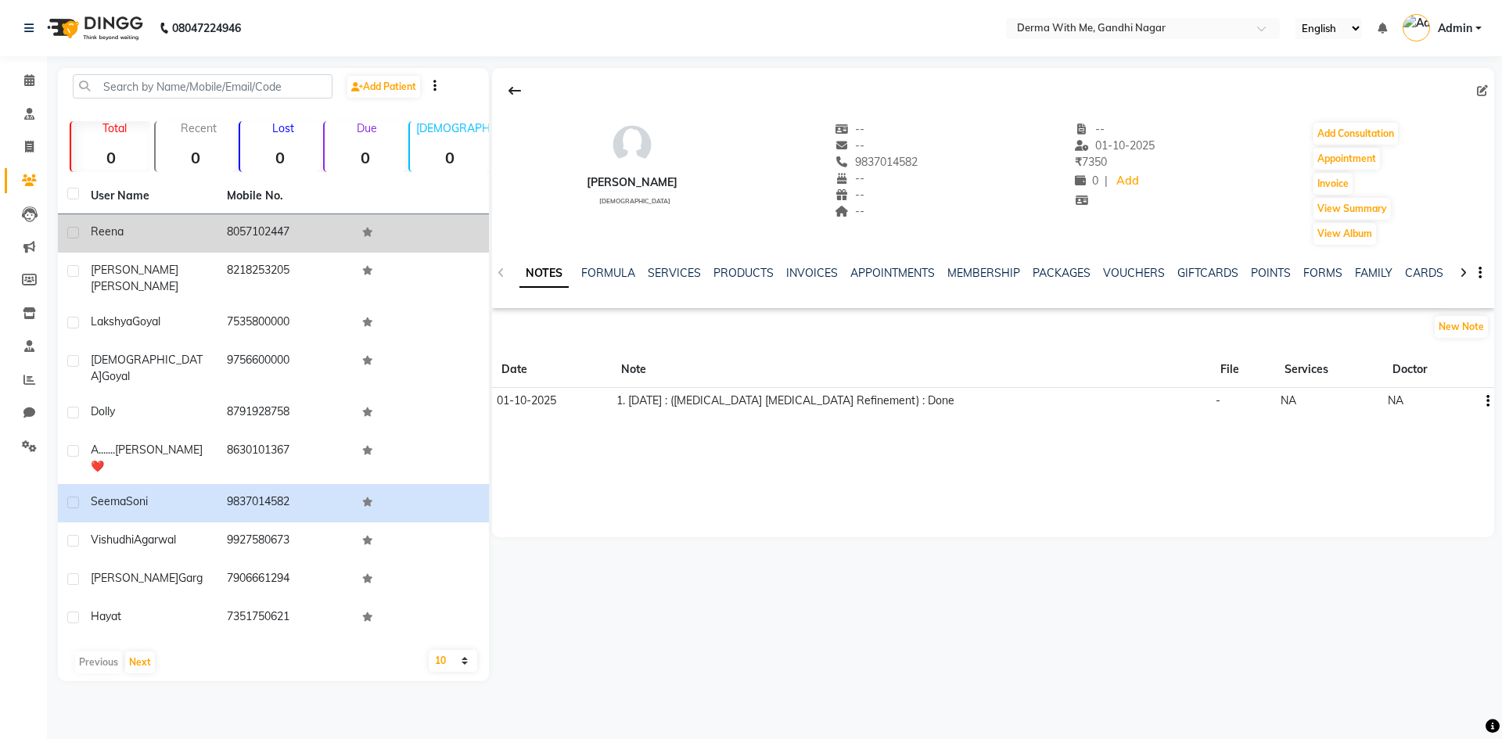
click at [161, 231] on div "Reena" at bounding box center [149, 232] width 117 height 16
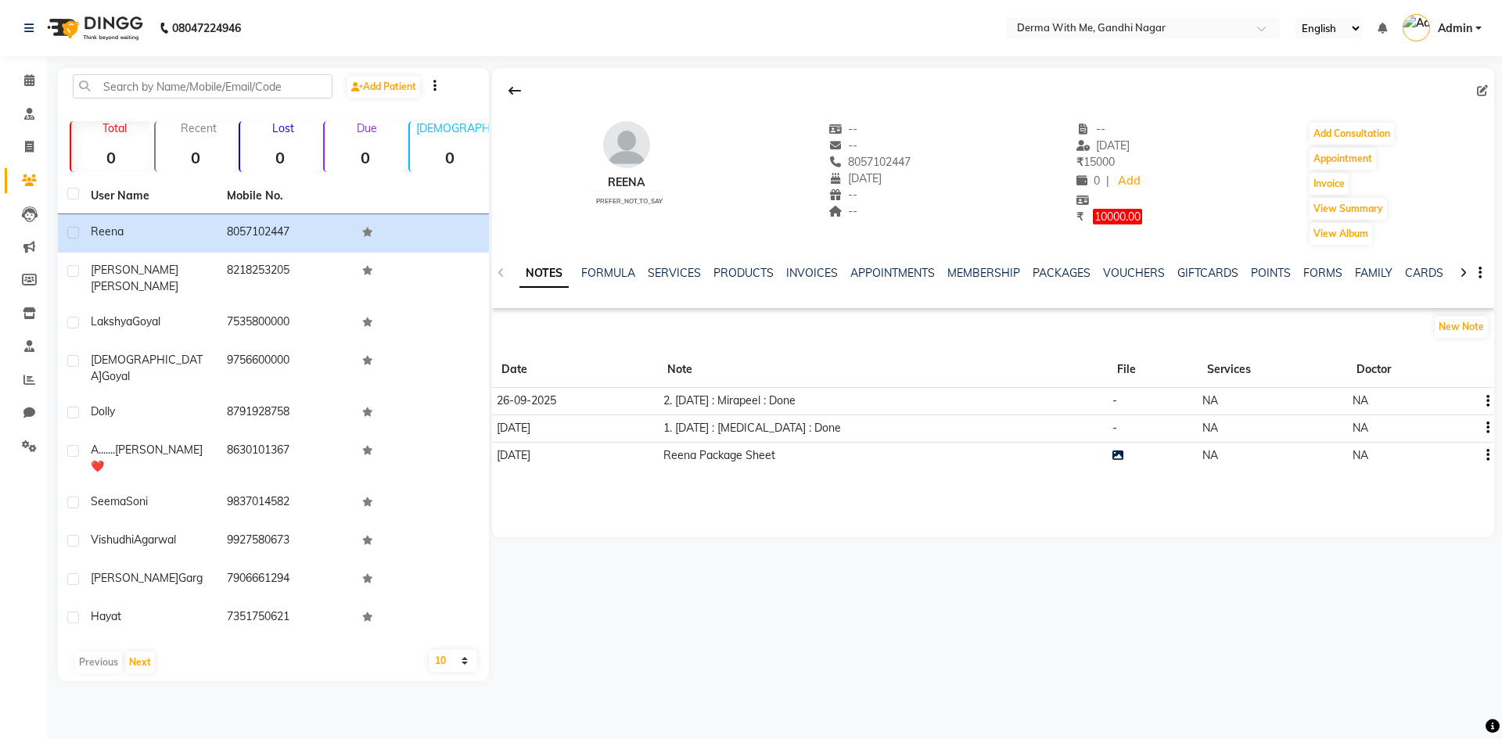
click at [1485, 401] on button "button" at bounding box center [1484, 401] width 9 height 16
click at [1455, 401] on div "Edit" at bounding box center [1450, 401] width 25 height 20
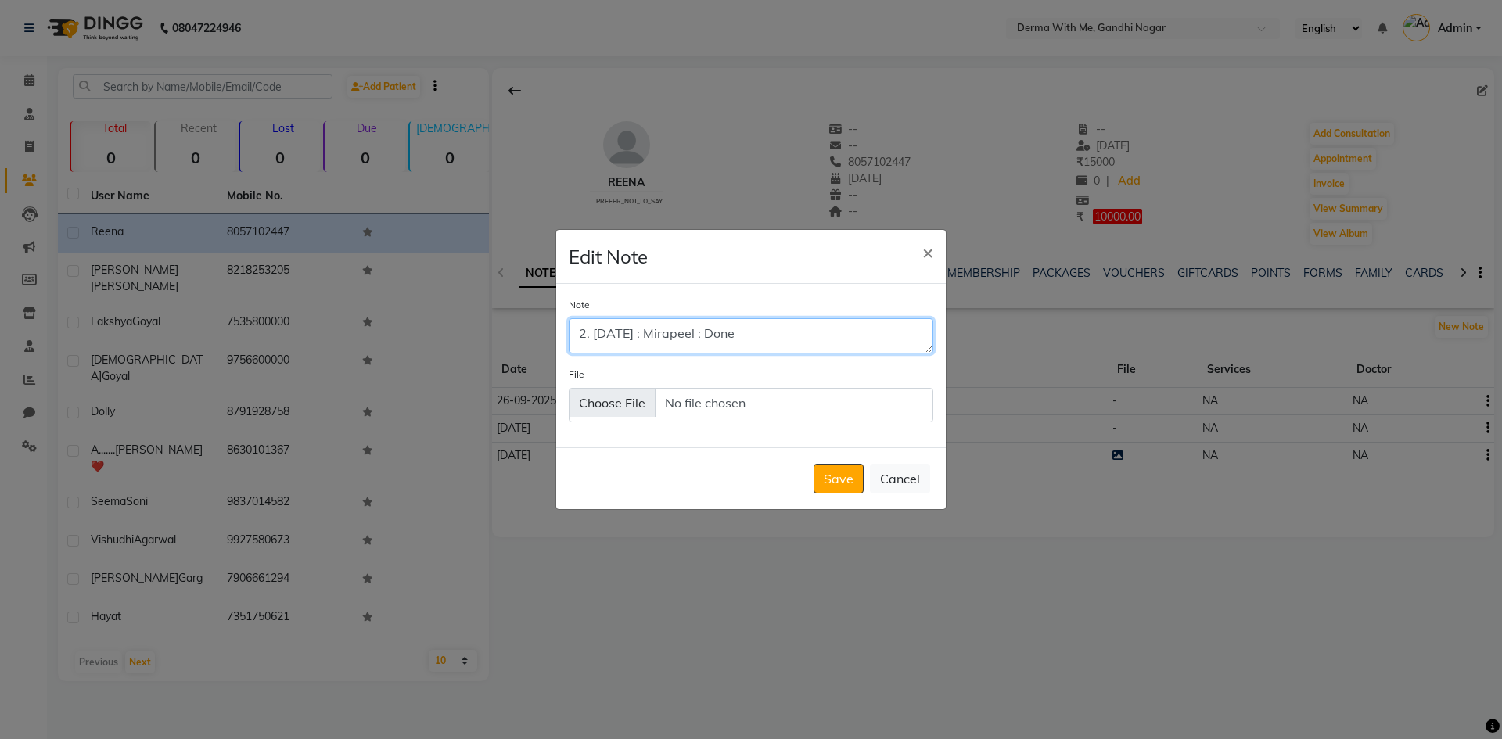
click at [604, 334] on textarea "2. [DATE] : Mirapeel : Done" at bounding box center [751, 335] width 365 height 34
type textarea "2. [DATE] : Mirapeel : Done"
click at [833, 477] on button "Save" at bounding box center [839, 479] width 50 height 30
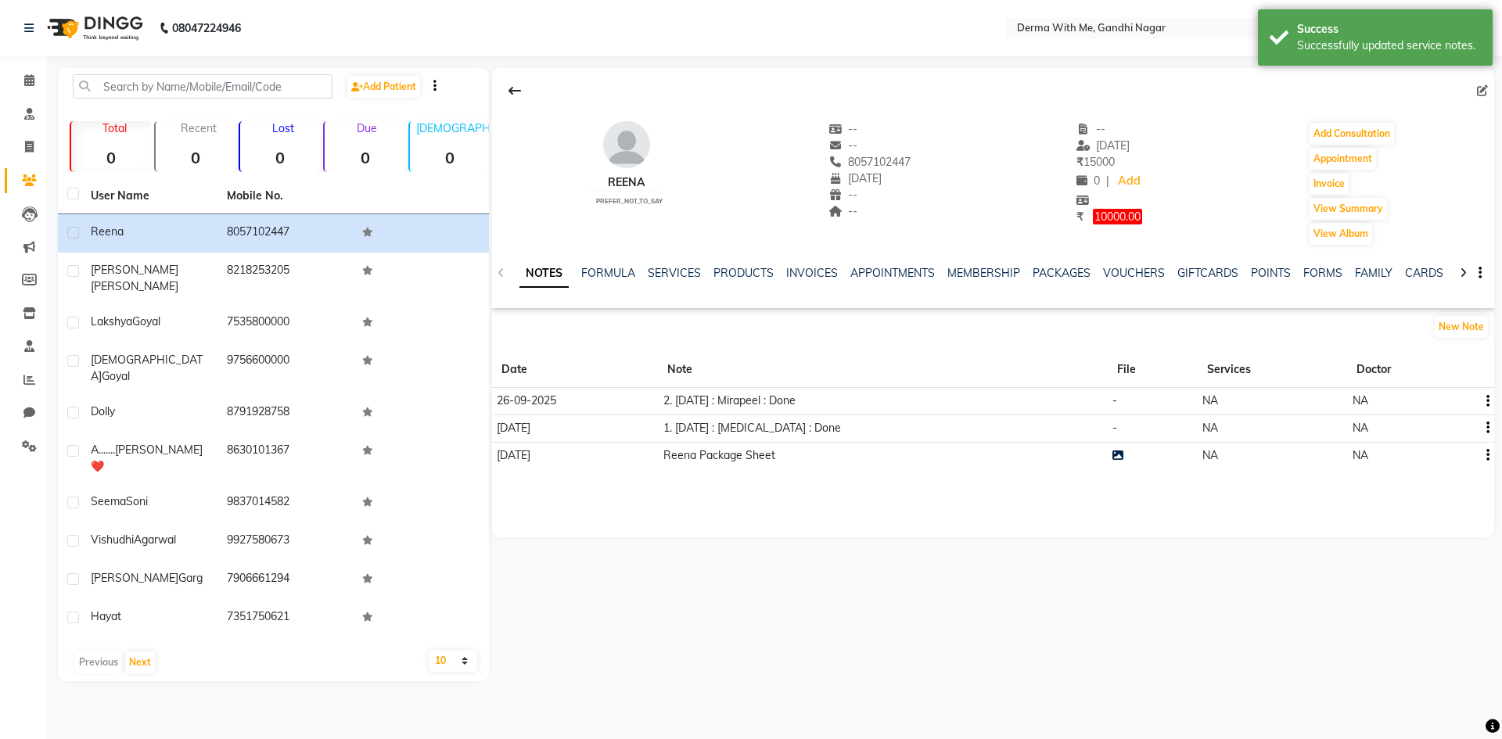
click at [537, 177] on div "Reena prefer_not_to_say -- -- 8057102447 [DATE] -- -- -- [DATE] ₹ 15000 0 | Add…" at bounding box center [993, 176] width 1002 height 141
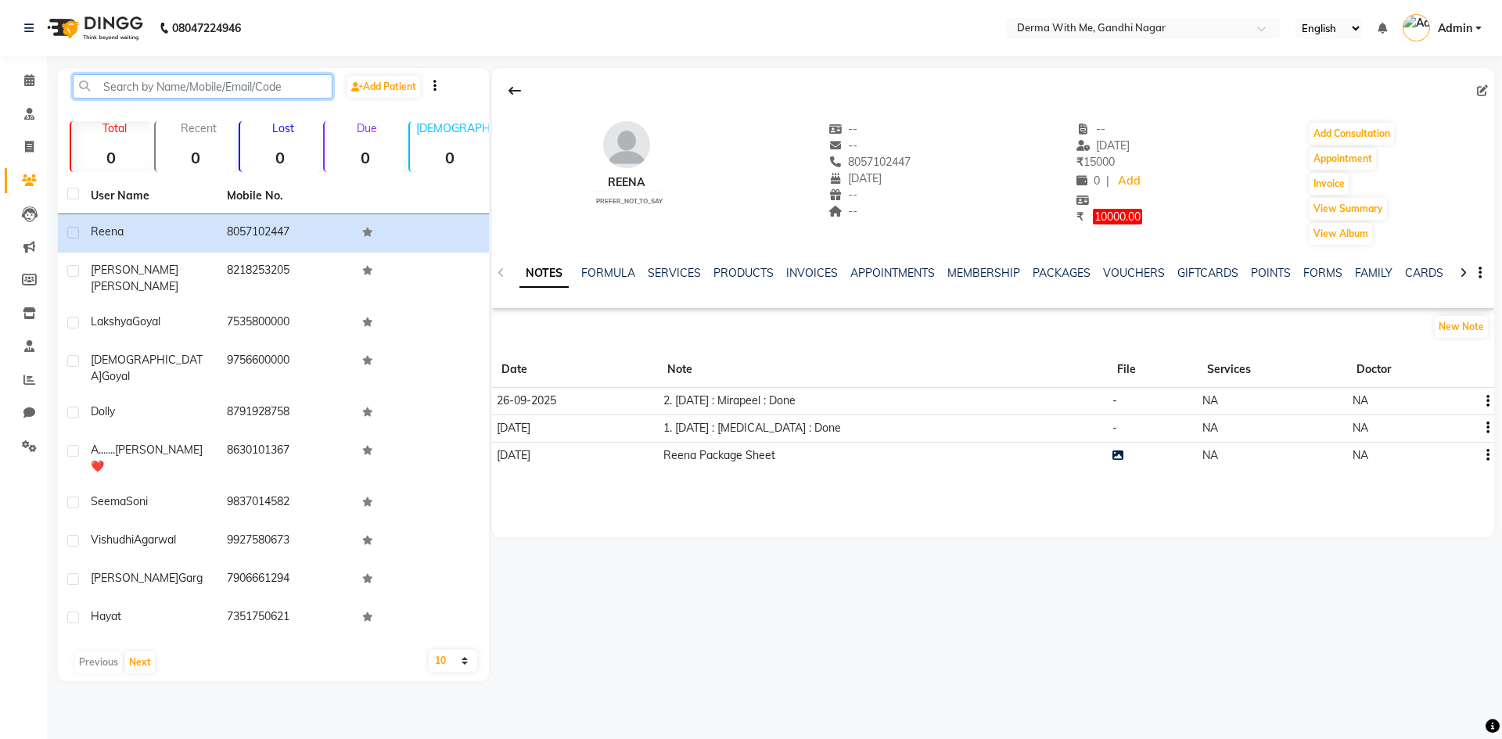
click at [166, 88] on input "text" at bounding box center [203, 86] width 260 height 24
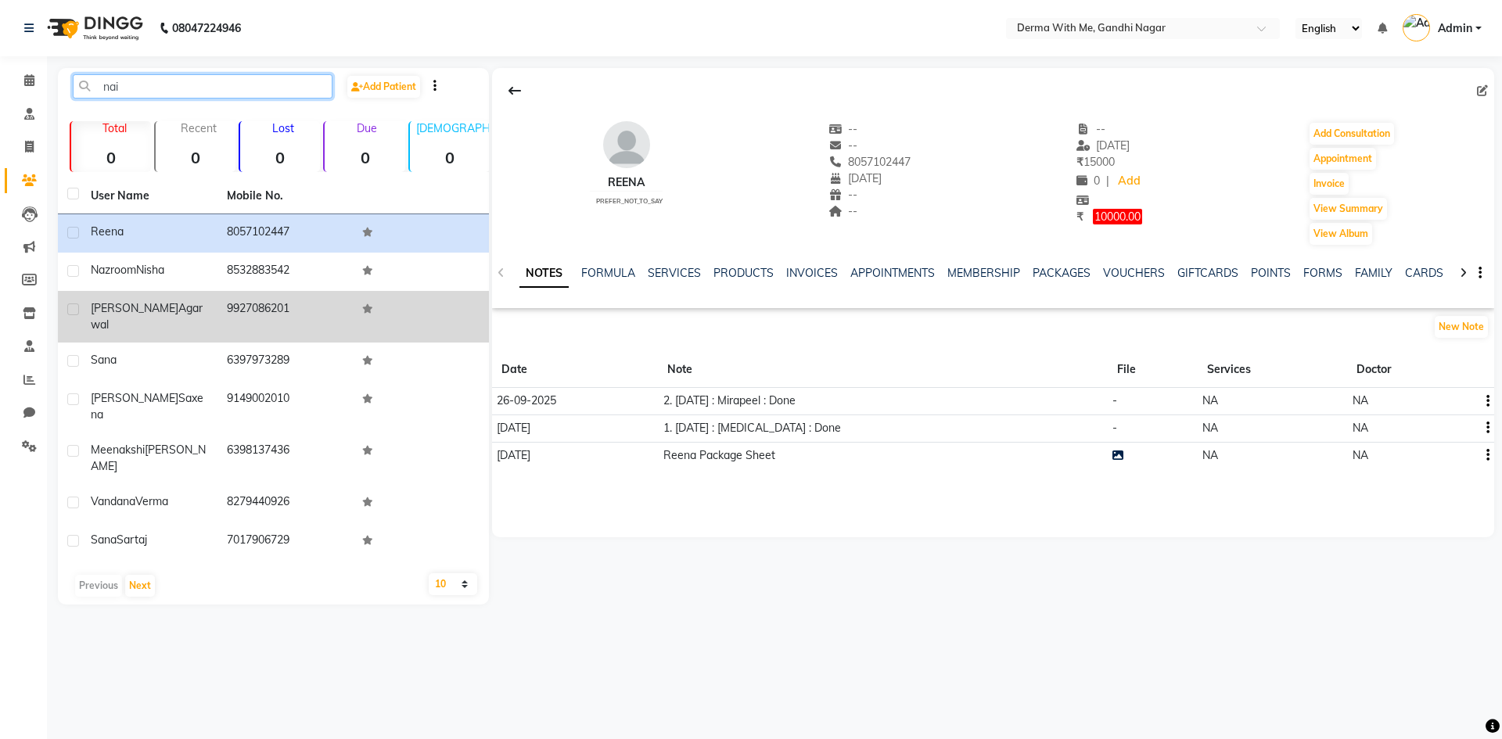
type input "nai"
click at [224, 301] on td "9927086201" at bounding box center [285, 317] width 136 height 52
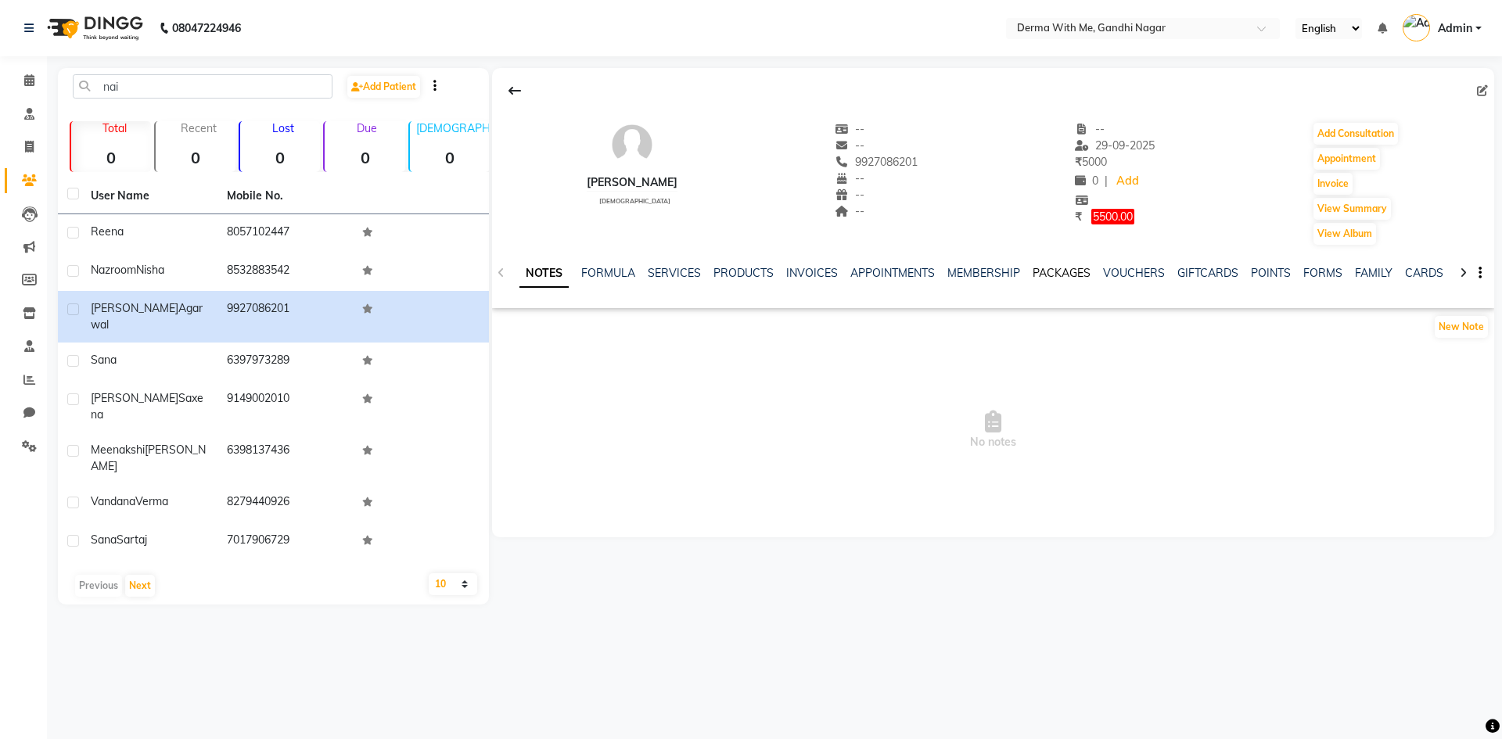
click at [1055, 271] on link "PACKAGES" at bounding box center [1062, 273] width 58 height 14
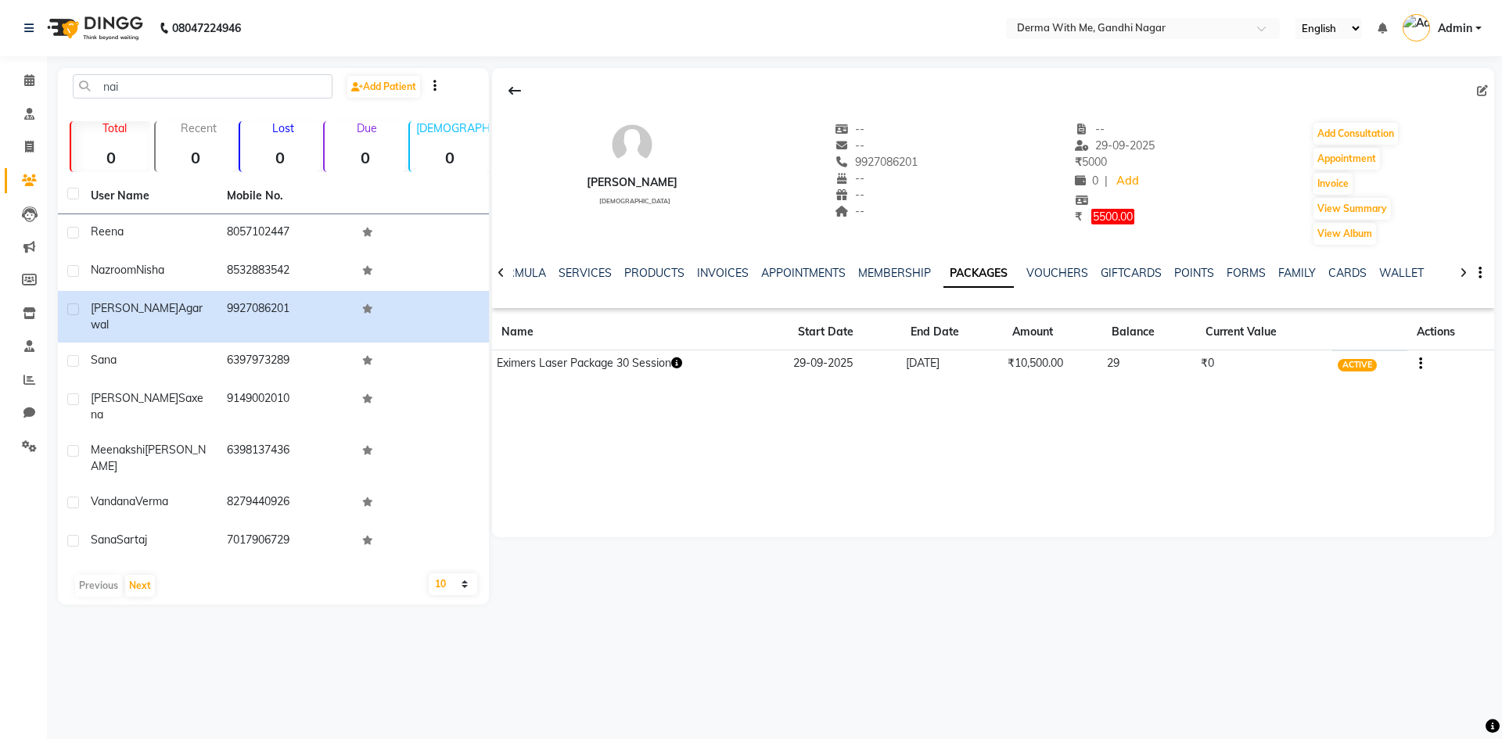
click at [679, 361] on icon "button" at bounding box center [676, 363] width 11 height 11
click at [698, 272] on link "INVOICES" at bounding box center [723, 273] width 52 height 14
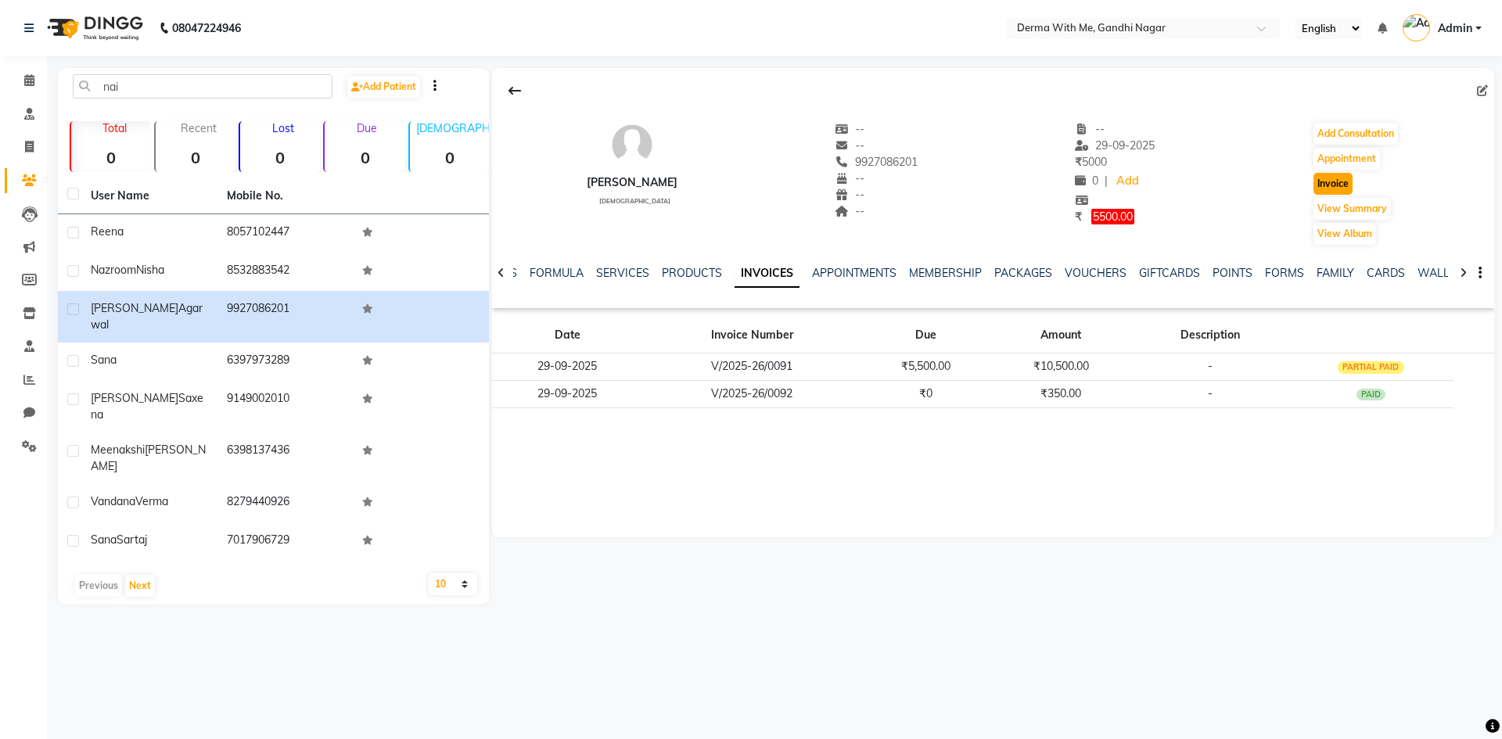
click at [1320, 189] on button "Invoice" at bounding box center [1333, 184] width 39 height 22
select select "service"
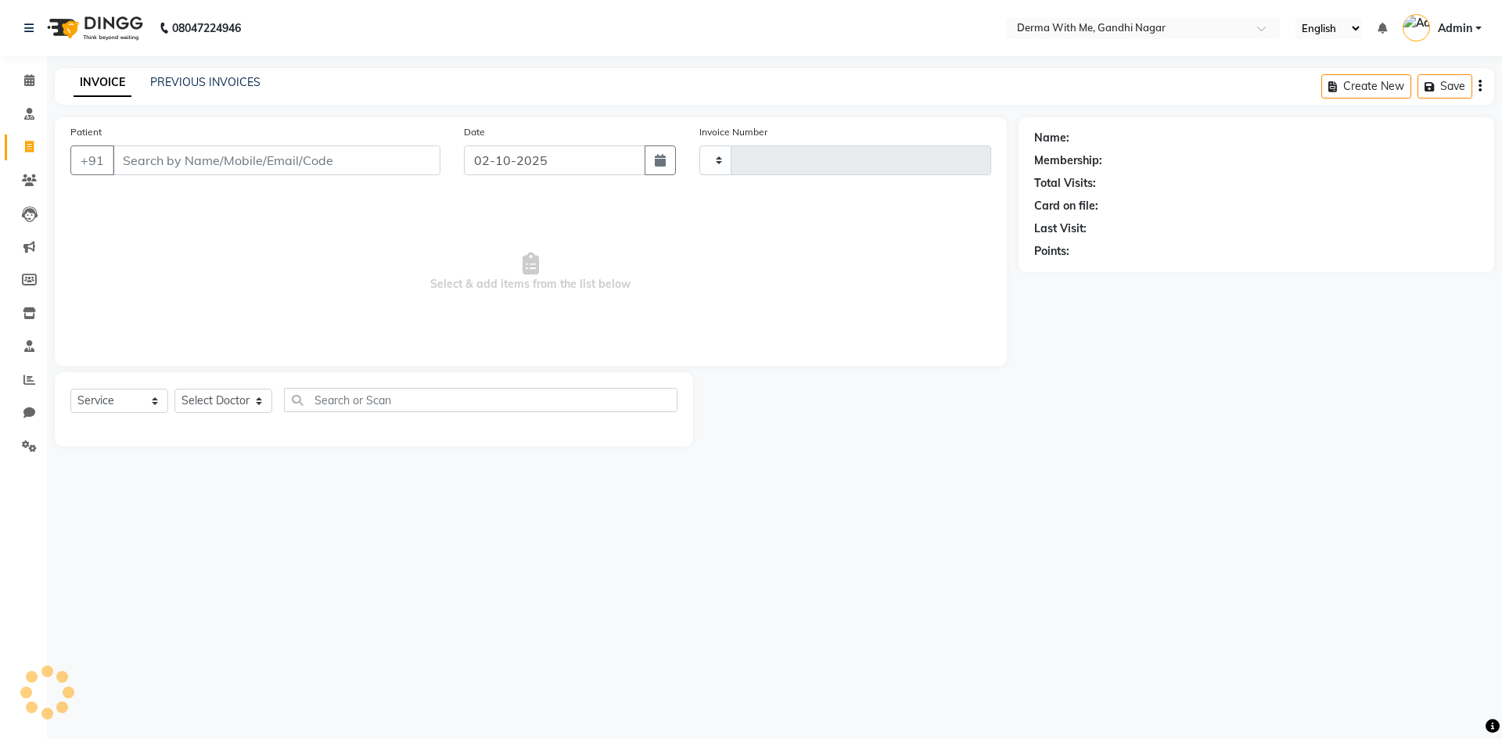
type input "0103"
select select "8404"
type input "9927086201"
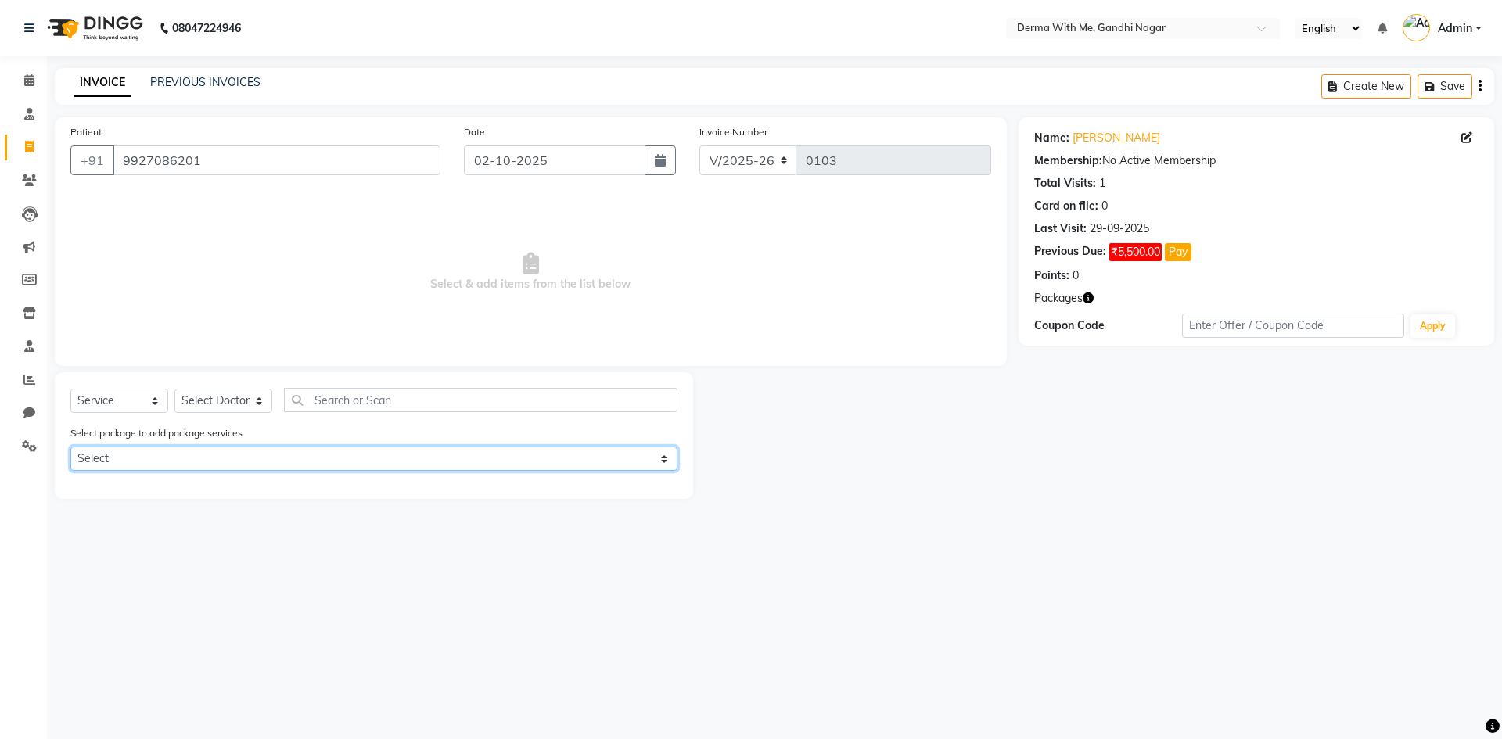
click at [155, 458] on select "Select Eximers Laser Package 30 Session" at bounding box center [373, 459] width 607 height 24
select select "1: Object"
click at [70, 447] on select "Select Eximers Laser Package 30 Session" at bounding box center [373, 459] width 607 height 24
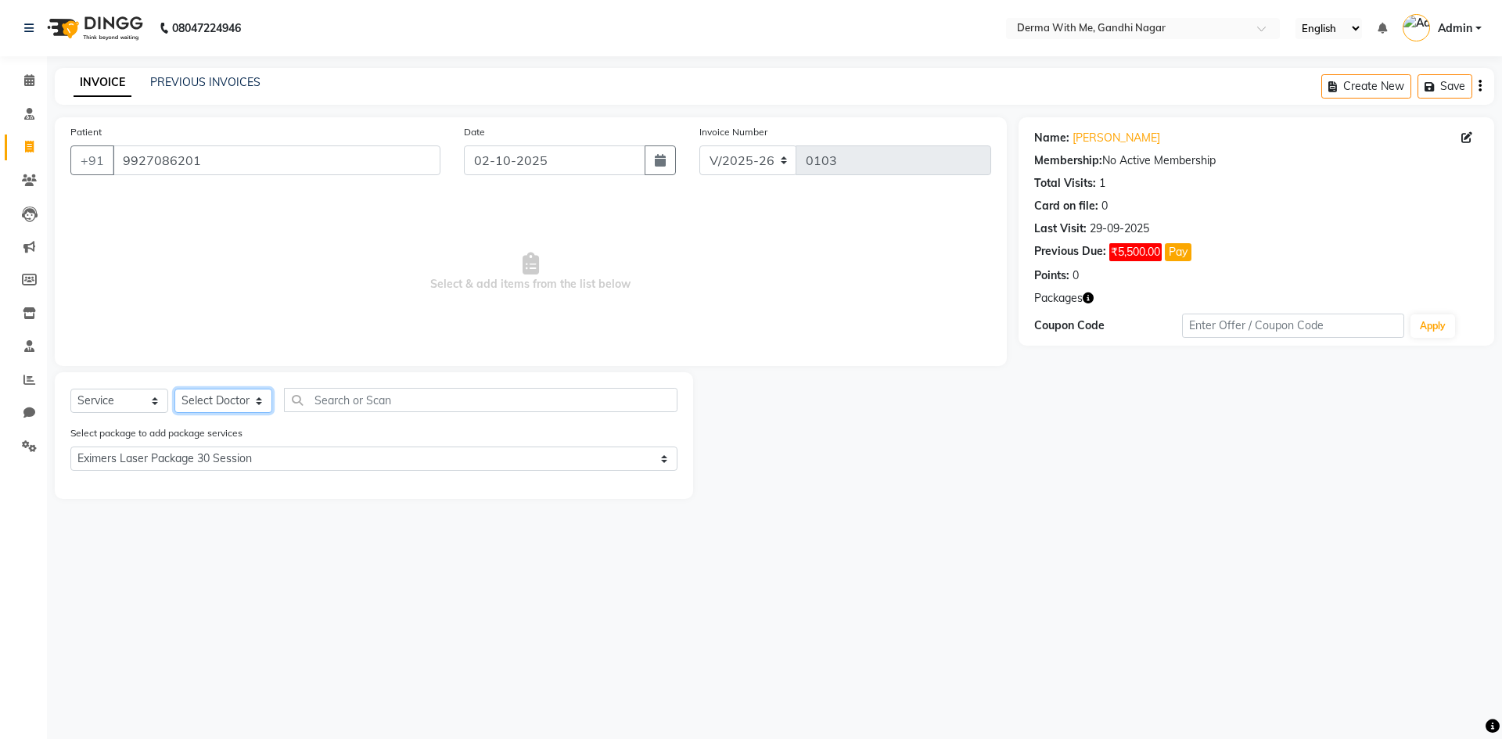
click at [208, 400] on select "Select Doctor [PERSON_NAME] Manager [PERSON_NAME] Recipient [PERSON_NAME]" at bounding box center [223, 401] width 98 height 24
select select "91539"
click at [174, 389] on select "Select Doctor [PERSON_NAME] Manager [PERSON_NAME] Recipient [PERSON_NAME]" at bounding box center [223, 401] width 98 height 24
click at [663, 487] on label at bounding box center [661, 486] width 12 height 12
click at [663, 487] on input "checkbox" at bounding box center [660, 487] width 10 height 10
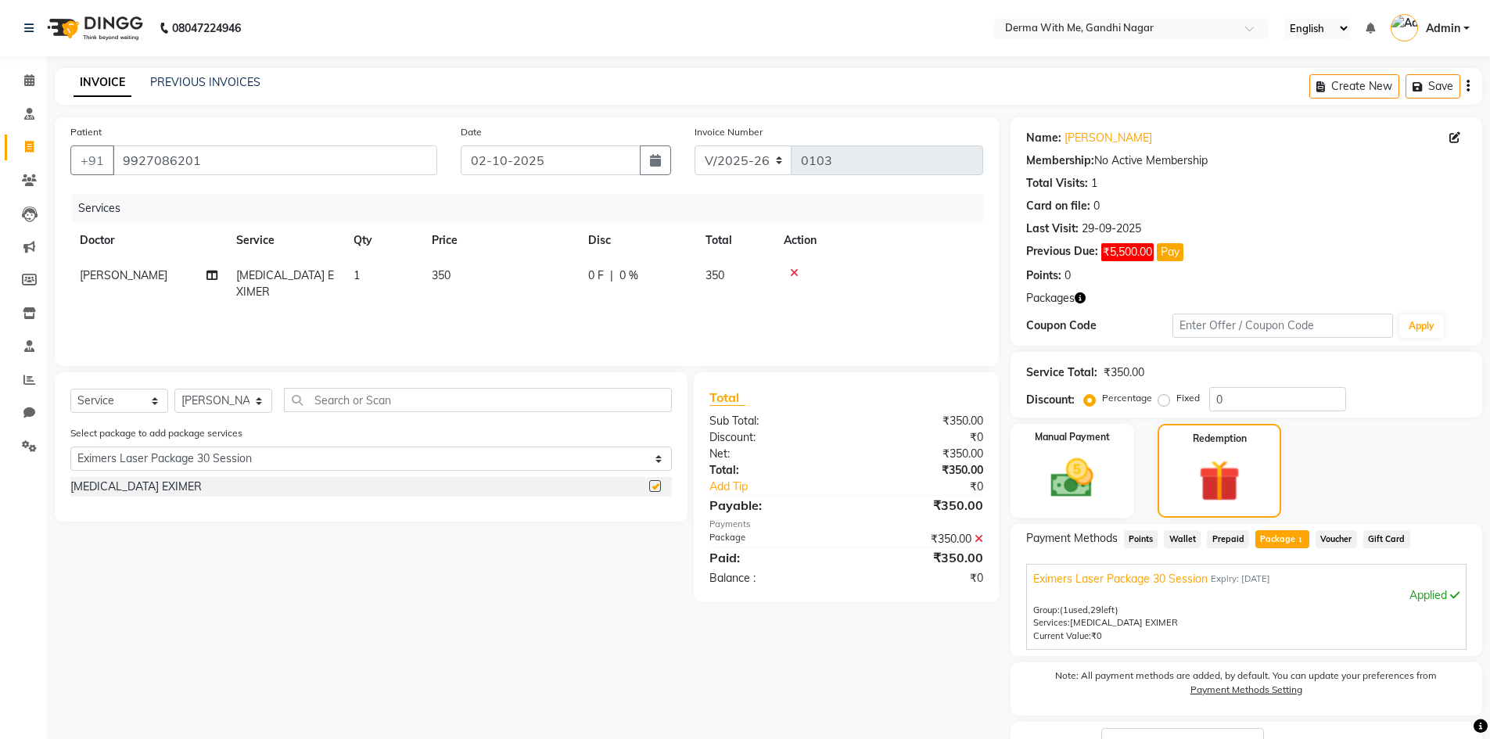
checkbox input "false"
click at [1242, 474] on img at bounding box center [1220, 481] width 70 height 53
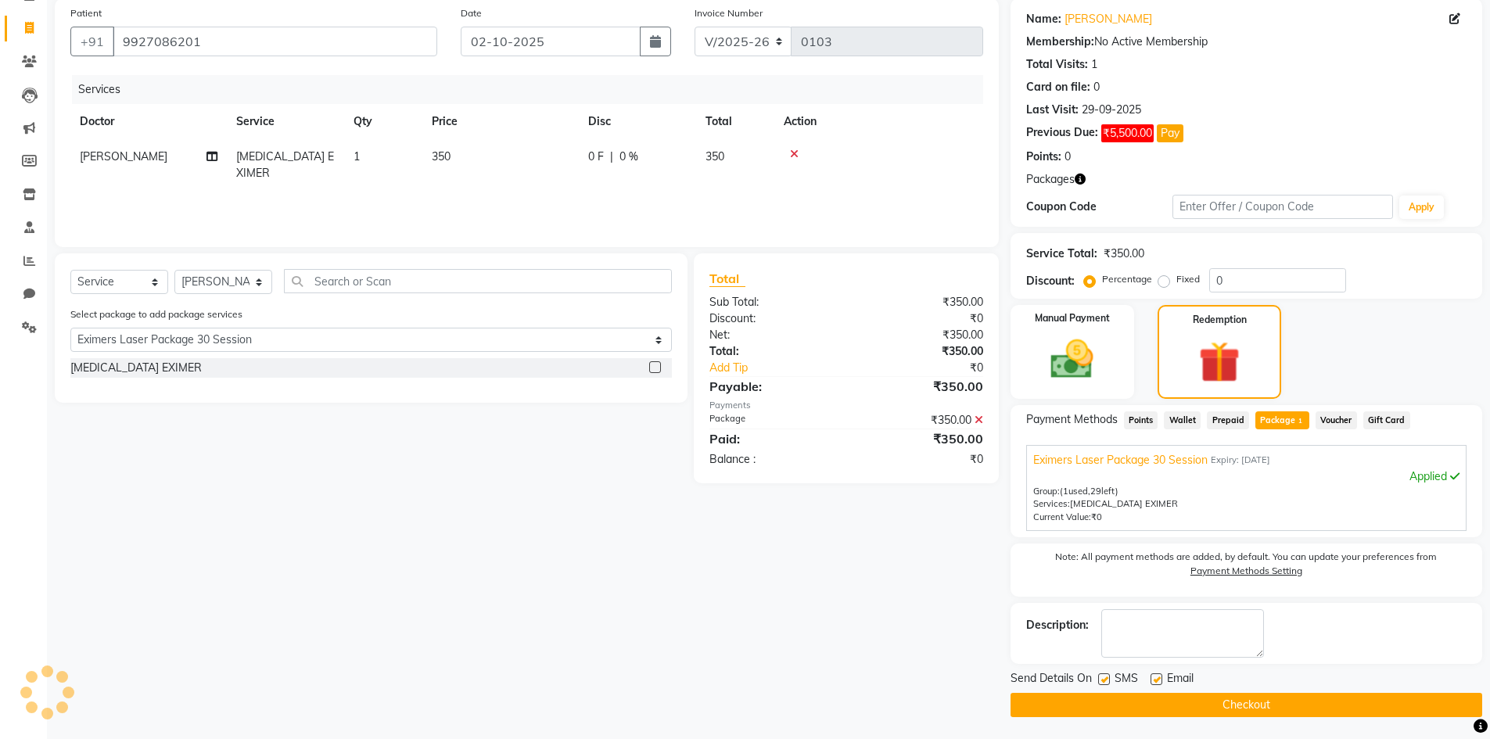
scroll to position [120, 0]
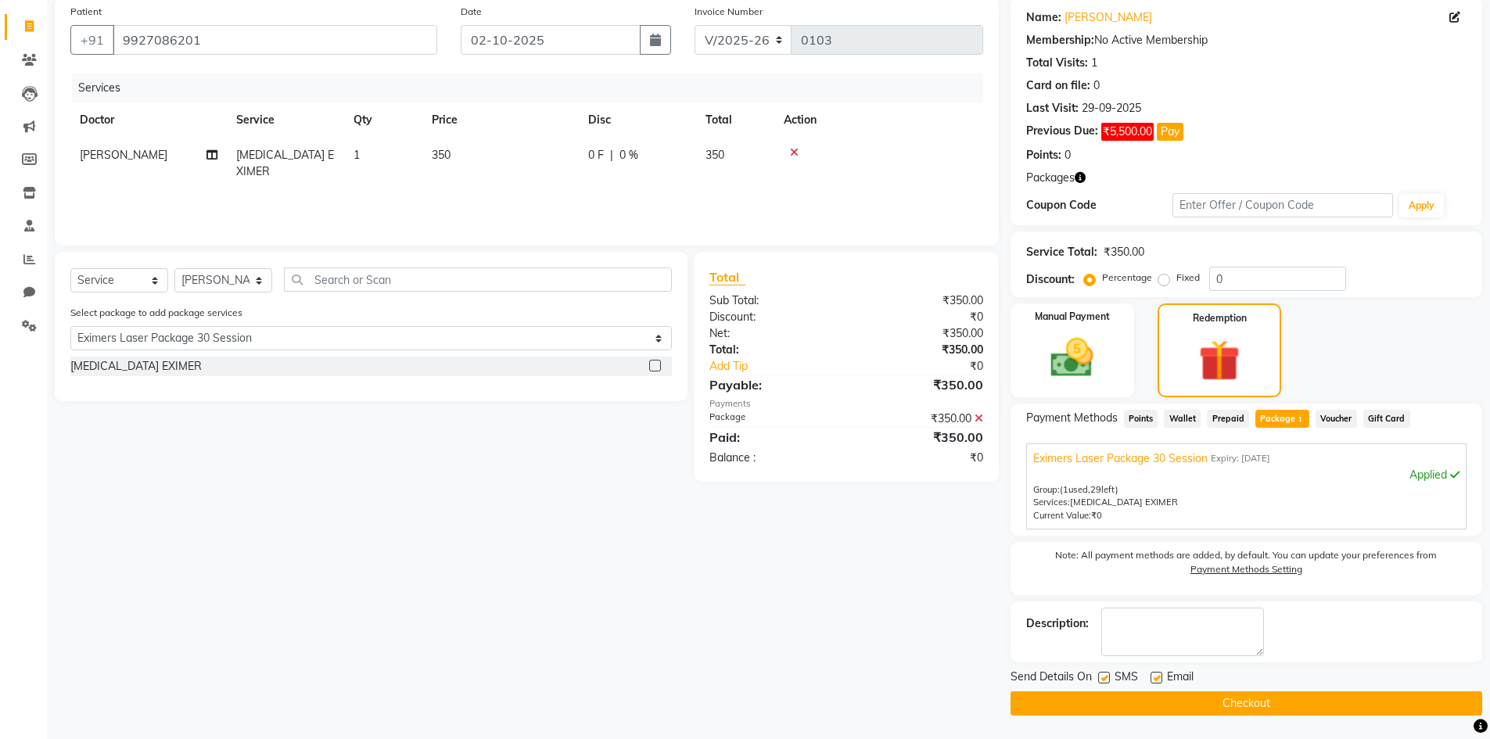
click at [1105, 681] on label at bounding box center [1104, 678] width 12 height 12
click at [1105, 681] on input "checkbox" at bounding box center [1103, 679] width 10 height 10
checkbox input "false"
click at [1161, 680] on label at bounding box center [1157, 678] width 12 height 12
click at [1161, 680] on input "checkbox" at bounding box center [1156, 679] width 10 height 10
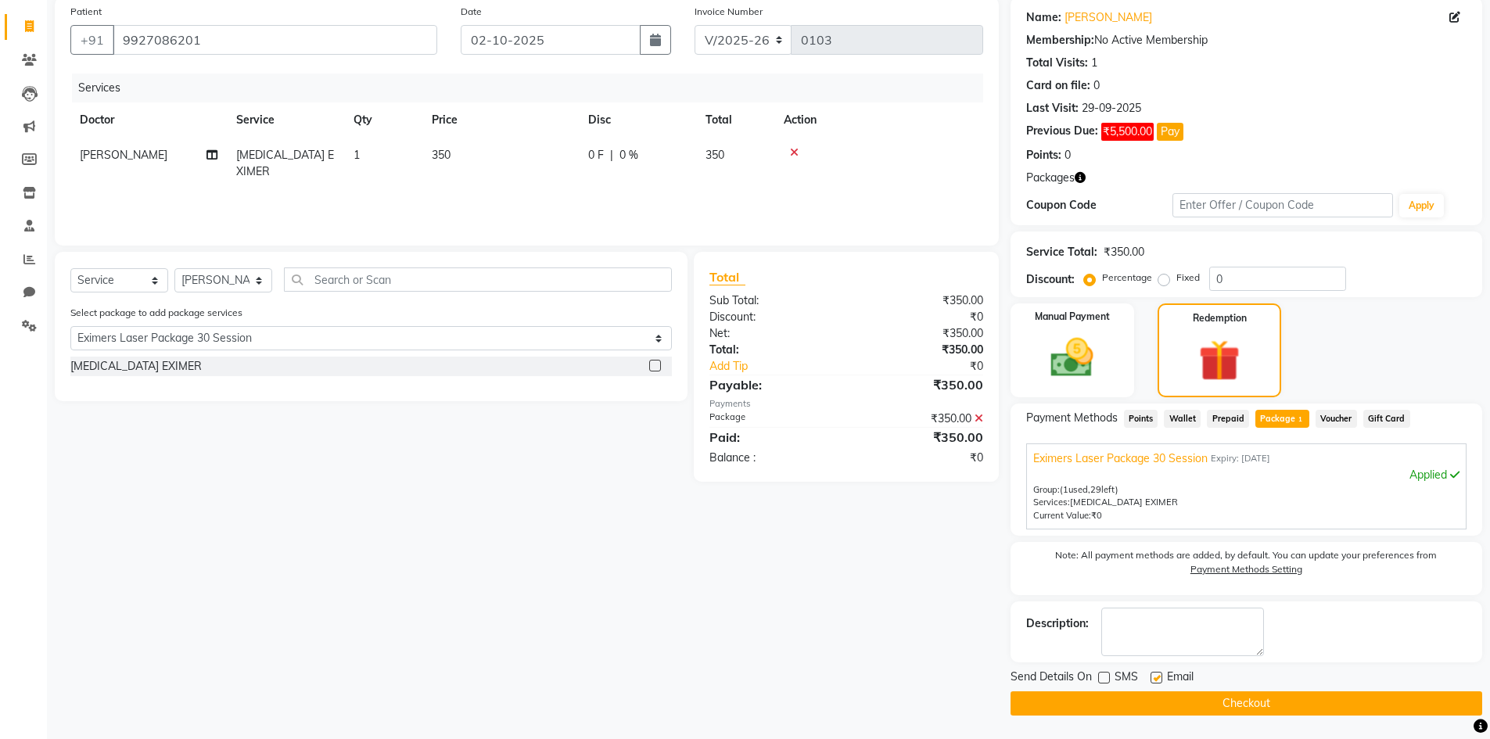
checkbox input "false"
click at [1160, 695] on button "Checkout" at bounding box center [1247, 704] width 472 height 24
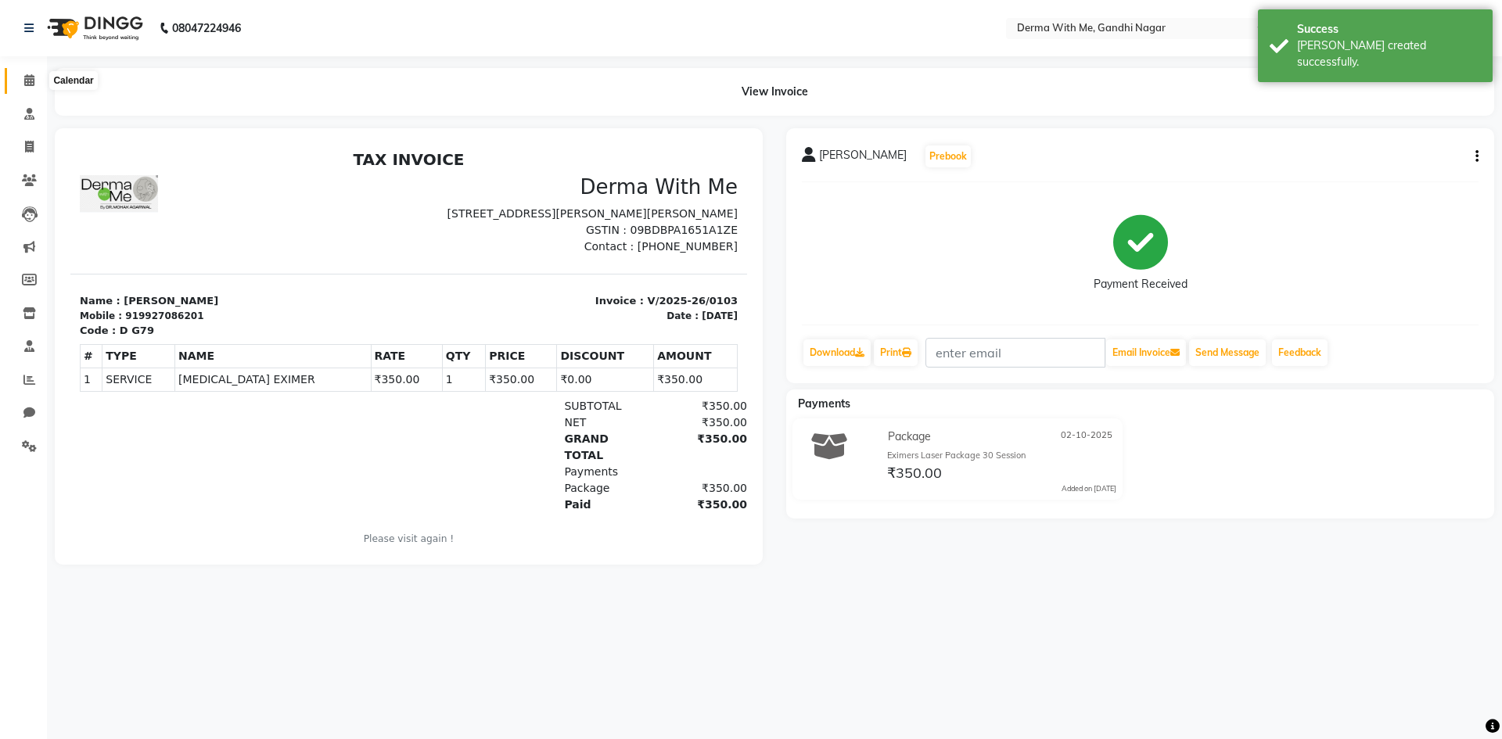
click at [18, 80] on span at bounding box center [29, 81] width 27 height 18
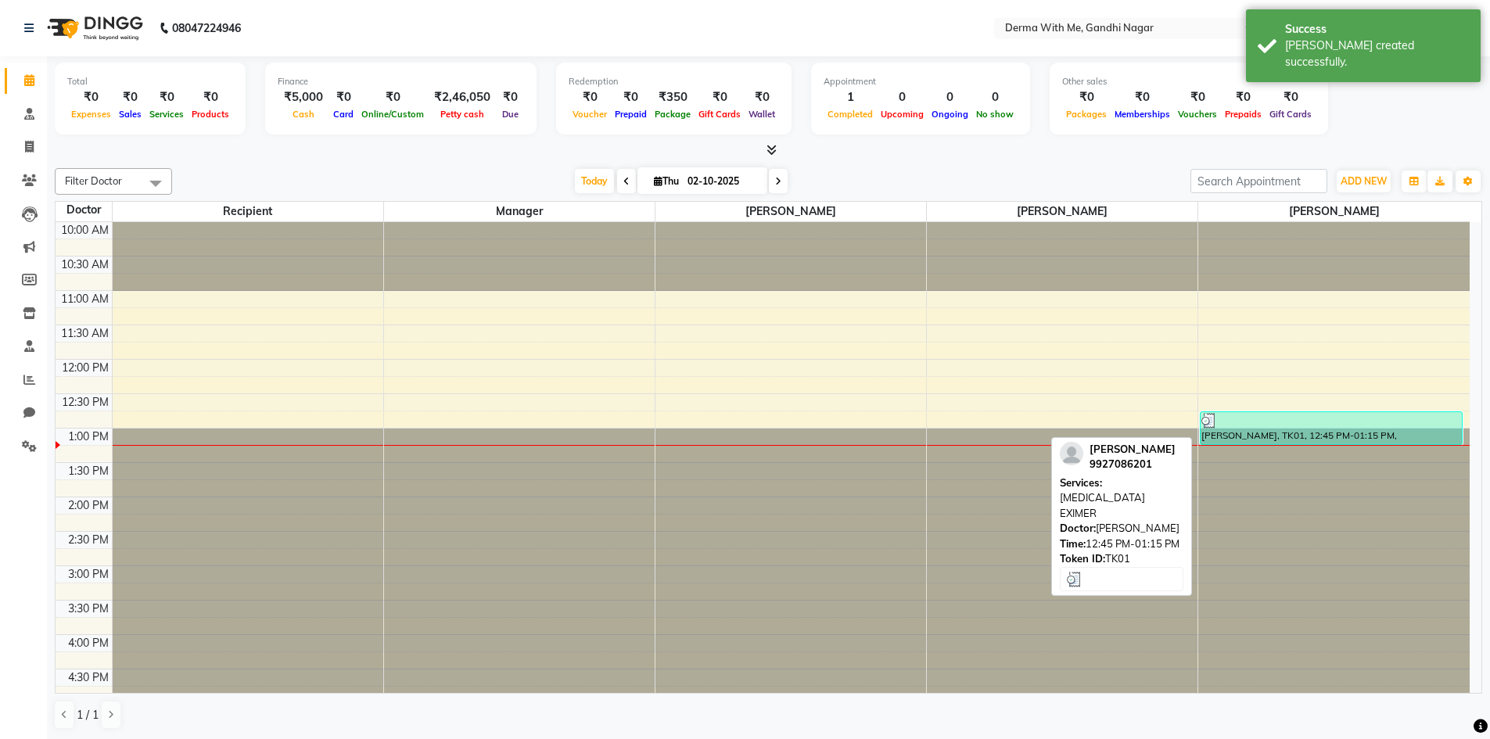
click at [1275, 427] on div at bounding box center [1332, 421] width 260 height 16
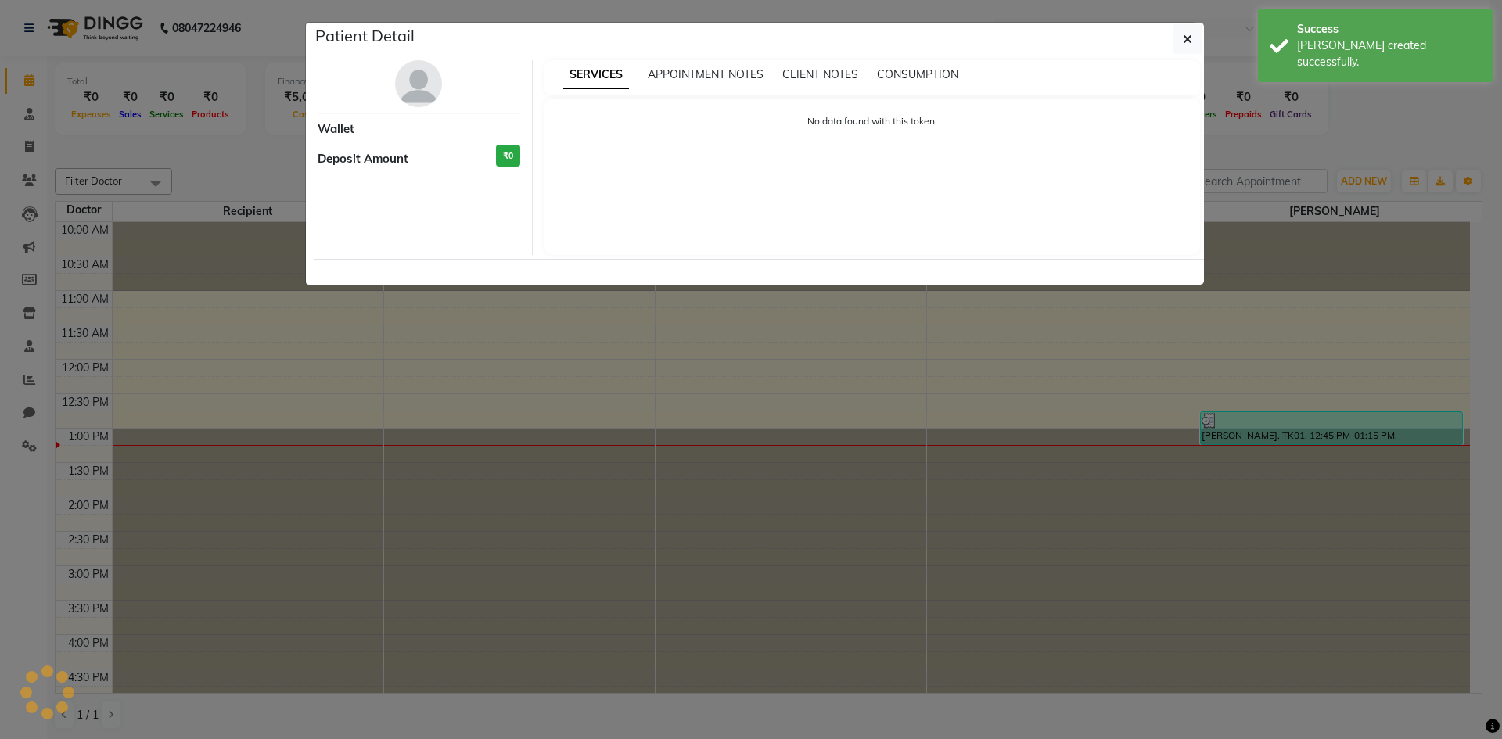
select select "3"
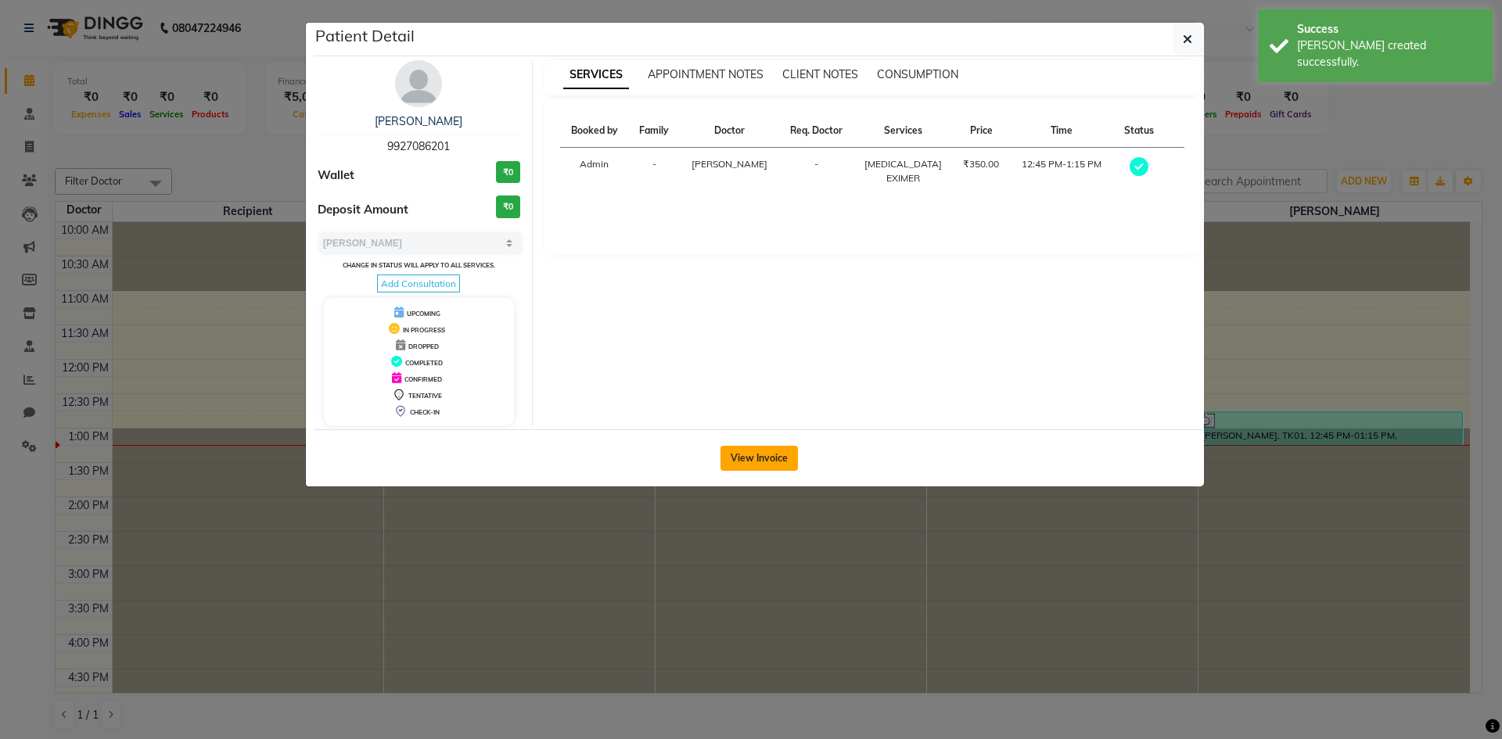
click at [747, 456] on button "View Invoice" at bounding box center [759, 458] width 77 height 25
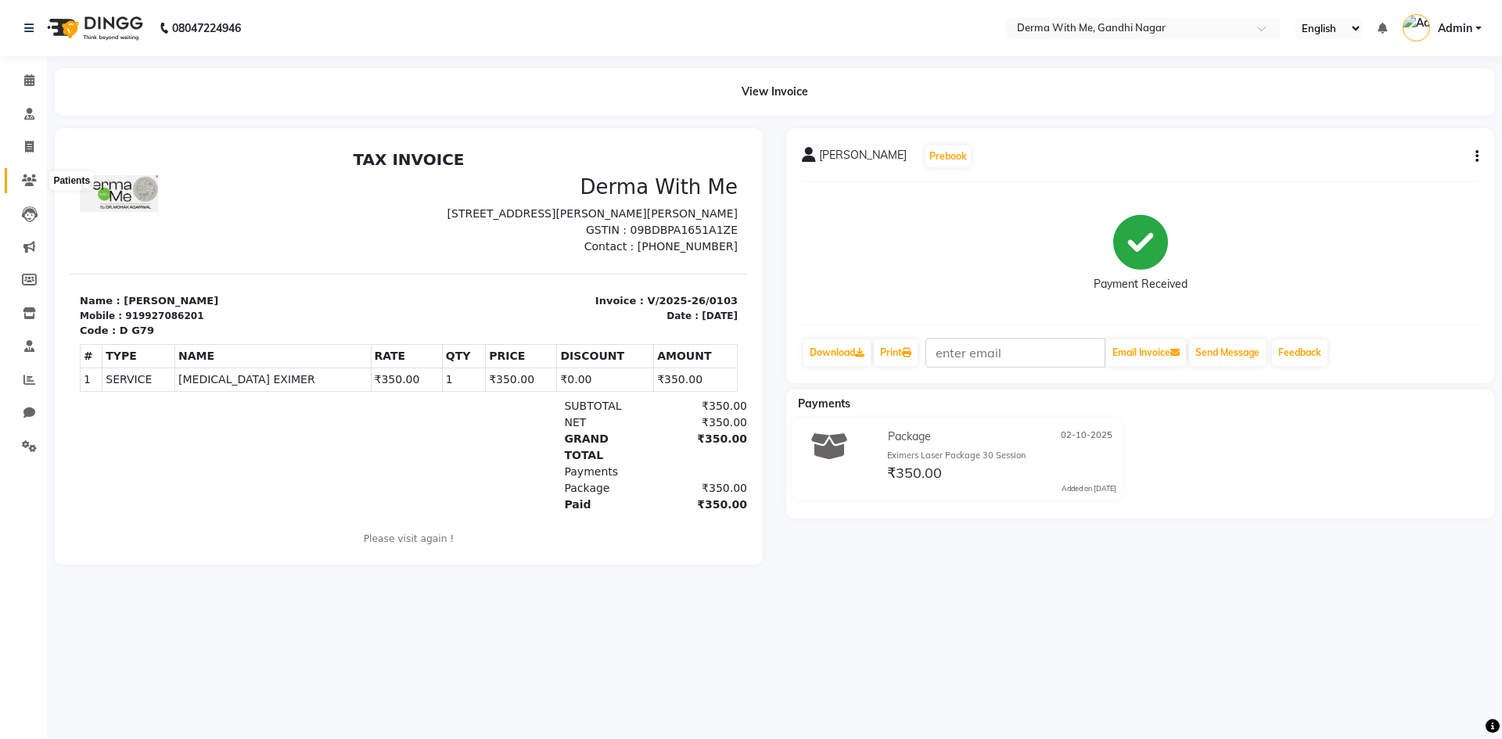
click at [27, 178] on icon at bounding box center [29, 180] width 15 height 12
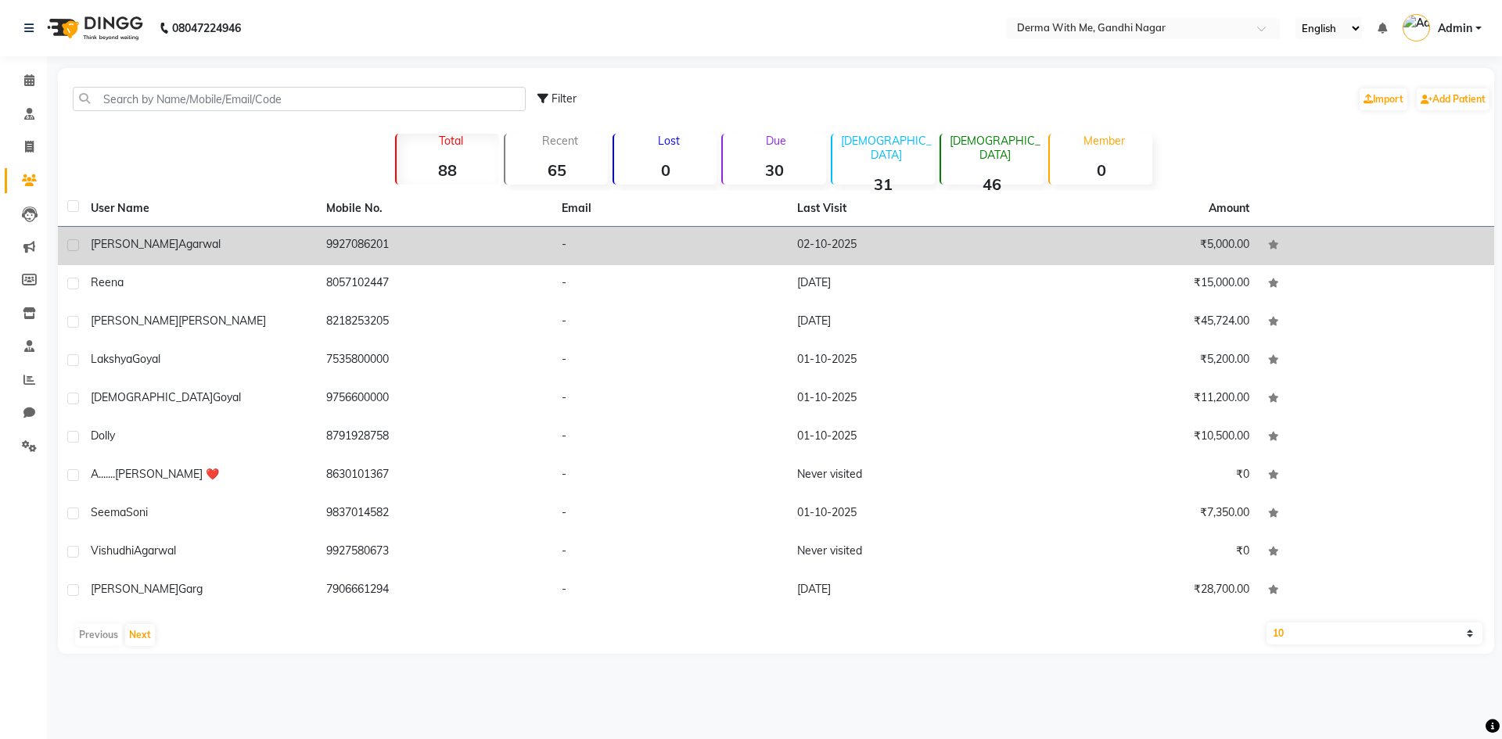
click at [220, 238] on div "[PERSON_NAME]" at bounding box center [199, 244] width 217 height 16
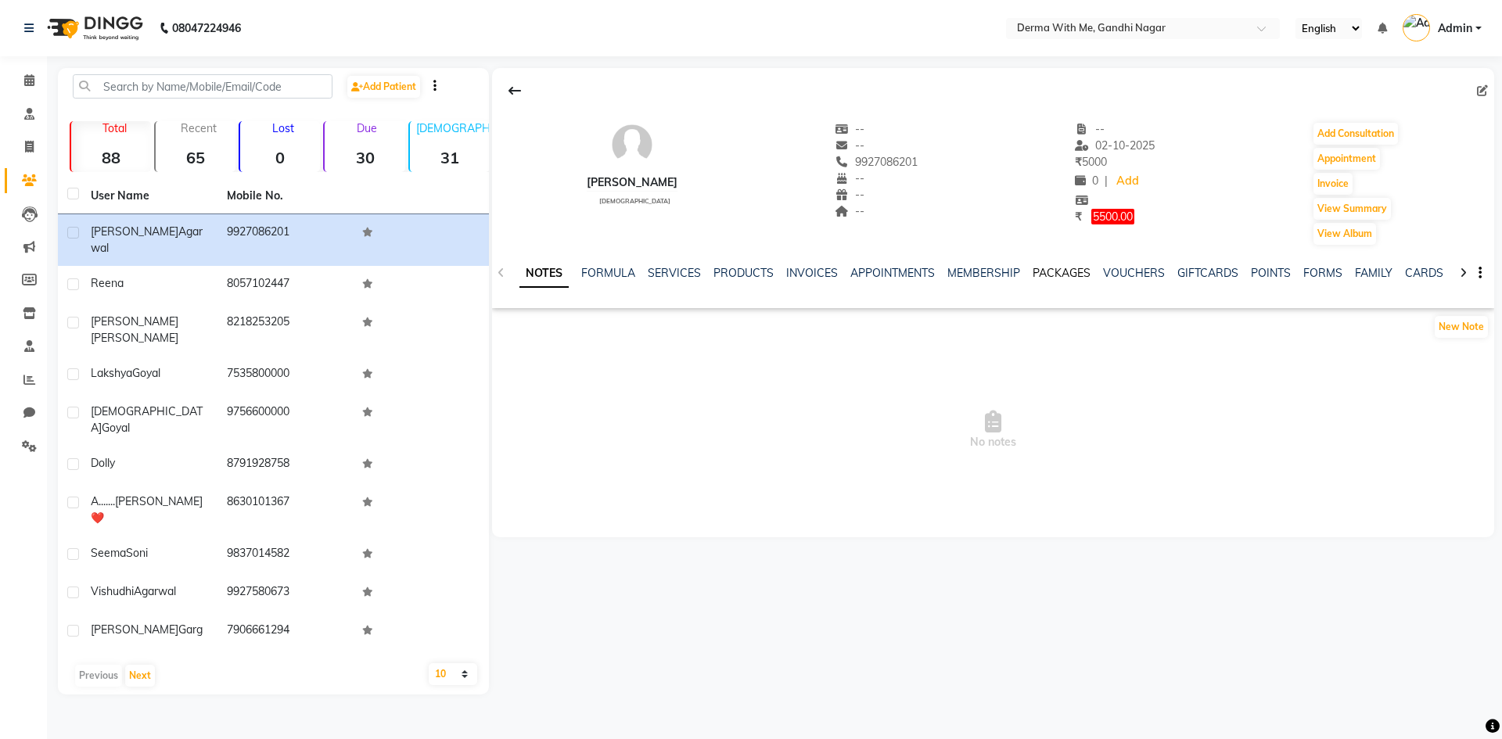
click at [1049, 270] on link "PACKAGES" at bounding box center [1062, 273] width 58 height 14
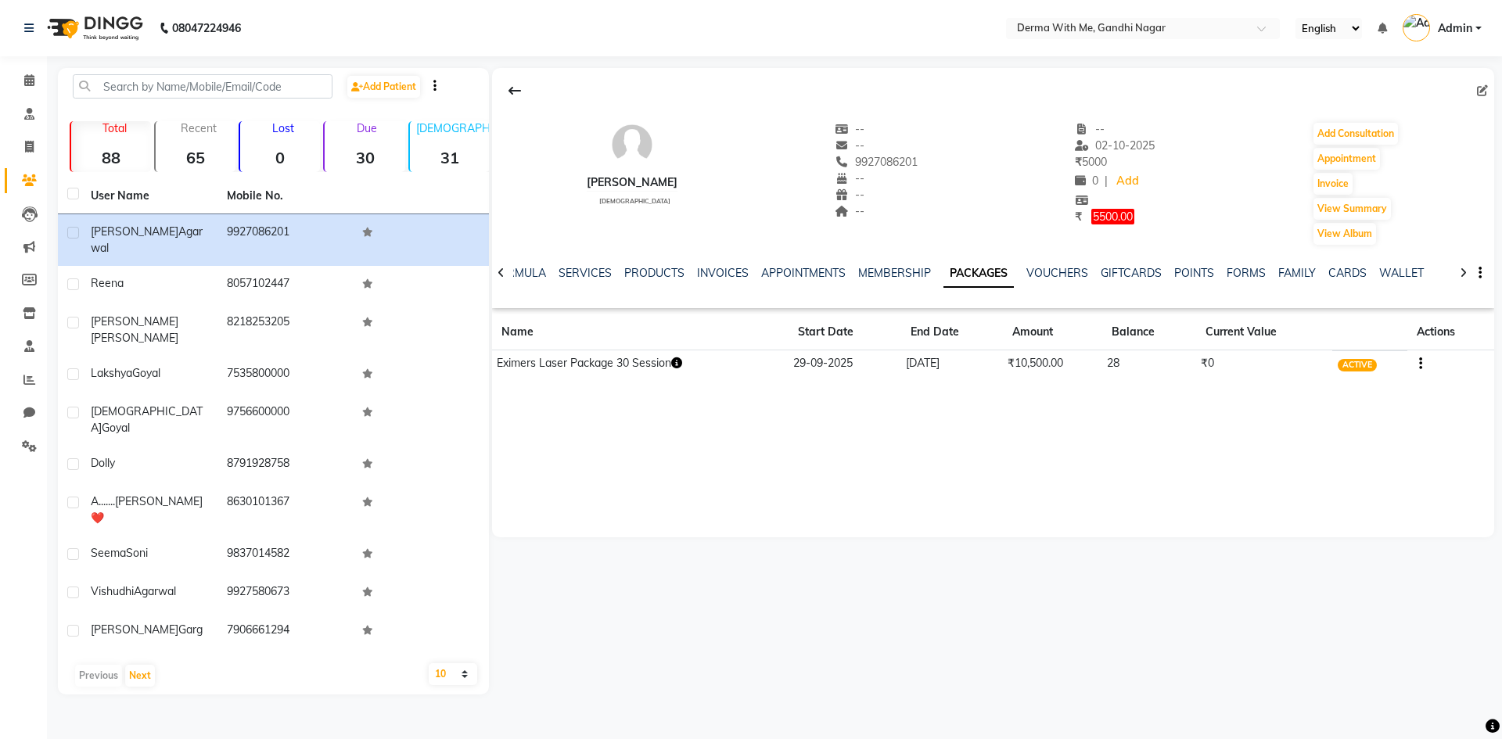
click at [680, 361] on icon "button" at bounding box center [676, 363] width 11 height 11
